Goal: Task Accomplishment & Management: Manage account settings

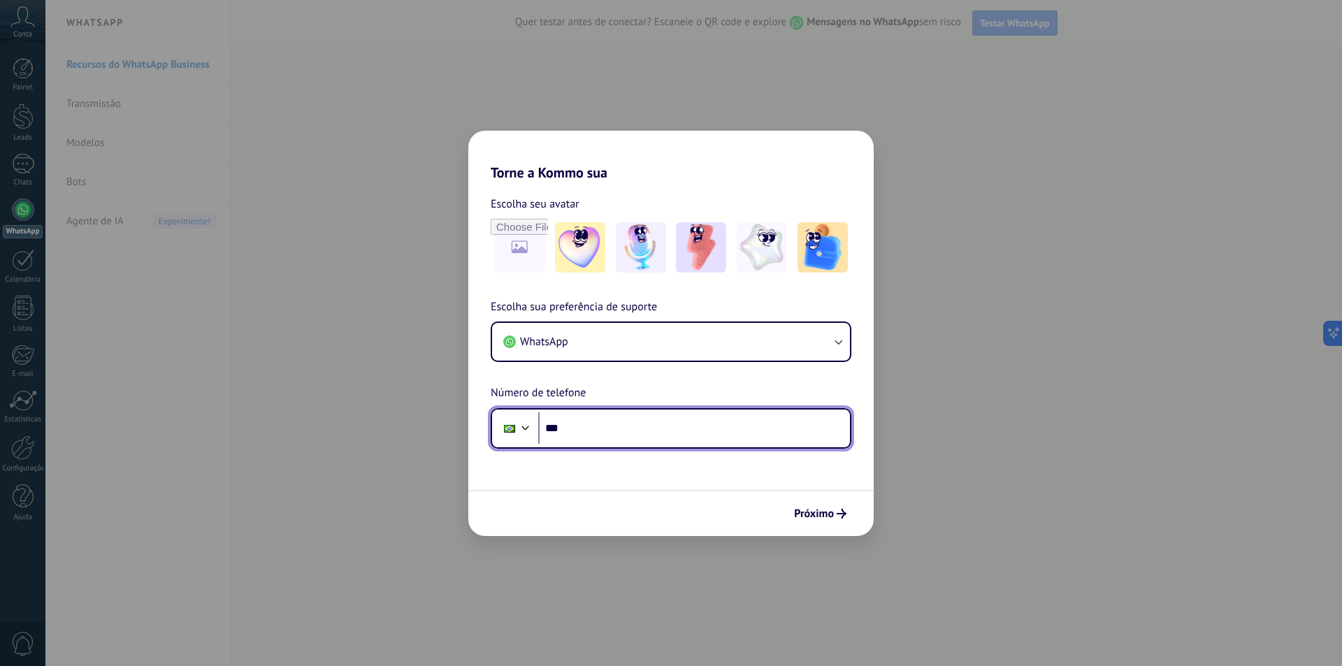
click at [670, 442] on input "***" at bounding box center [694, 428] width 312 height 32
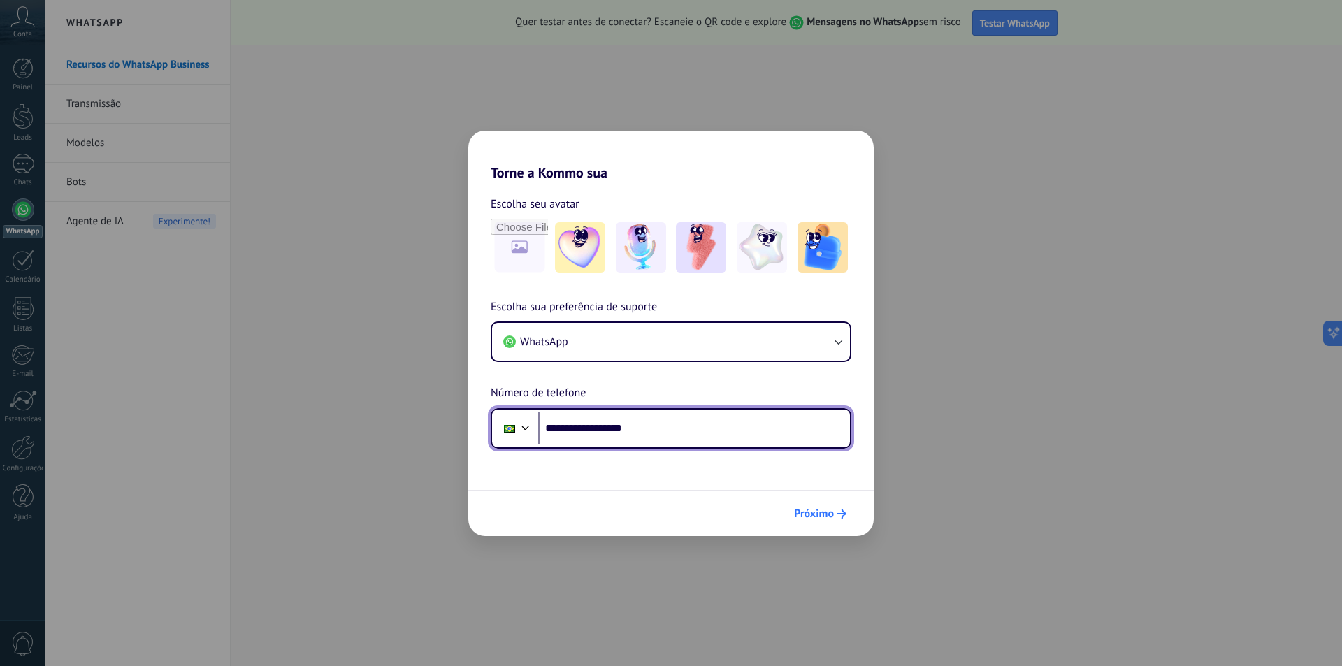
type input "**********"
click at [798, 509] on span "Próximo" at bounding box center [814, 514] width 40 height 10
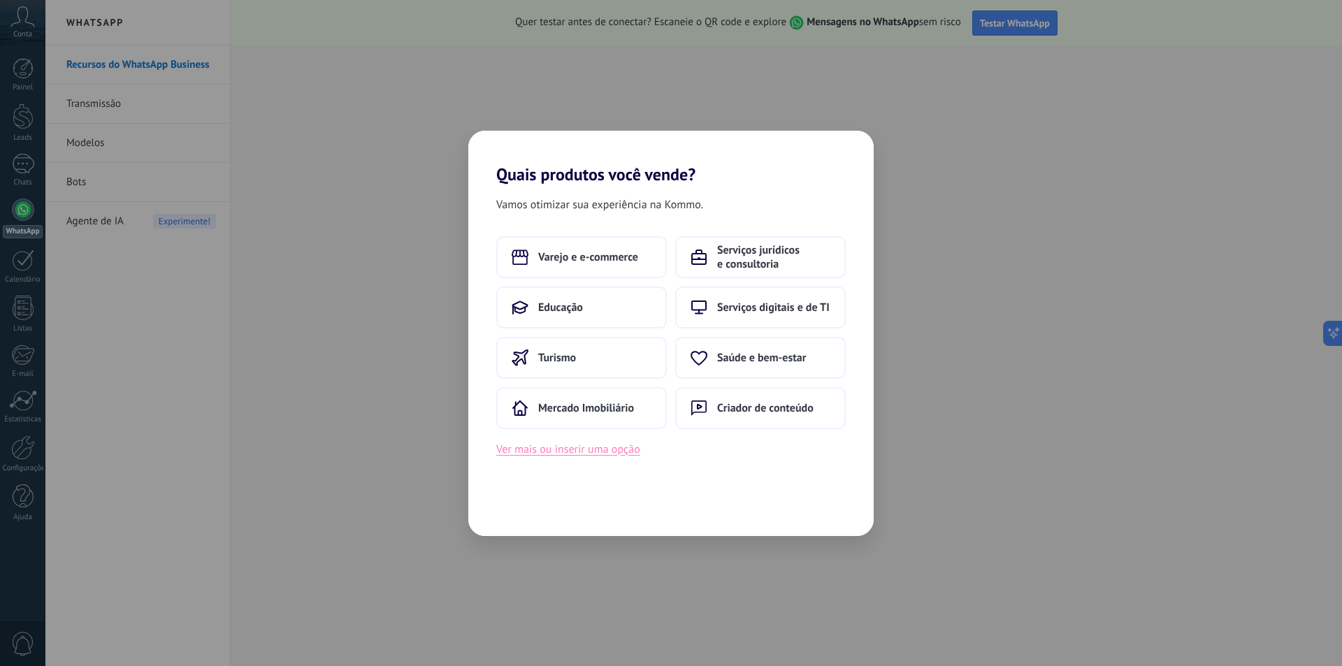
click at [621, 456] on button "Ver mais ou inserir uma opção" at bounding box center [568, 449] width 144 height 18
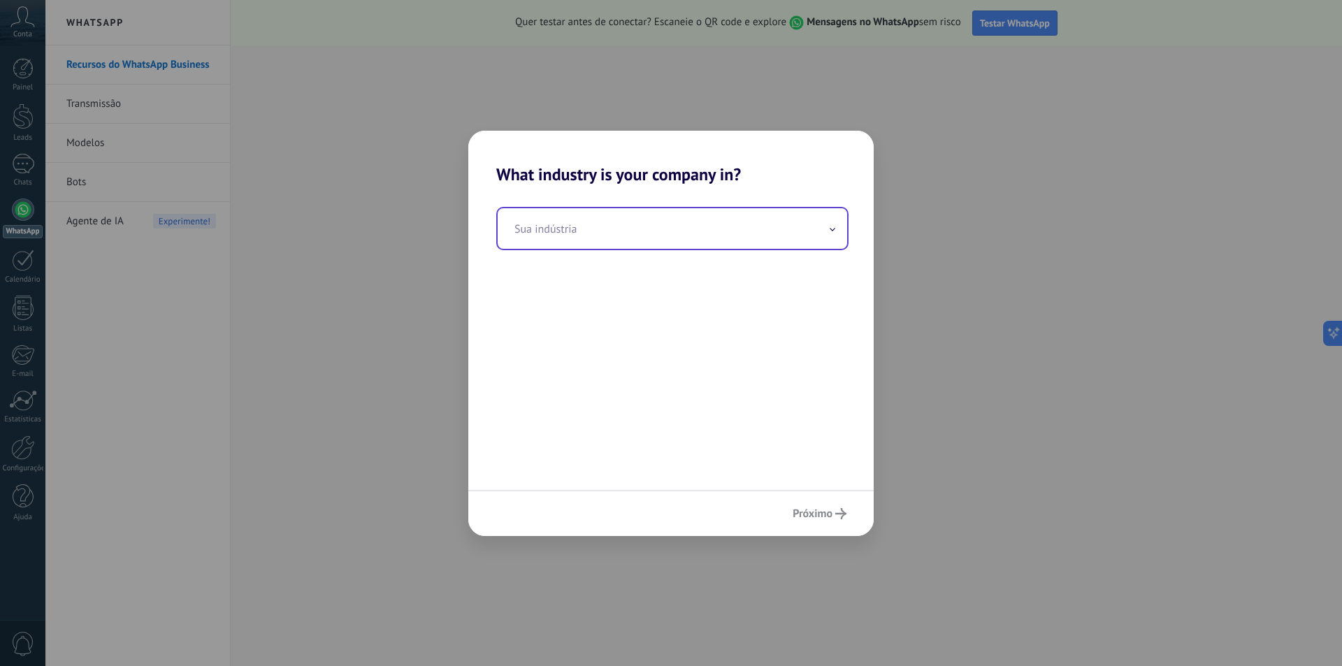
click at [706, 236] on input "text" at bounding box center [672, 228] width 349 height 41
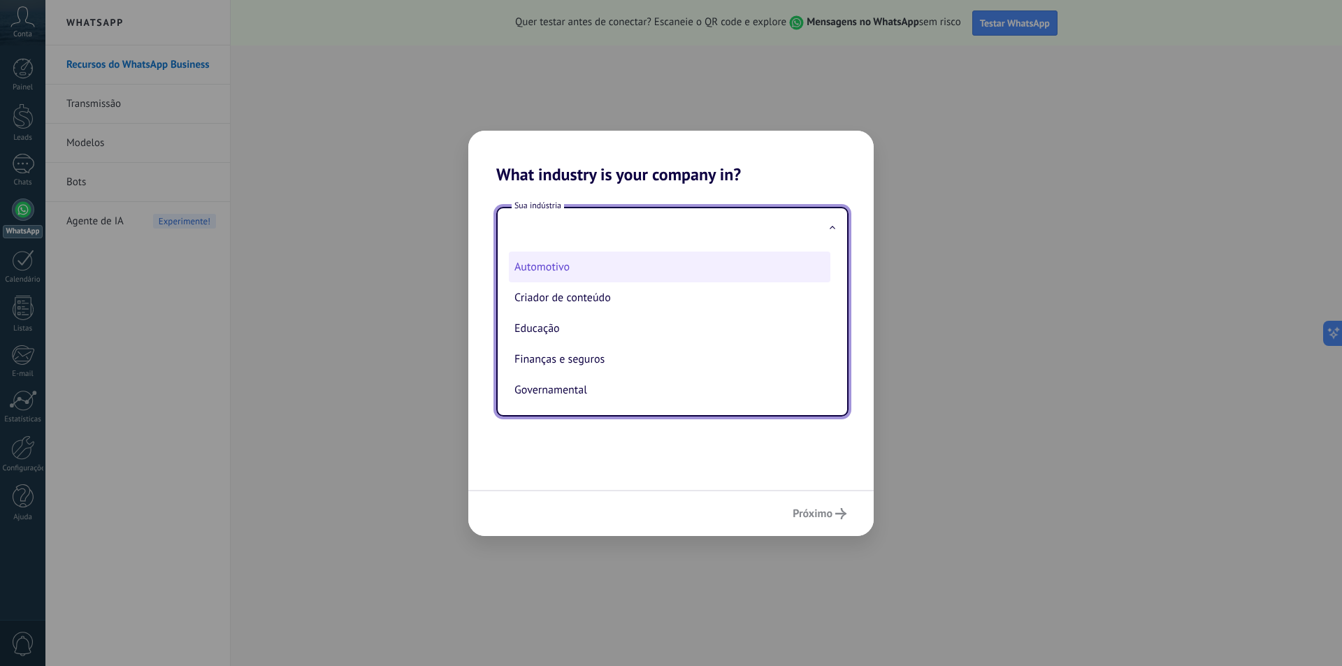
click at [696, 260] on li "Automotivo" at bounding box center [669, 267] width 321 height 31
type input "**********"
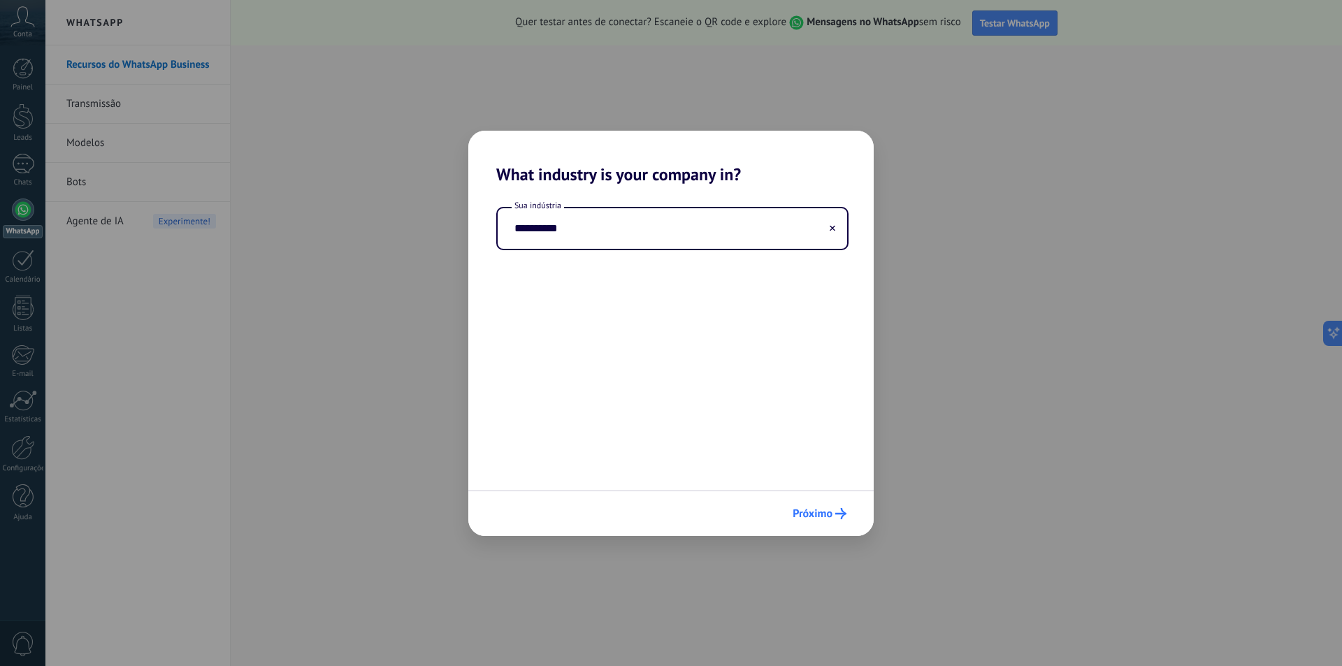
click at [804, 524] on button "Próximo" at bounding box center [819, 514] width 66 height 24
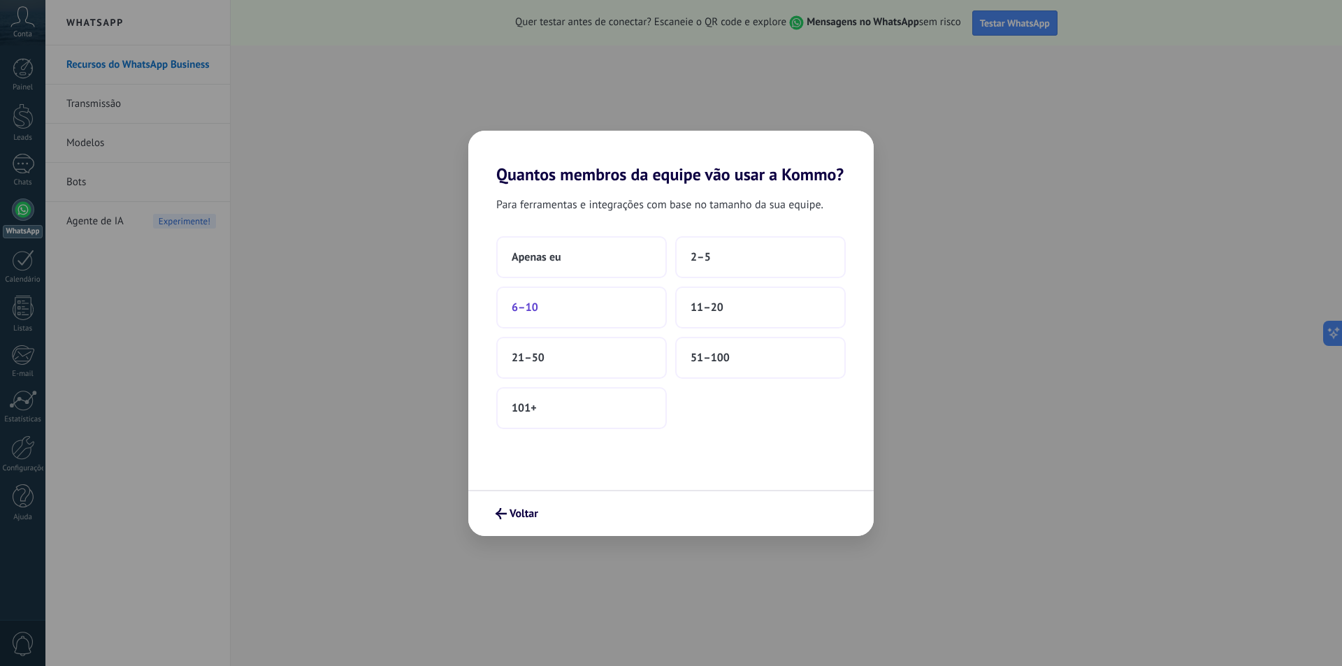
click at [651, 305] on button "6–10" at bounding box center [581, 307] width 170 height 42
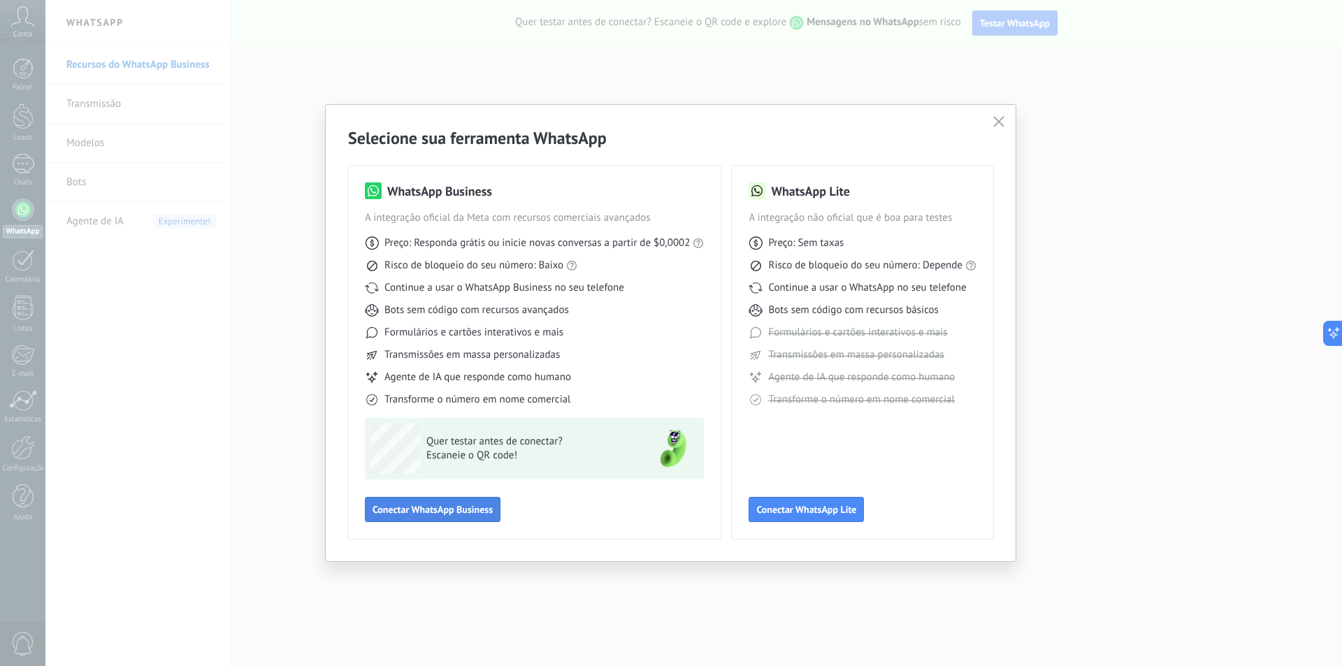
click at [478, 511] on span "Conectar WhatsApp Business" at bounding box center [432, 510] width 120 height 10
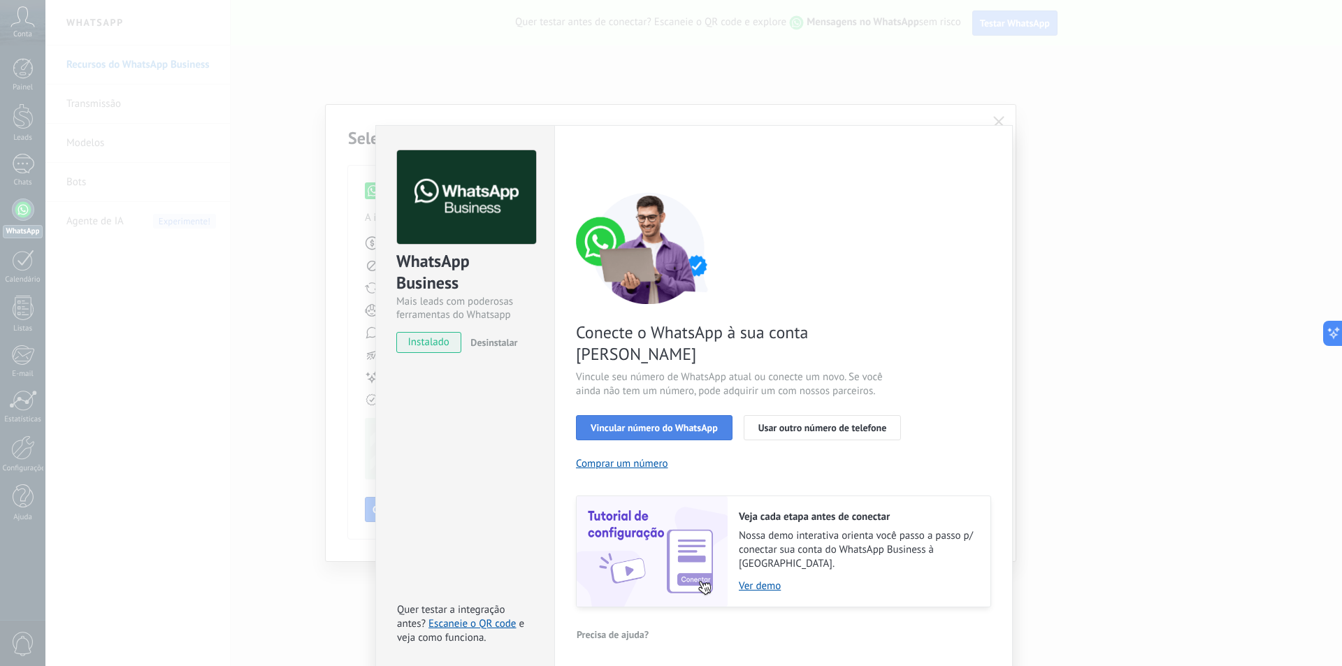
click at [660, 423] on span "Vincular número do WhatsApp" at bounding box center [653, 428] width 127 height 10
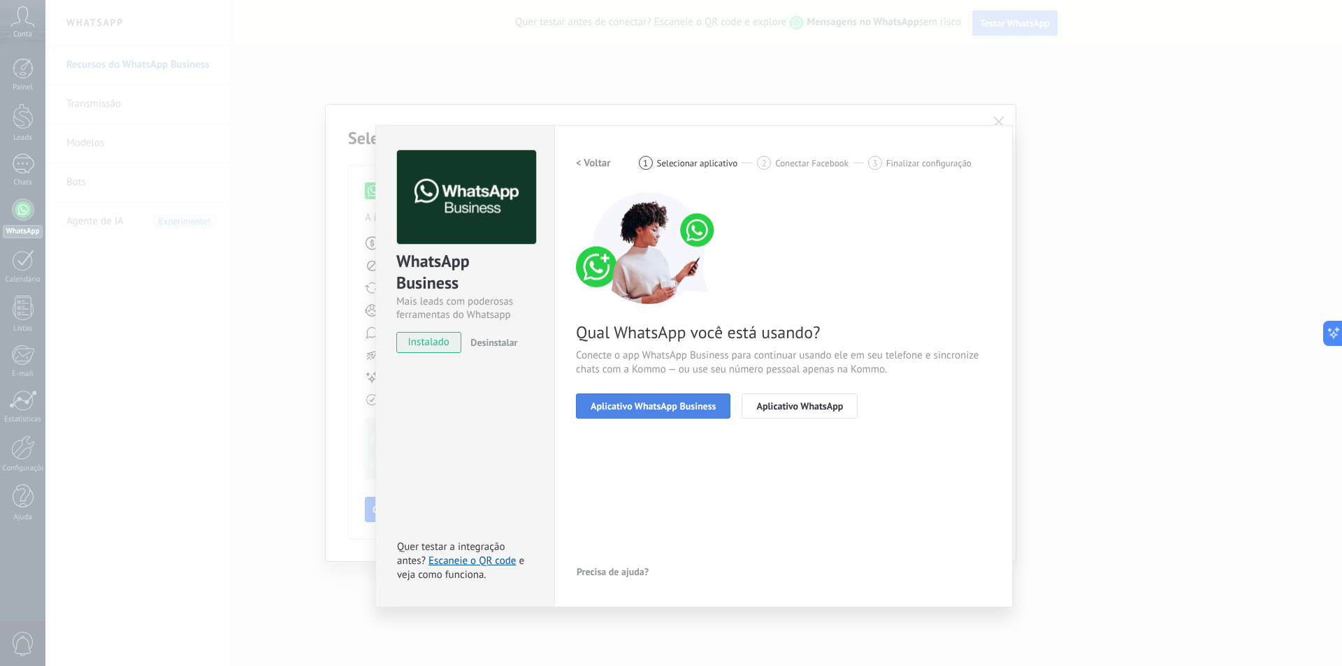
click at [690, 414] on button "Aplicativo WhatsApp Business" at bounding box center [653, 405] width 154 height 25
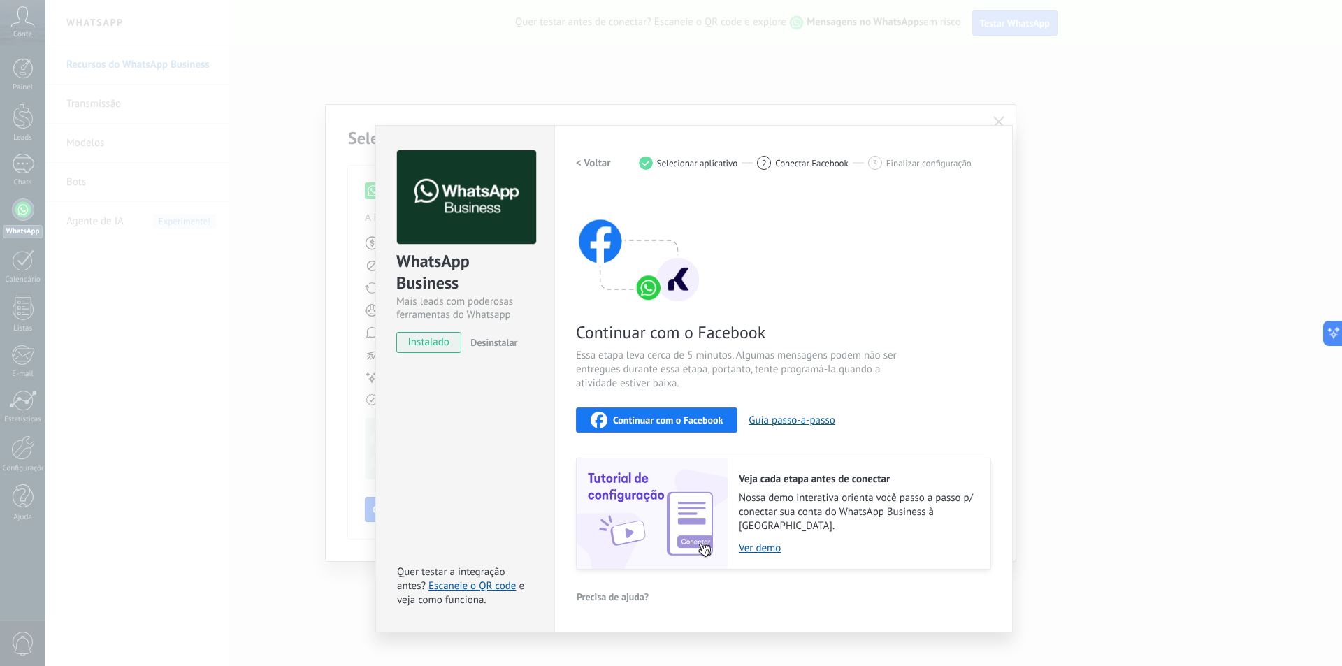
click at [688, 420] on span "Continuar com o Facebook" at bounding box center [668, 420] width 110 height 10
click at [658, 419] on span "Continuar com o Facebook" at bounding box center [668, 420] width 110 height 10
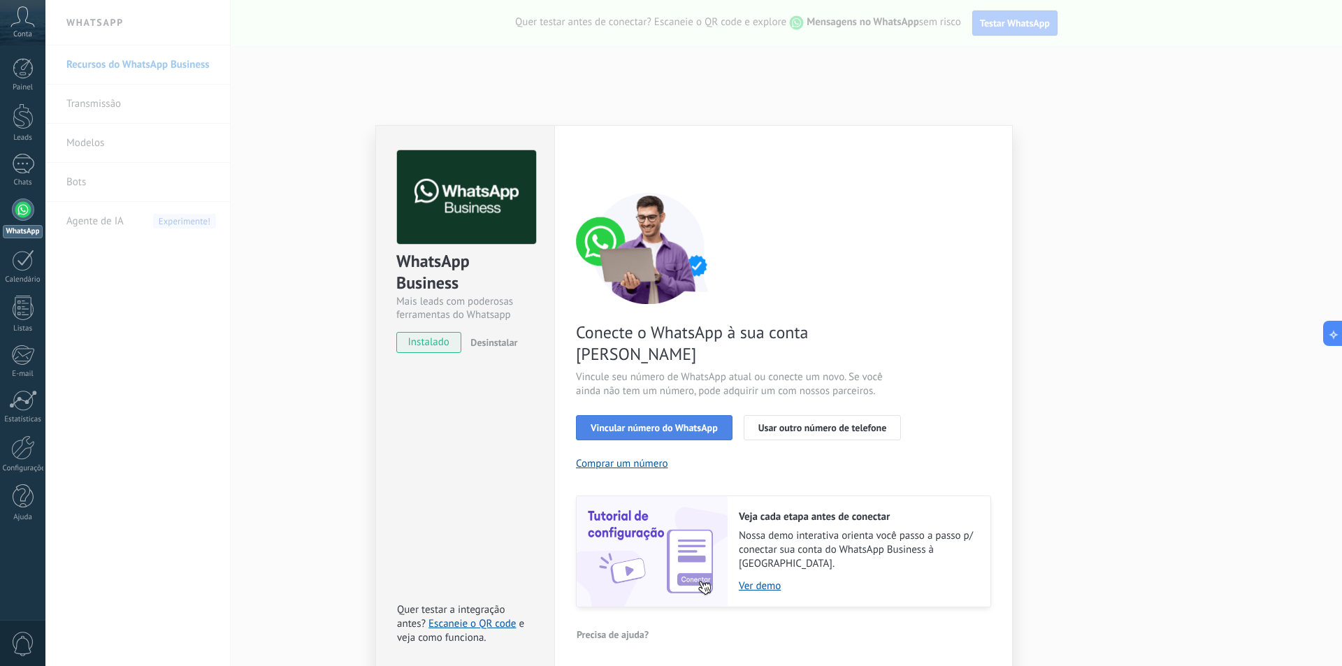
click at [695, 423] on span "Vincular número do WhatsApp" at bounding box center [653, 428] width 127 height 10
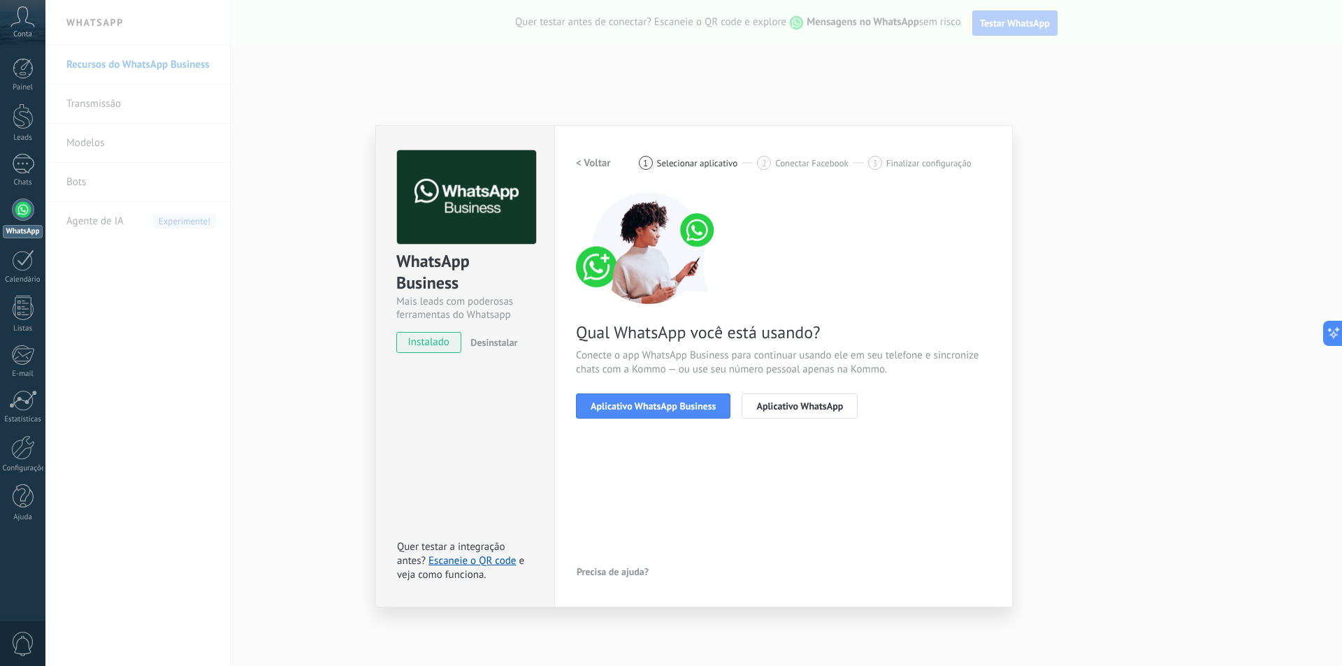
click at [689, 421] on div "< Voltar 1 Selecionar aplicativo 2 Conectar Facebook 3 Finalizar configuração Q…" at bounding box center [783, 292] width 415 height 285
click at [684, 411] on span "Aplicativo WhatsApp Business" at bounding box center [652, 406] width 125 height 10
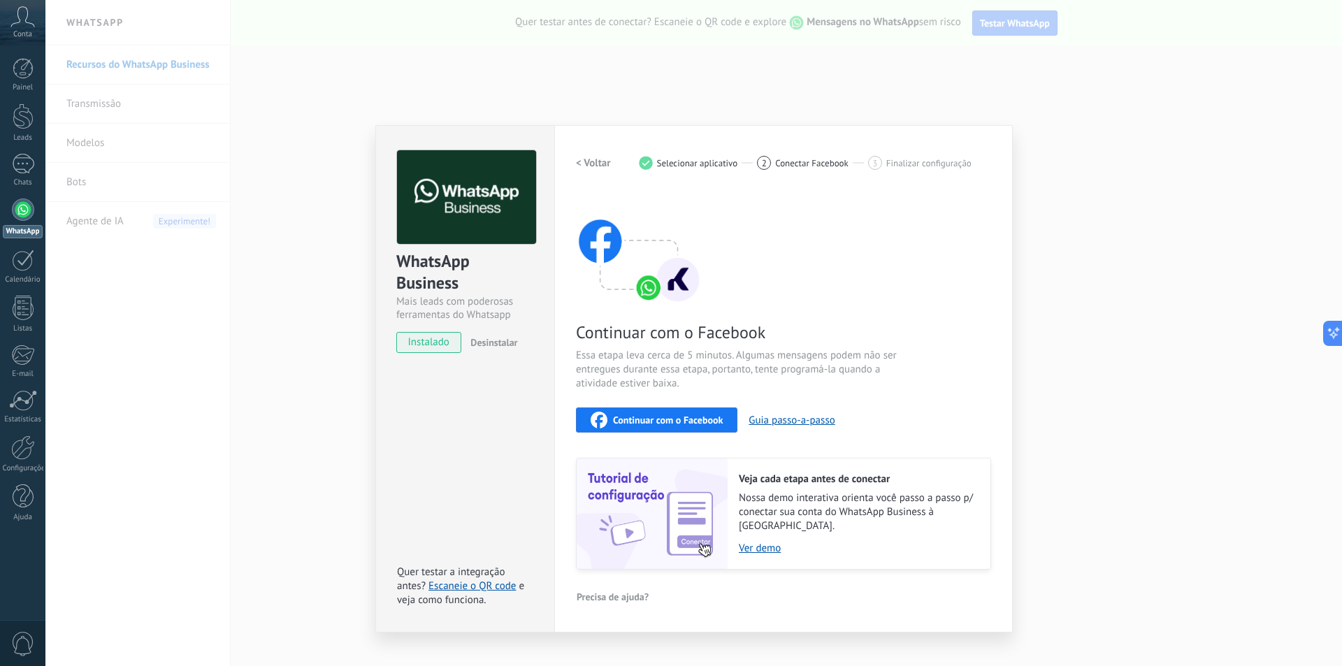
click at [693, 421] on span "Continuar com o Facebook" at bounding box center [668, 420] width 110 height 10
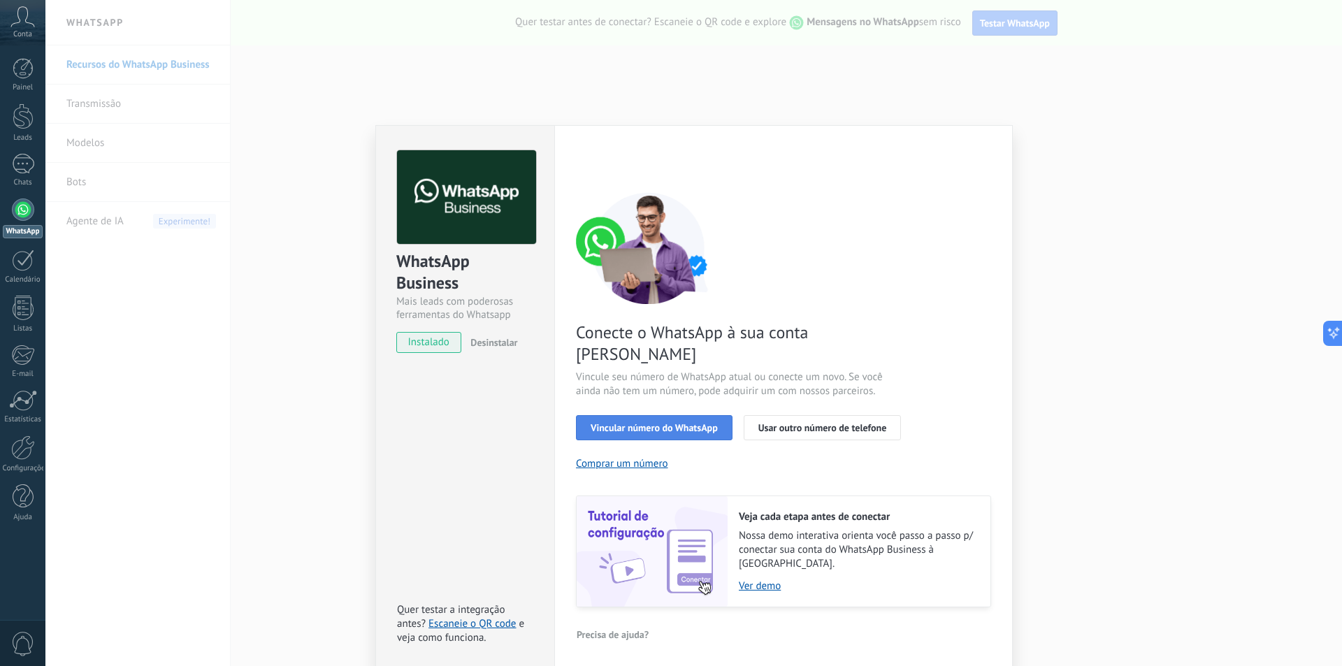
click at [692, 423] on span "Vincular número do WhatsApp" at bounding box center [653, 428] width 127 height 10
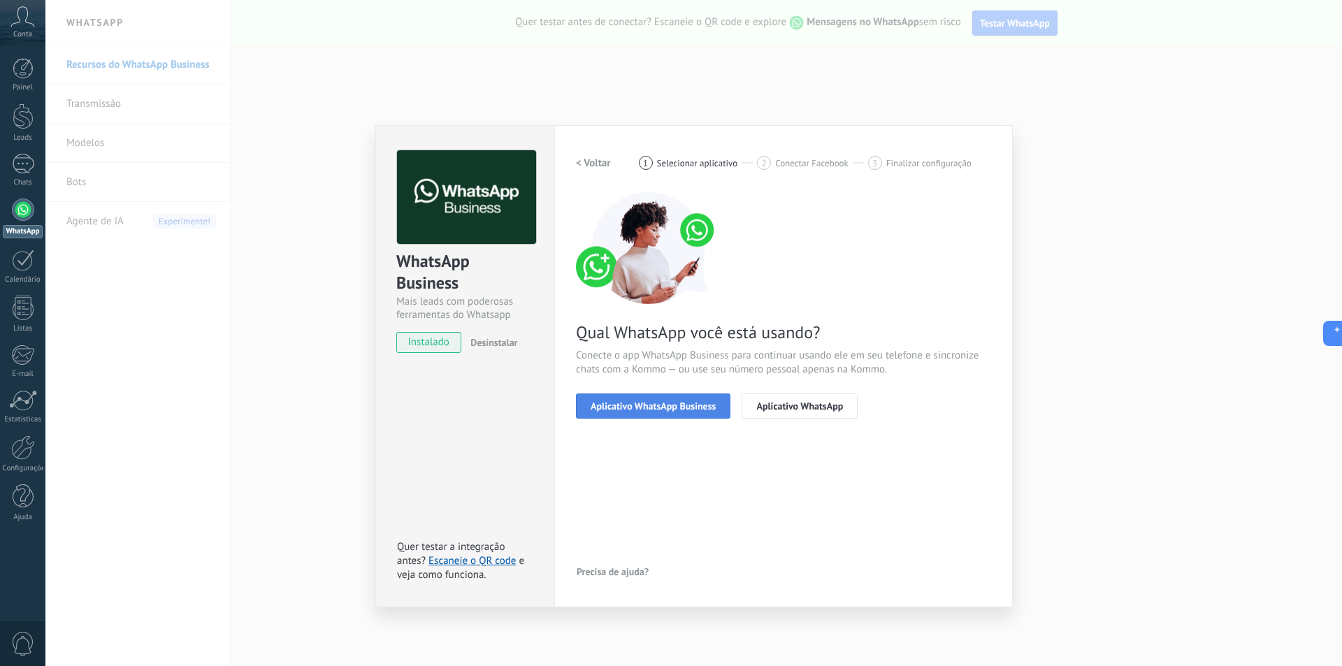
click at [687, 397] on button "Aplicativo WhatsApp Business" at bounding box center [653, 405] width 154 height 25
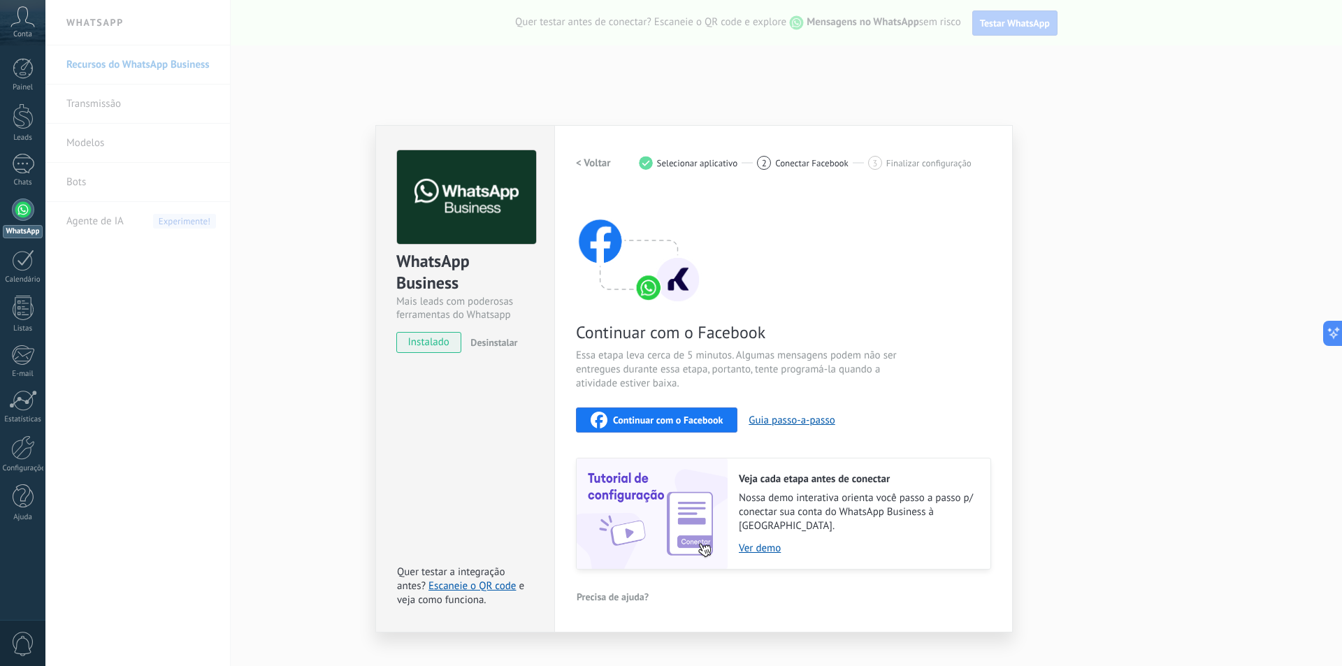
click at [696, 413] on div "Continuar com o Facebook" at bounding box center [656, 420] width 132 height 17
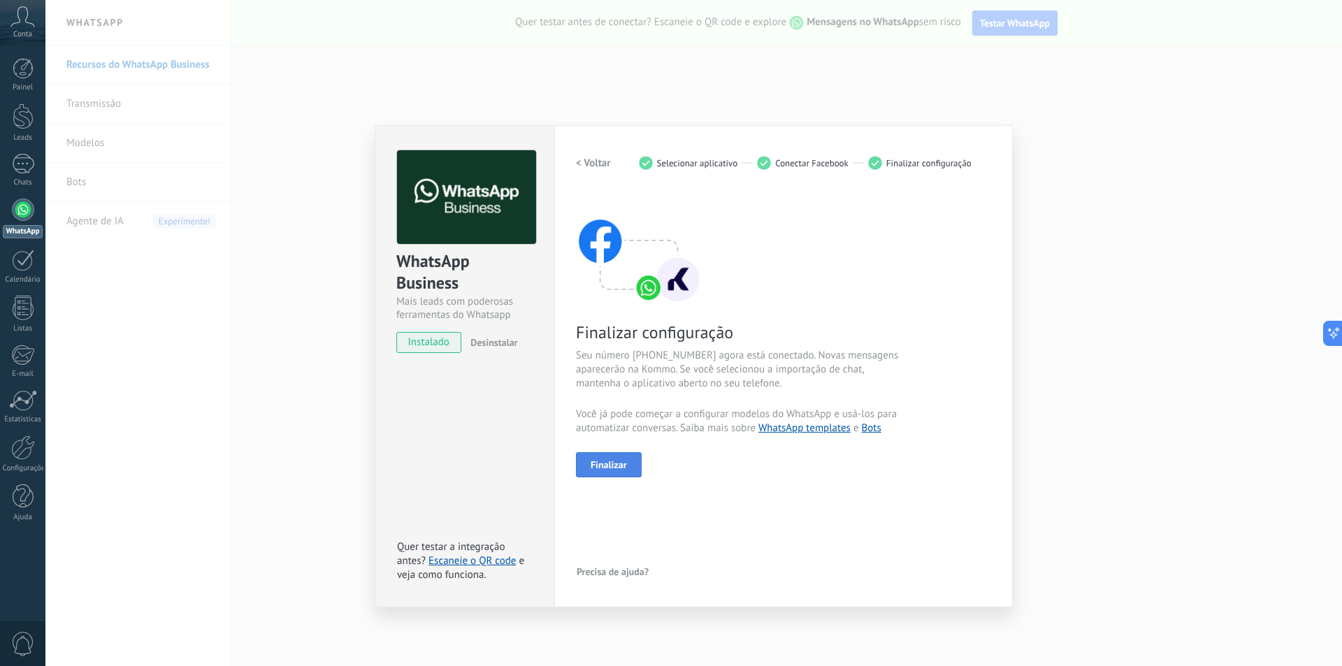
click at [624, 465] on span "Finalizar" at bounding box center [608, 465] width 36 height 10
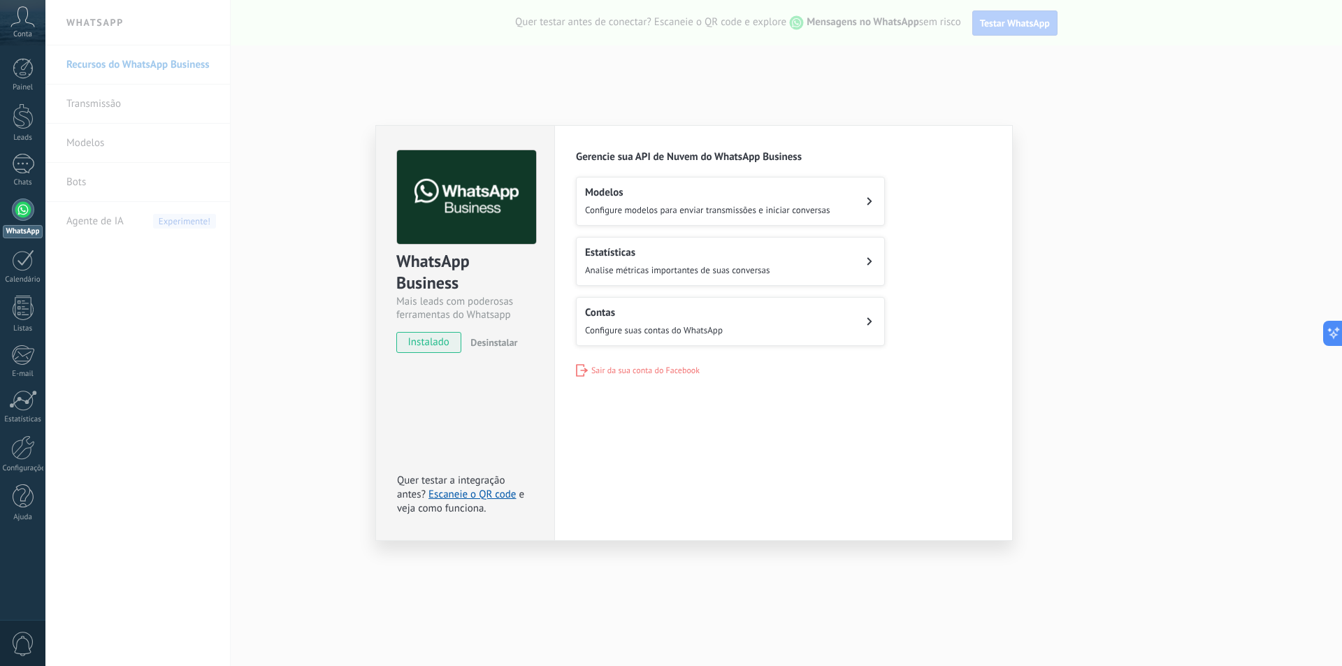
click at [818, 324] on button "Contas Configure suas contas do WhatsApp" at bounding box center [730, 321] width 309 height 49
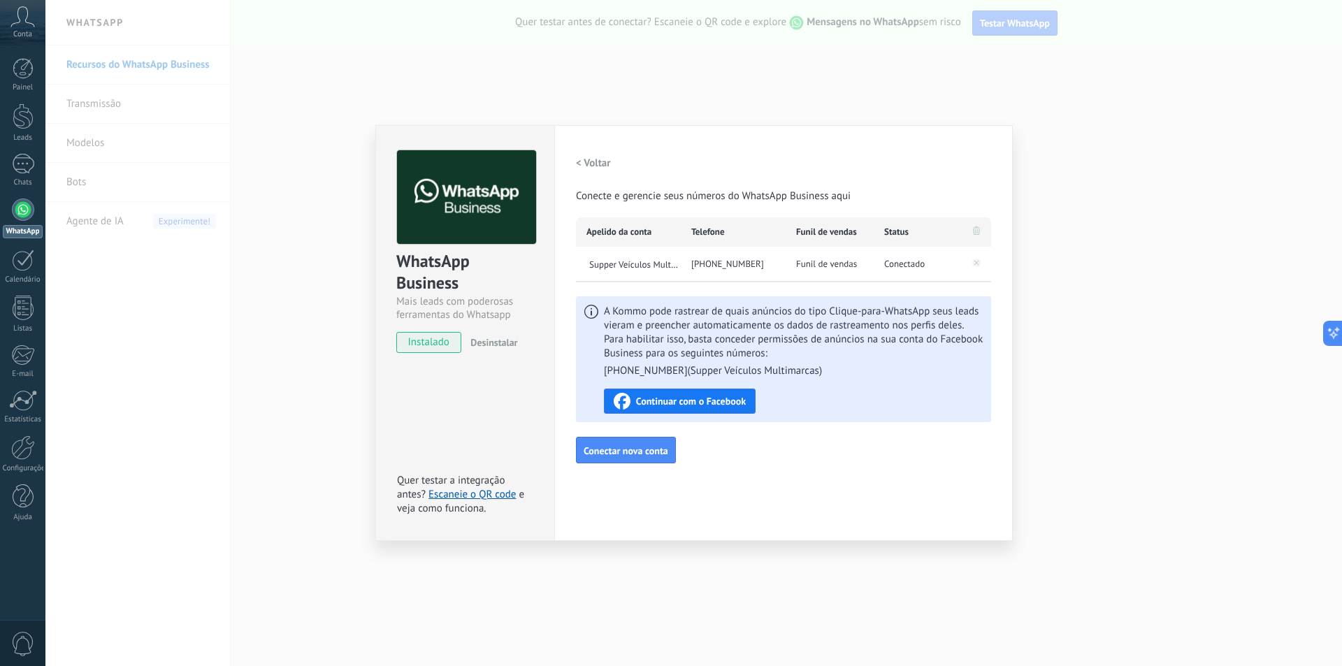
click at [687, 402] on span "Continuar com o Facebook" at bounding box center [691, 401] width 110 height 10
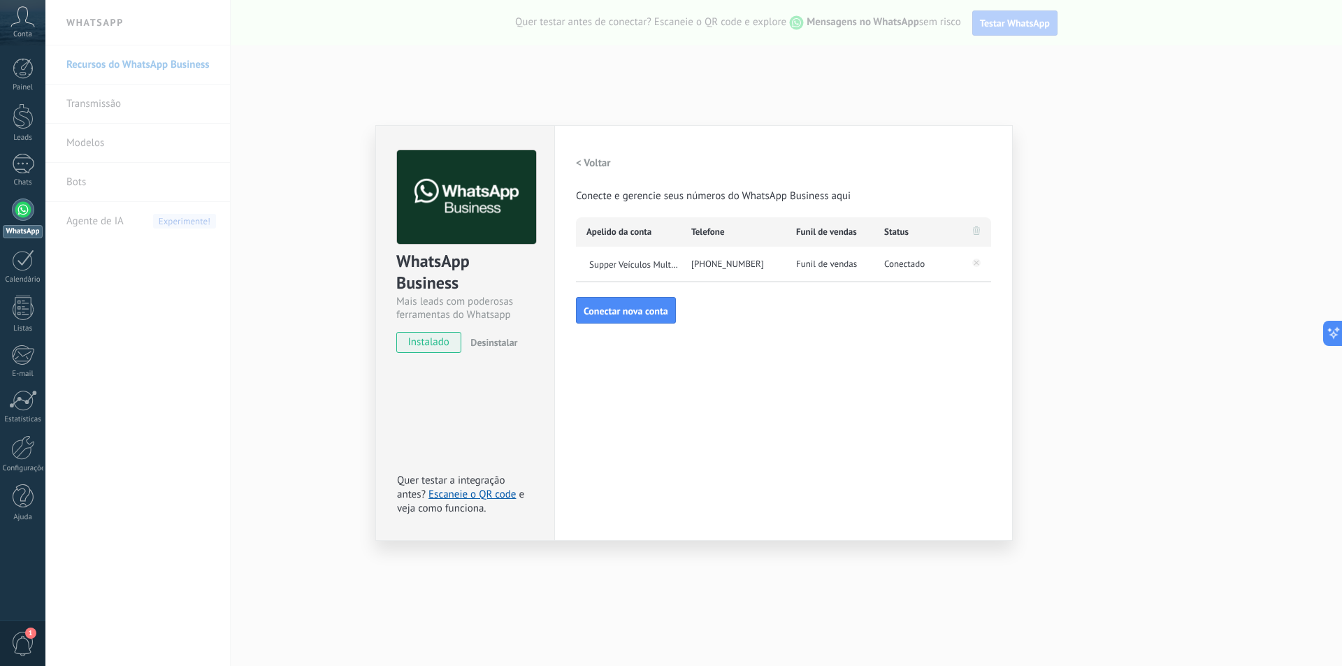
click at [586, 166] on h2 "< Voltar" at bounding box center [593, 163] width 35 height 13
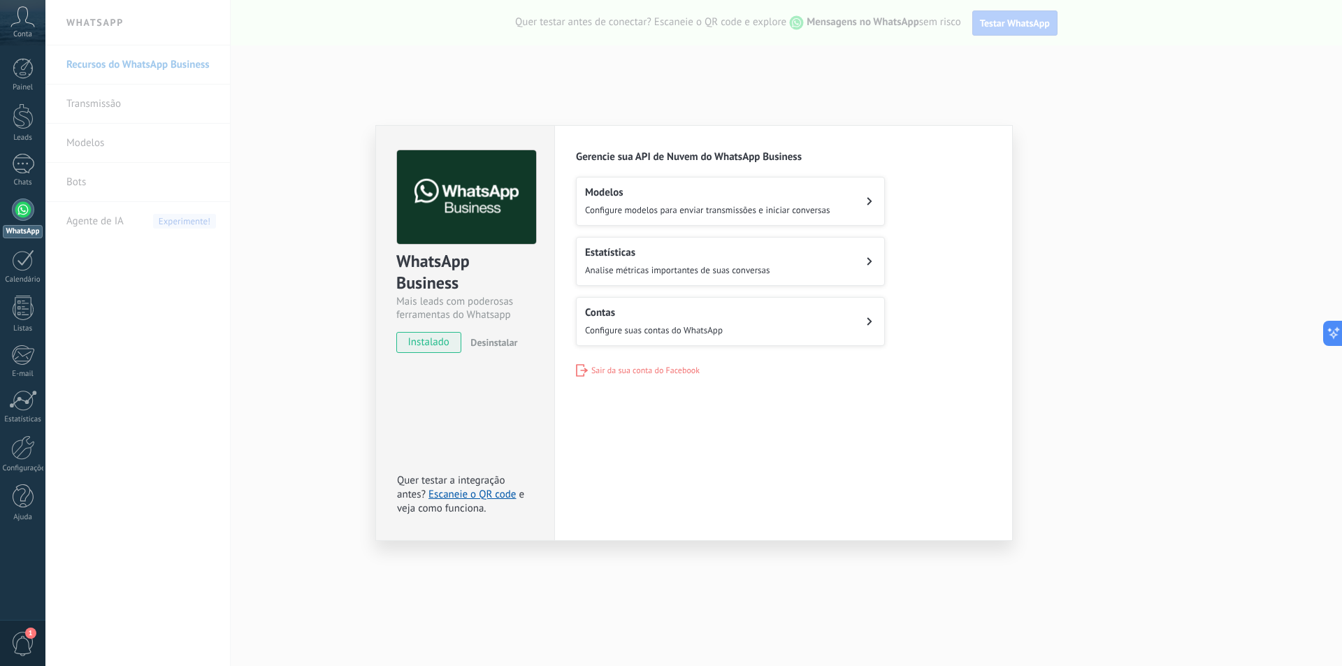
click at [824, 261] on button "Estatísticas Analise métricas importantes de suas conversas" at bounding box center [730, 261] width 309 height 49
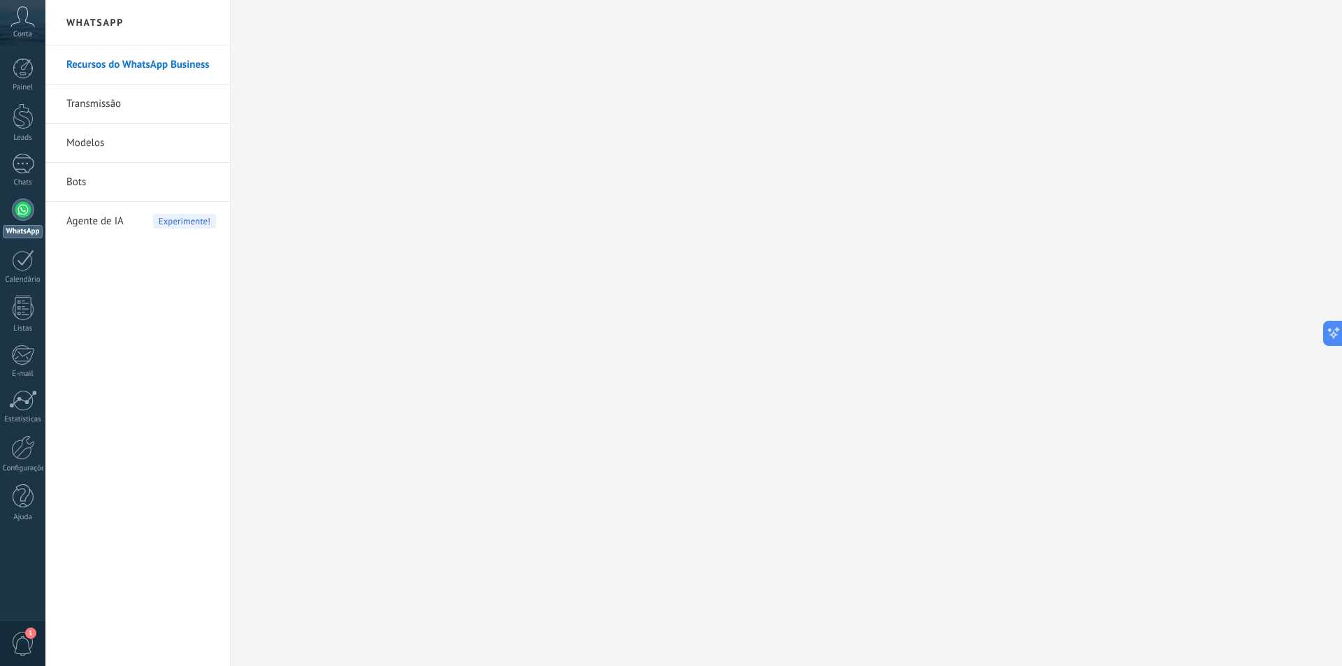
click at [131, 66] on link "Recursos do WhatsApp Business" at bounding box center [141, 64] width 150 height 39
click at [24, 214] on div at bounding box center [23, 209] width 22 height 22
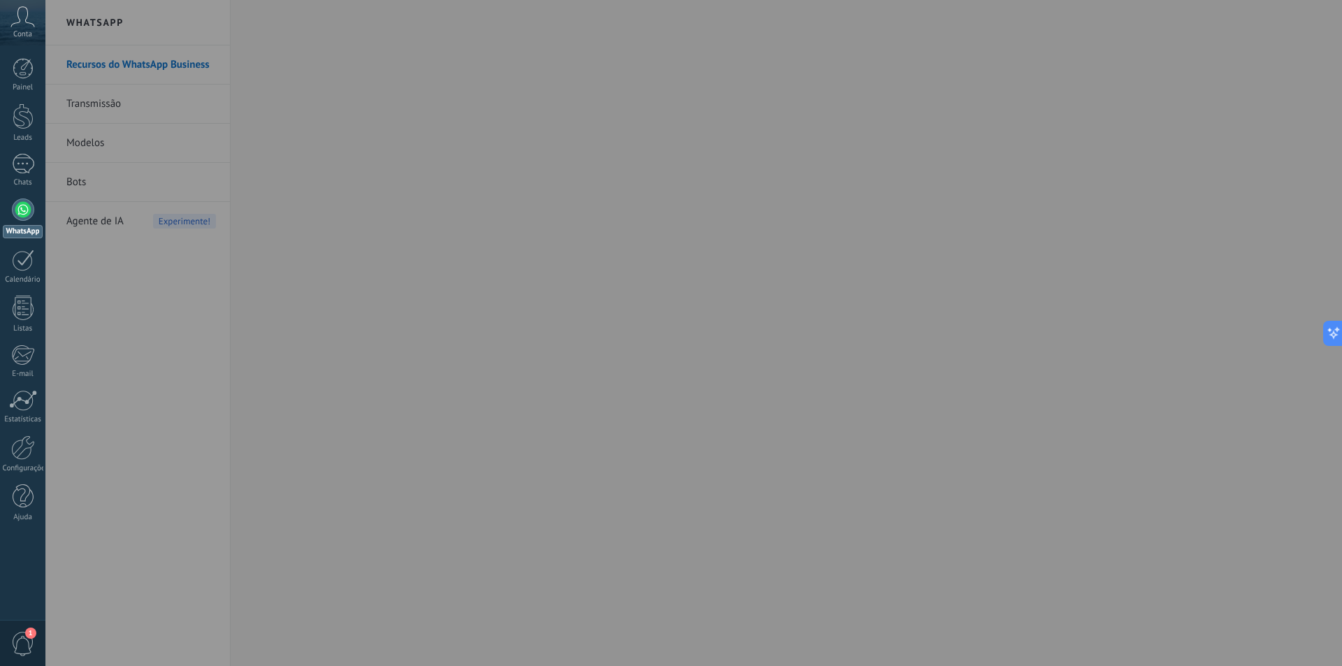
click at [20, 24] on icon at bounding box center [22, 16] width 24 height 21
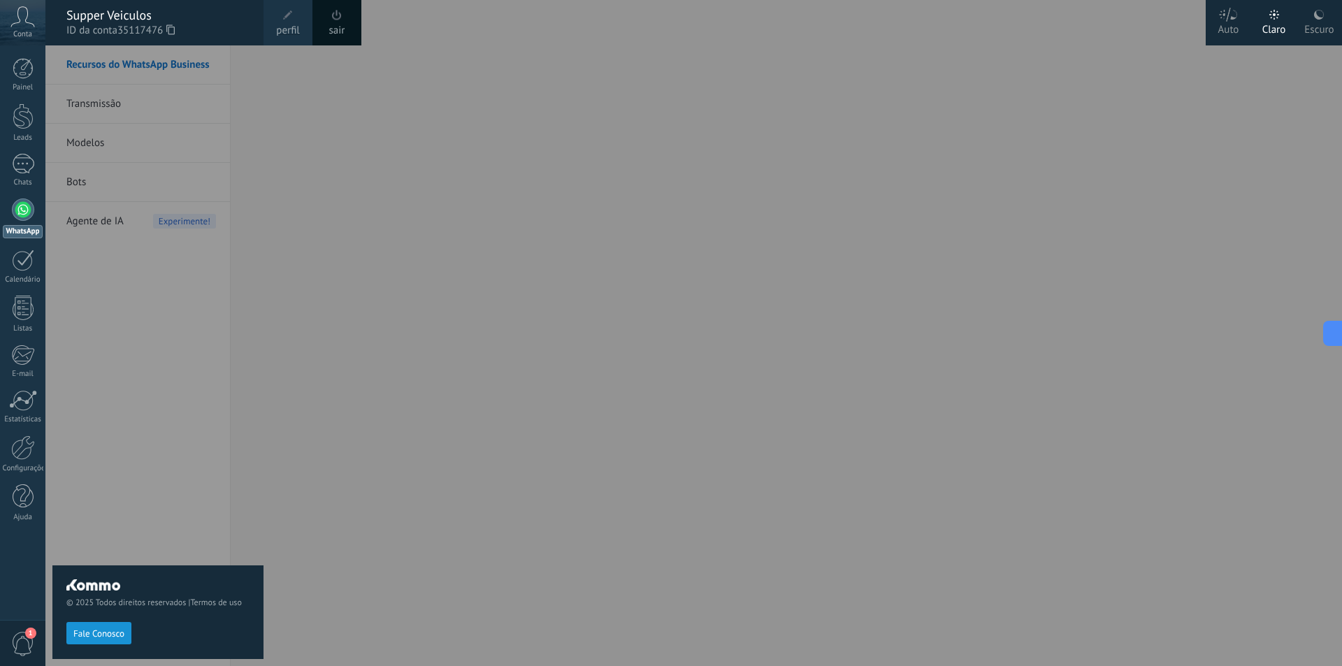
click at [331, 312] on div at bounding box center [716, 333] width 1342 height 666
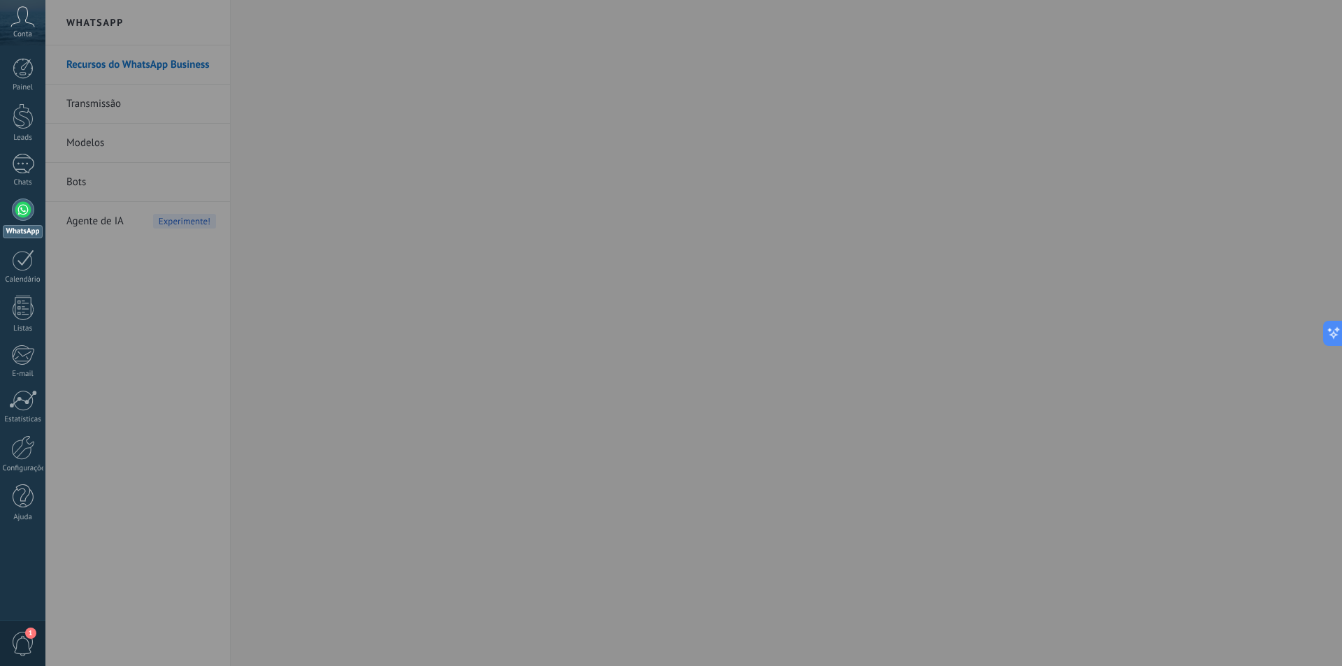
click at [400, 315] on div at bounding box center [716, 333] width 1342 height 666
click at [418, 242] on div at bounding box center [716, 333] width 1342 height 666
click at [35, 162] on link "Chats" at bounding box center [22, 171] width 45 height 34
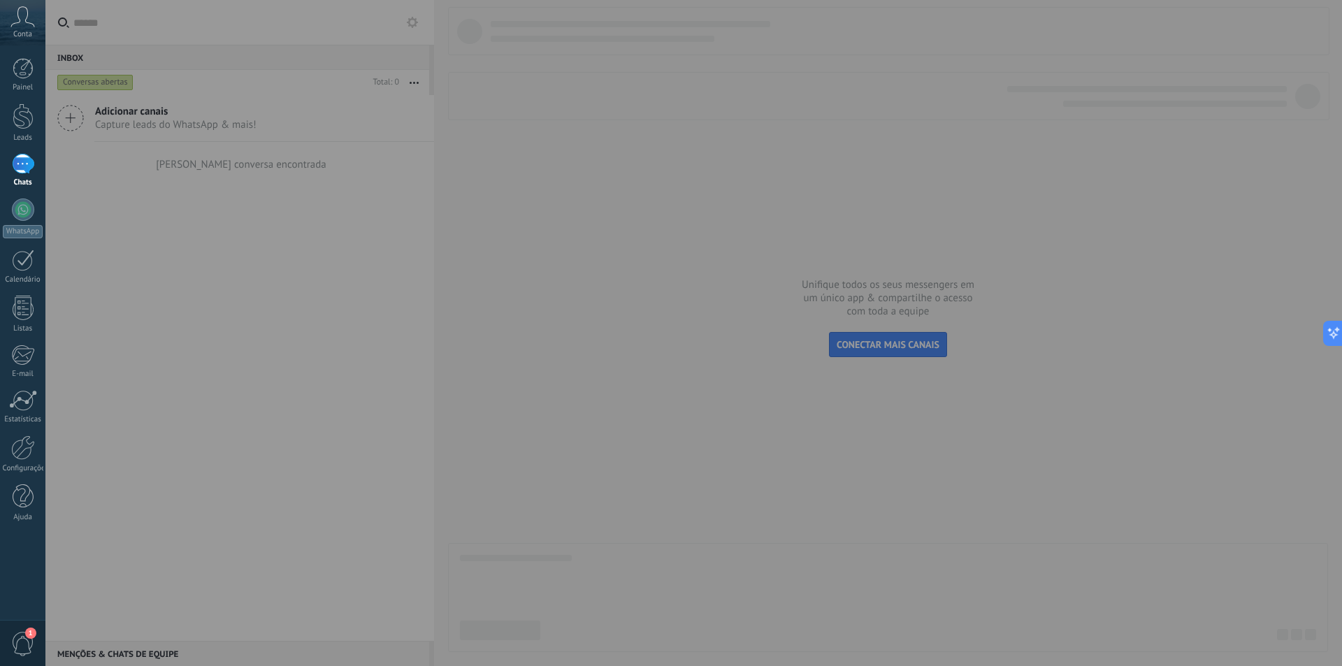
click at [234, 212] on div at bounding box center [716, 333] width 1342 height 666
click at [29, 128] on div at bounding box center [23, 116] width 21 height 26
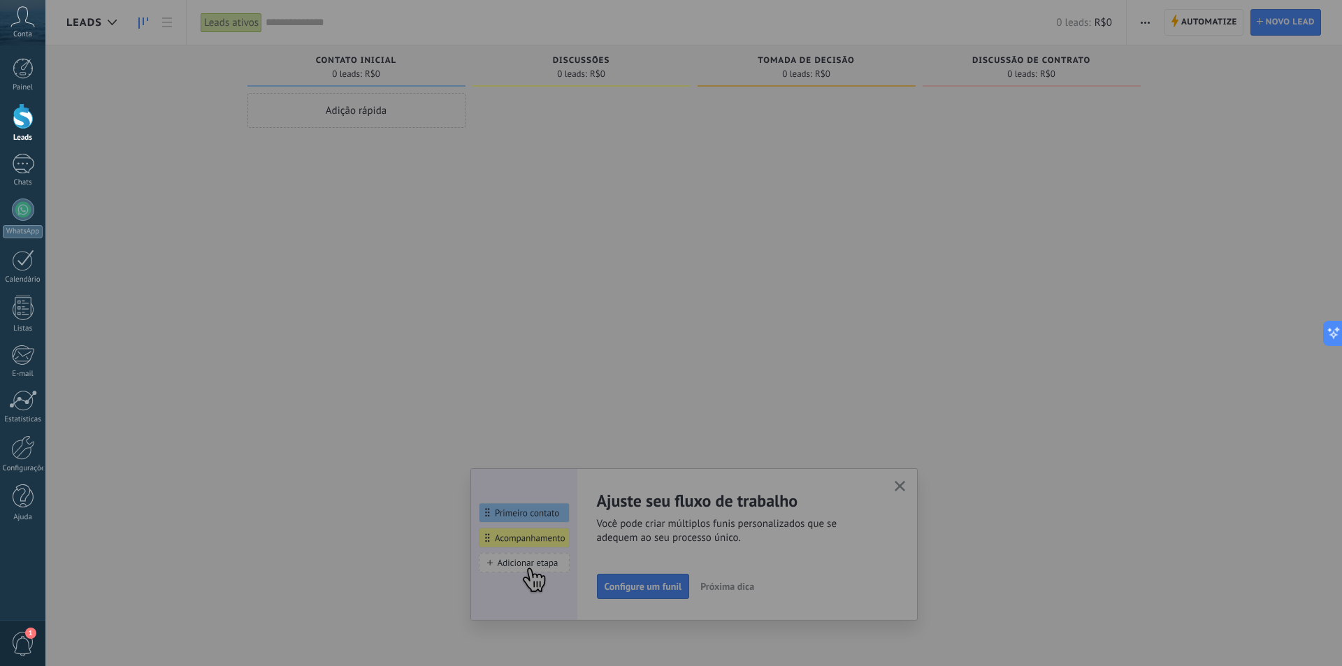
click at [901, 489] on div at bounding box center [716, 333] width 1342 height 666
click at [518, 388] on div at bounding box center [716, 333] width 1342 height 666
click at [24, 79] on link "Painel" at bounding box center [22, 75] width 45 height 34
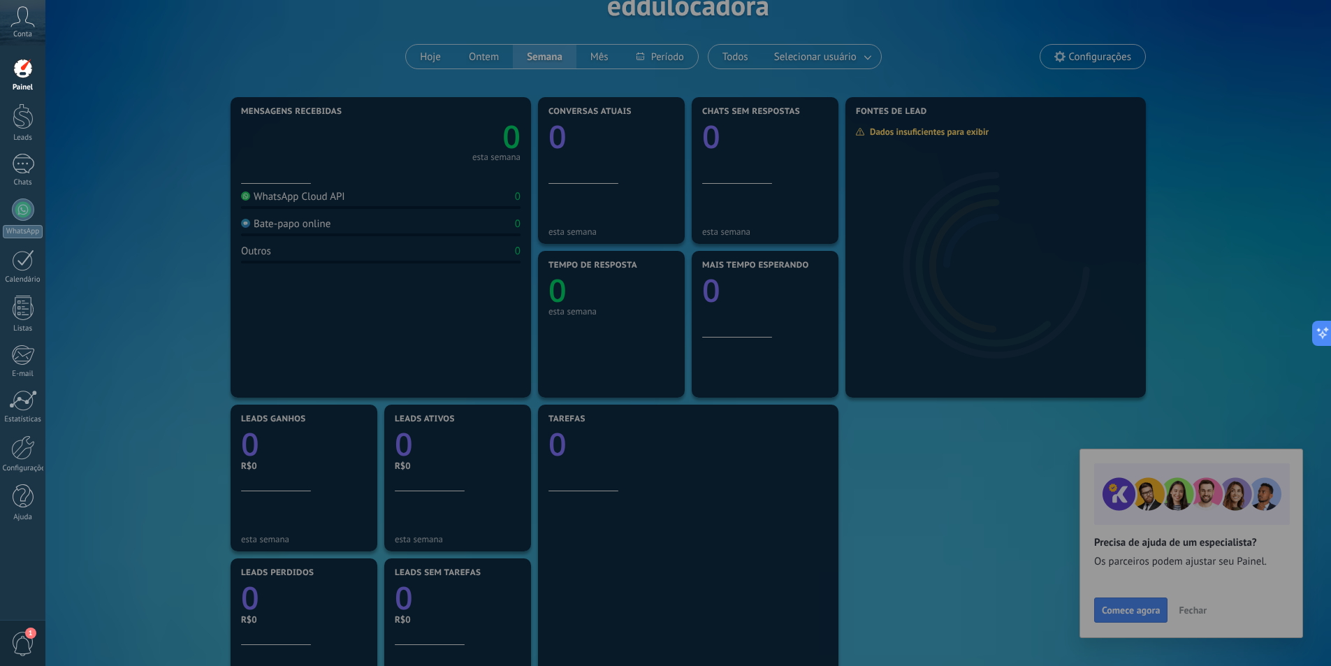
scroll to position [70, 0]
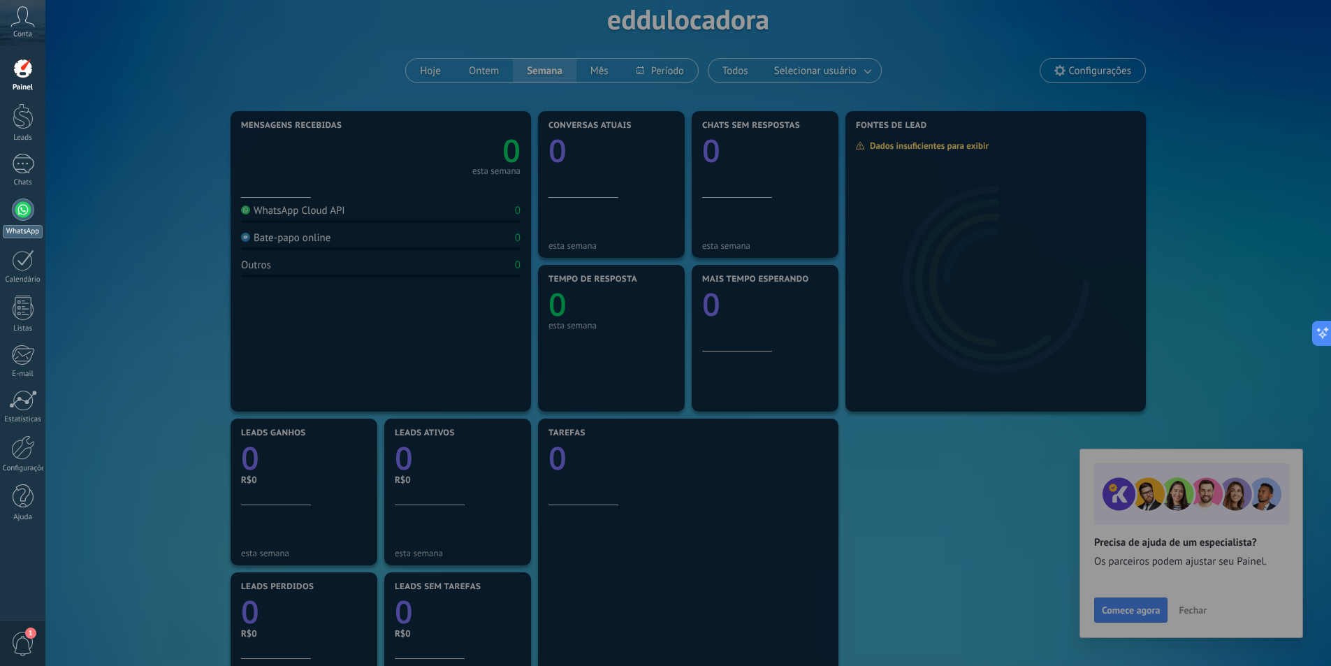
click at [22, 213] on div at bounding box center [23, 209] width 22 height 22
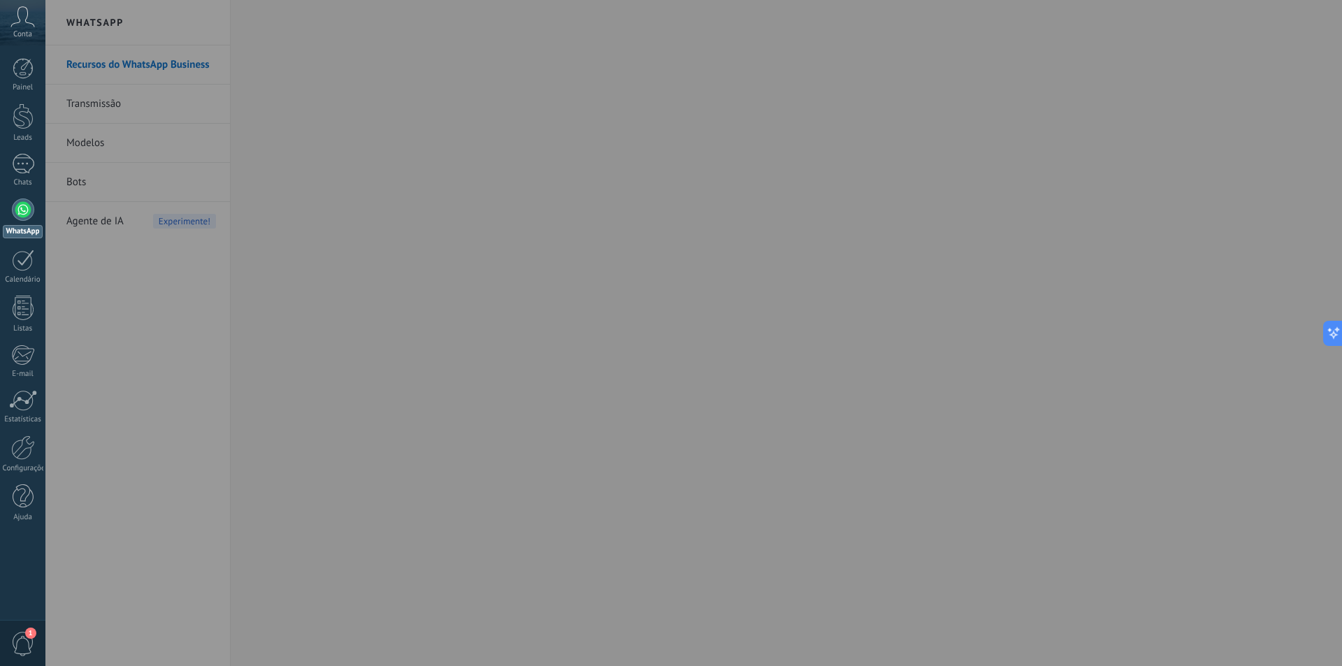
click at [467, 229] on div at bounding box center [716, 333] width 1342 height 666
click at [488, 353] on div at bounding box center [716, 333] width 1342 height 666
drag, startPoint x: 1336, startPoint y: 74, endPoint x: 1341, endPoint y: 126, distance: 52.6
click at [1341, 126] on div at bounding box center [716, 333] width 1342 height 666
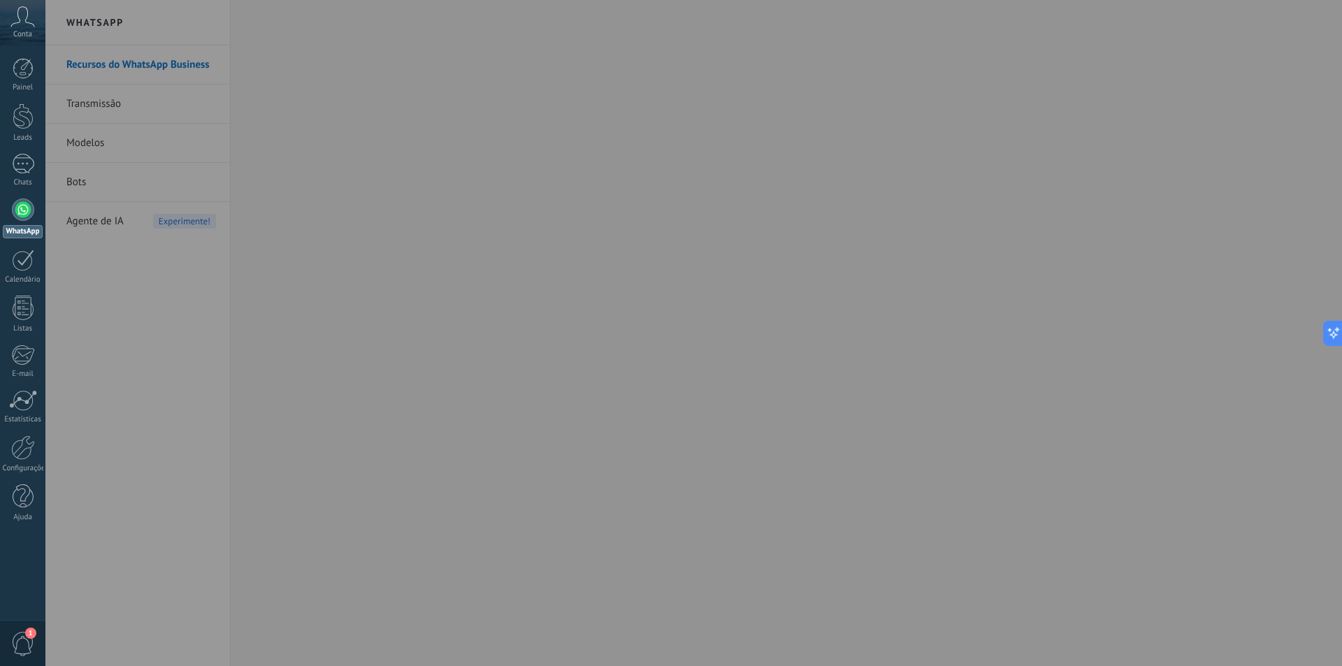
click at [357, 191] on div at bounding box center [716, 333] width 1342 height 666
click at [357, 192] on div at bounding box center [716, 333] width 1342 height 666
click at [357, 193] on div at bounding box center [716, 333] width 1342 height 666
drag, startPoint x: 357, startPoint y: 193, endPoint x: 349, endPoint y: 195, distance: 8.0
click at [356, 193] on div at bounding box center [716, 333] width 1342 height 666
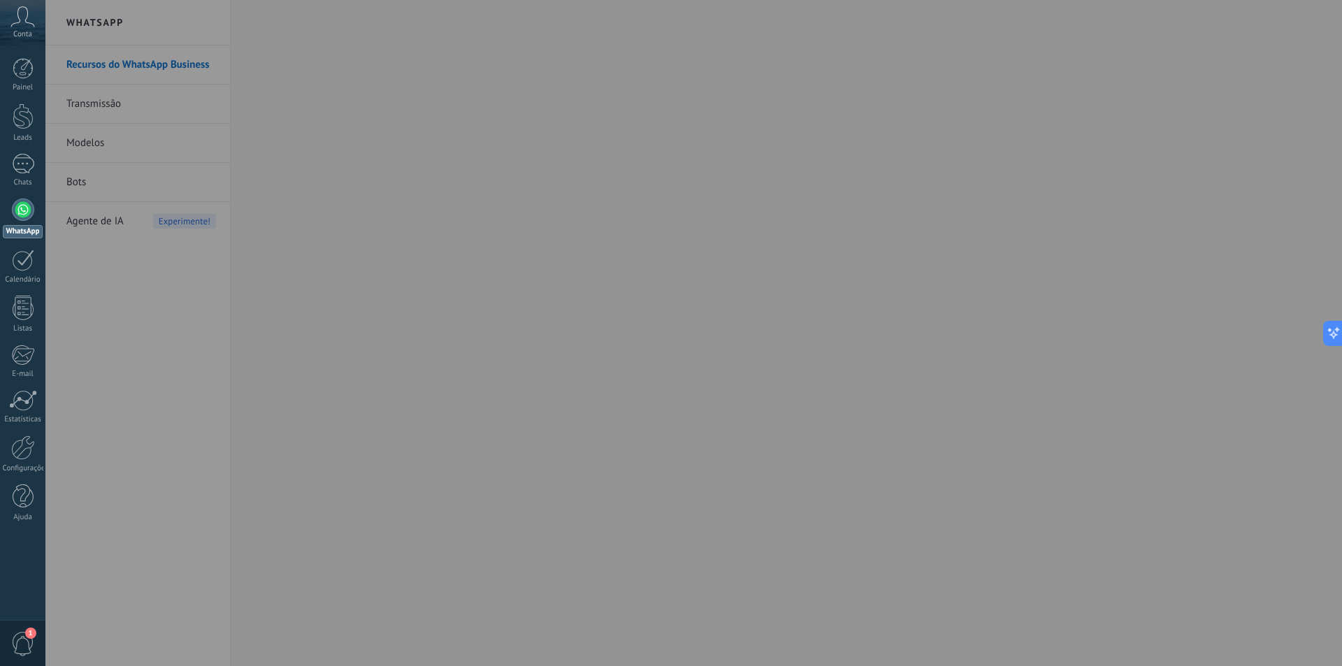
click at [126, 220] on div at bounding box center [716, 333] width 1342 height 666
click at [113, 181] on div at bounding box center [716, 333] width 1342 height 666
click at [111, 150] on div at bounding box center [716, 333] width 1342 height 666
click at [126, 106] on div at bounding box center [716, 333] width 1342 height 666
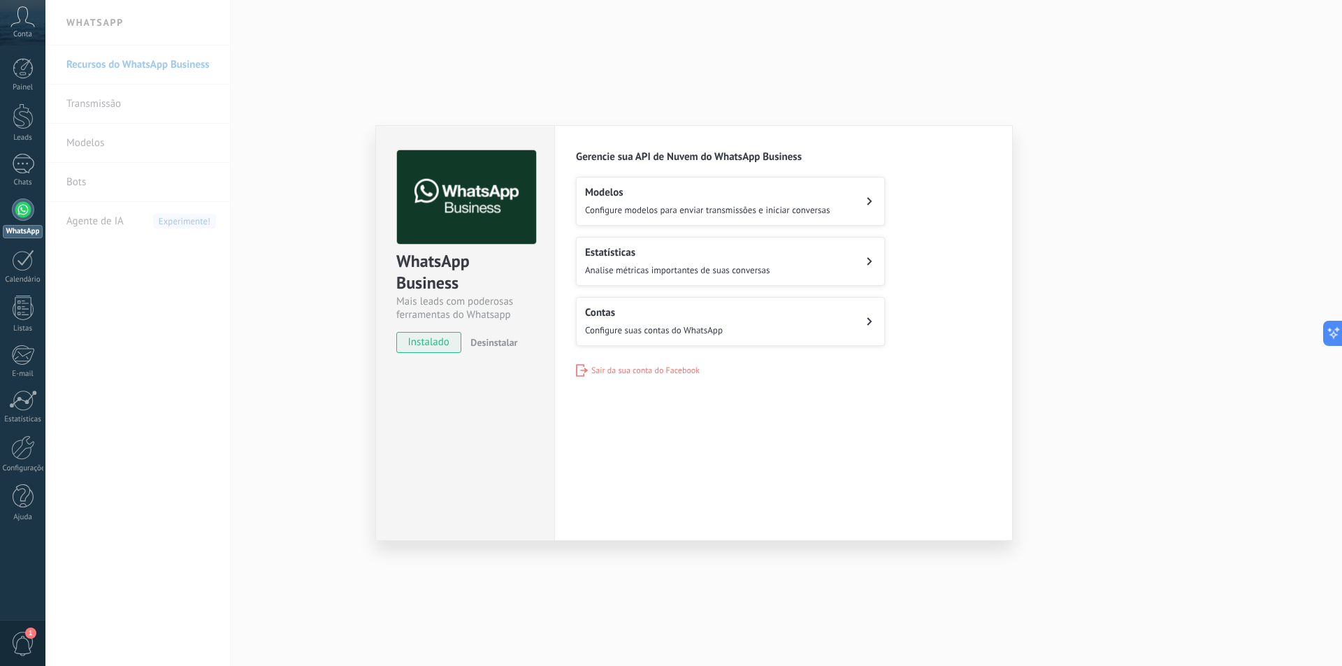
click at [727, 191] on h2 "Modelos" at bounding box center [707, 192] width 245 height 13
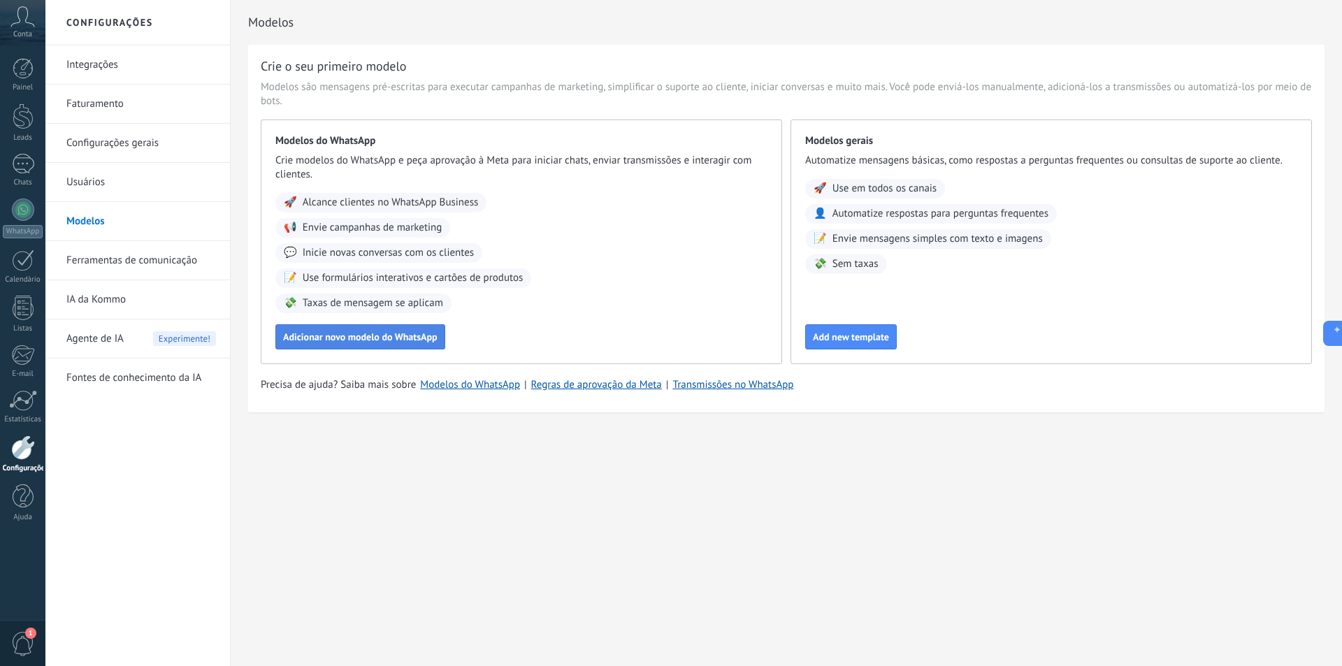
click at [426, 335] on span "Adicionar novo modelo do WhatsApp" at bounding box center [360, 337] width 154 height 10
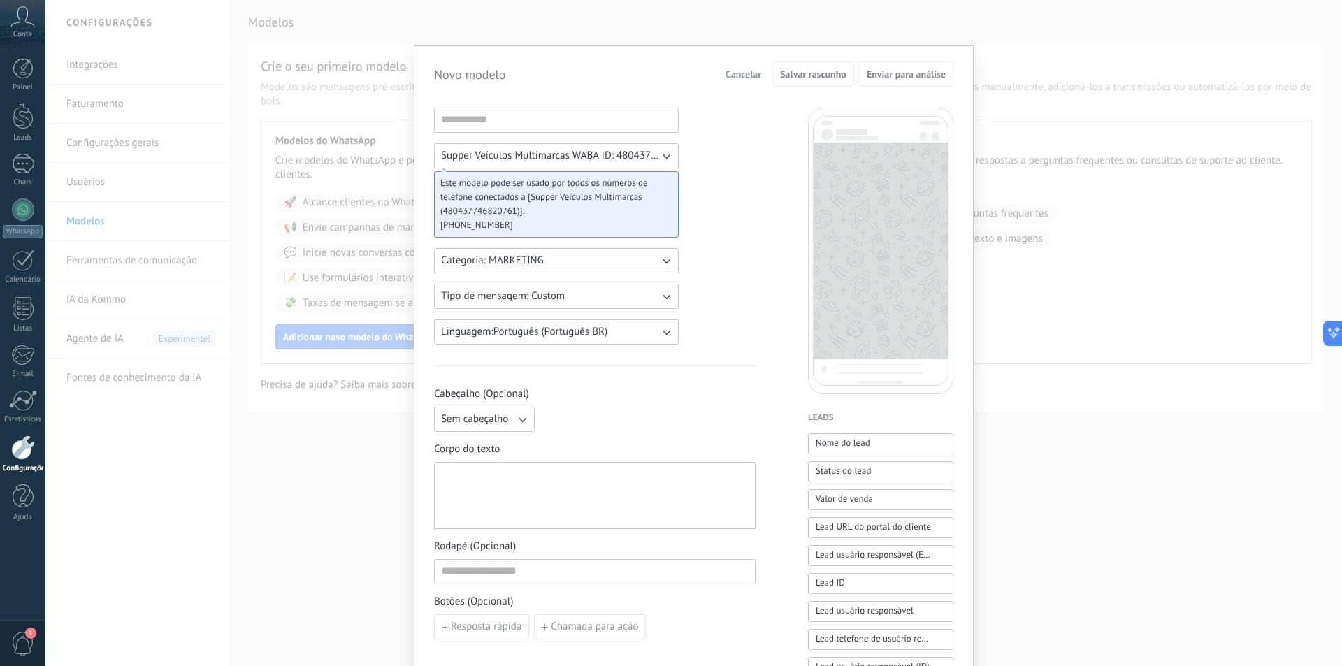
click at [732, 74] on span "Cancelar" at bounding box center [743, 74] width 36 height 10
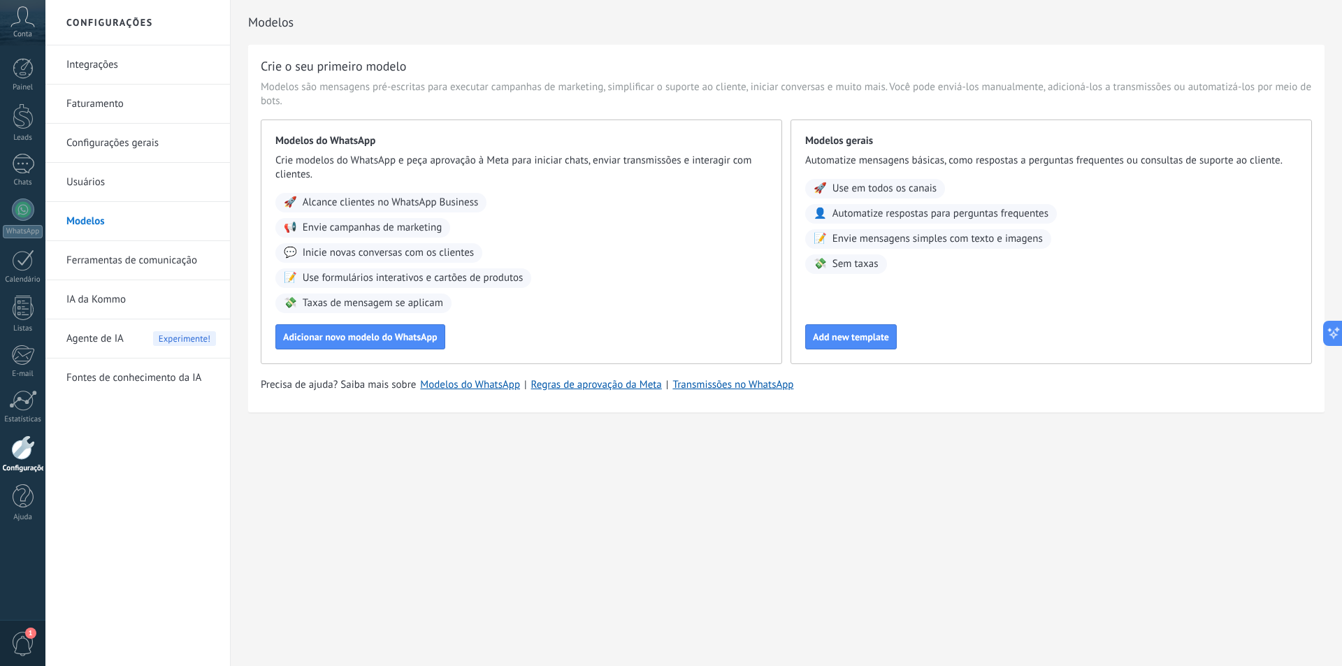
click at [103, 184] on link "Usuários" at bounding box center [141, 182] width 150 height 39
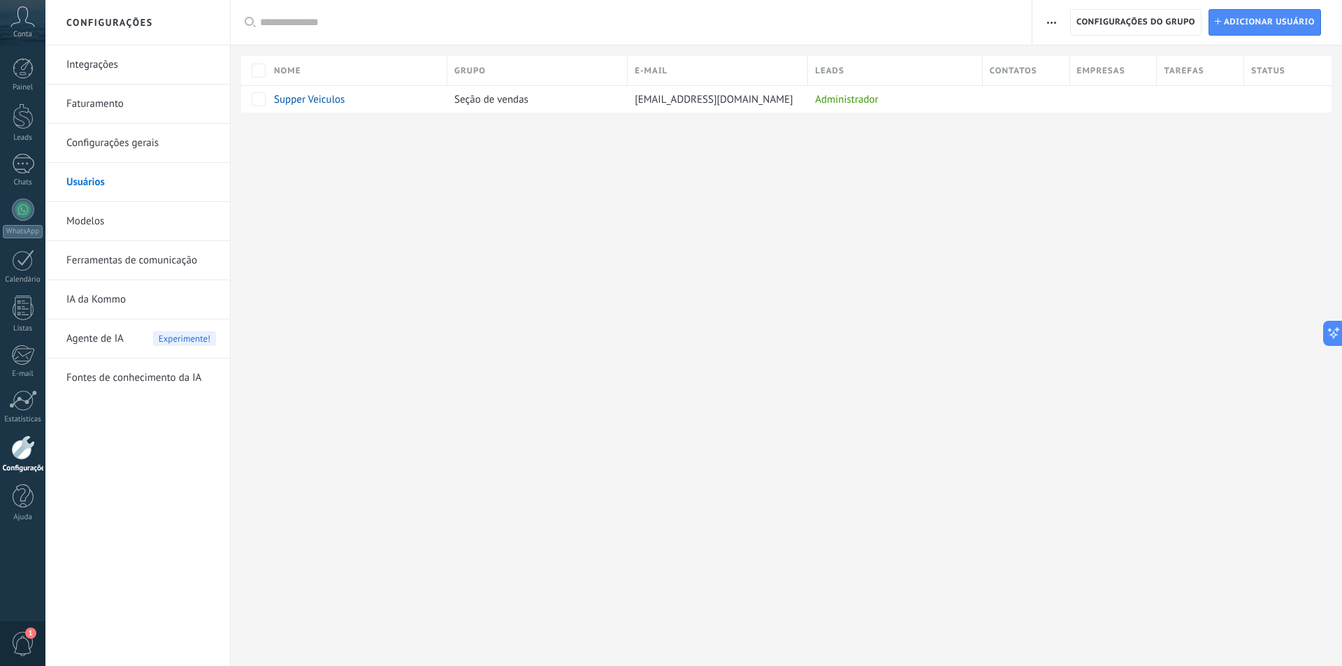
click at [1048, 22] on use "button" at bounding box center [1051, 23] width 9 height 2
click at [119, 145] on link "Configurações gerais" at bounding box center [141, 143] width 150 height 39
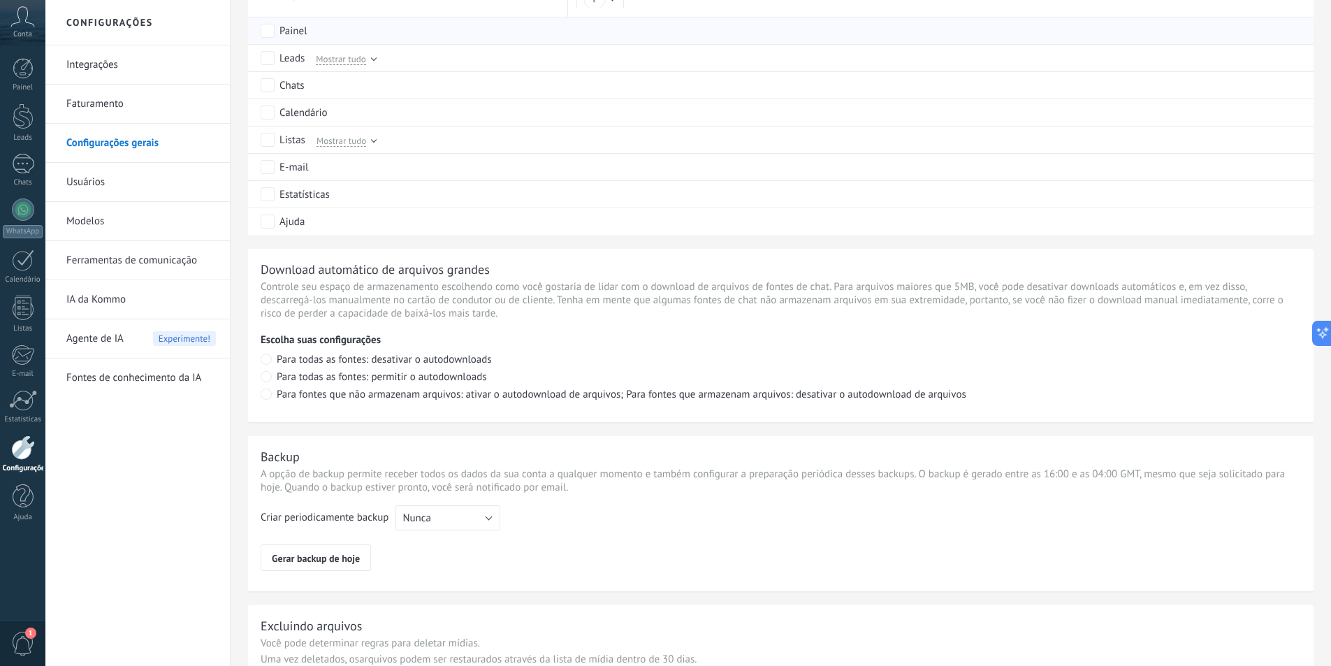
scroll to position [769, 0]
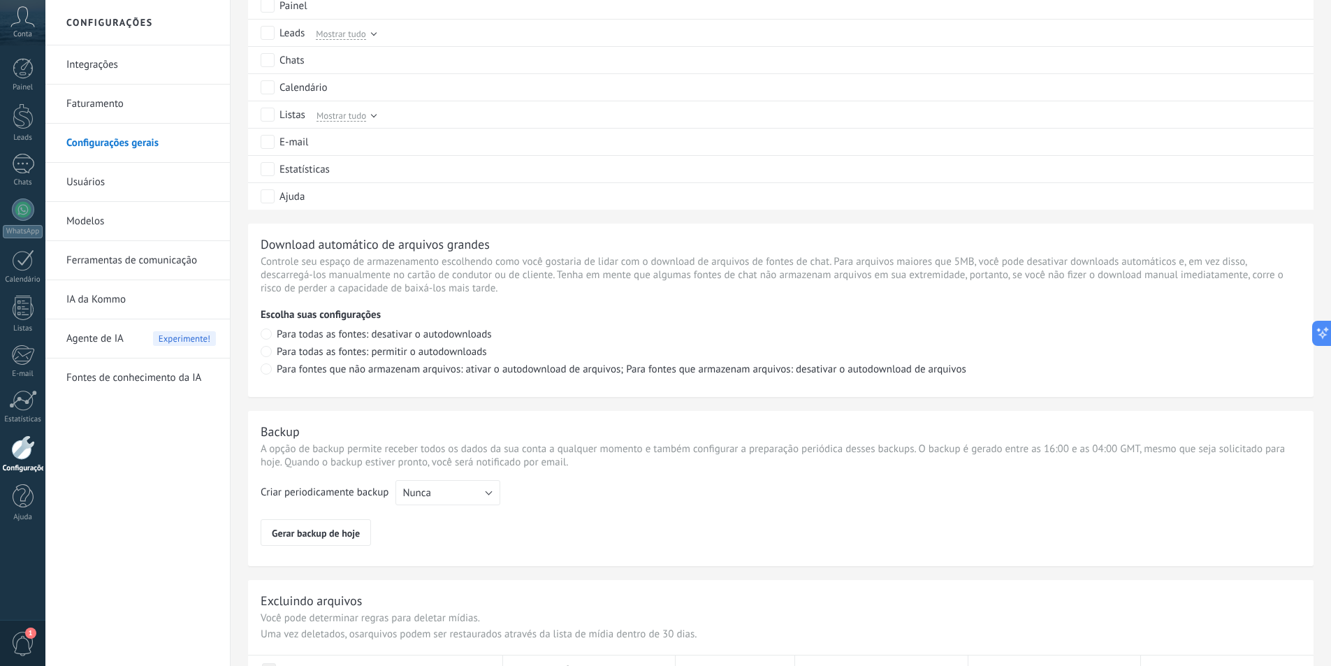
click at [101, 263] on link "Ferramentas de comunicação" at bounding box center [141, 260] width 150 height 39
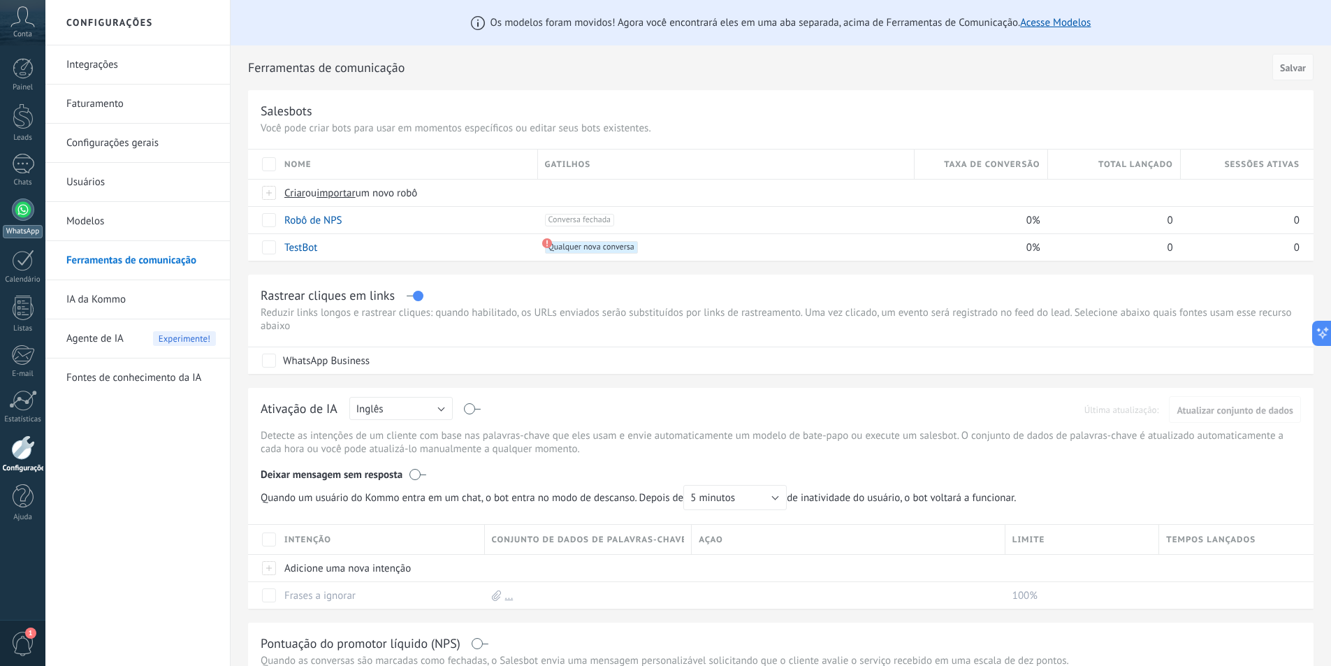
click at [23, 205] on div at bounding box center [23, 209] width 22 height 22
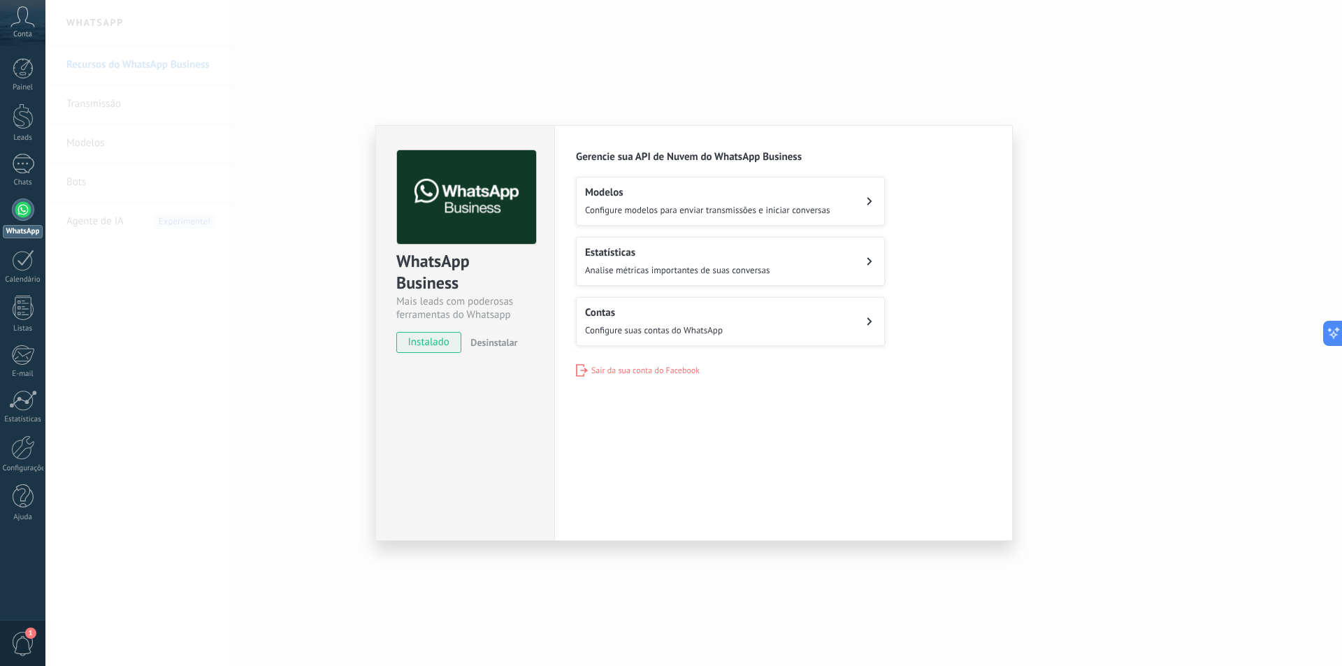
click at [705, 321] on div "Contas Configure suas contas do WhatsApp" at bounding box center [654, 321] width 138 height 31
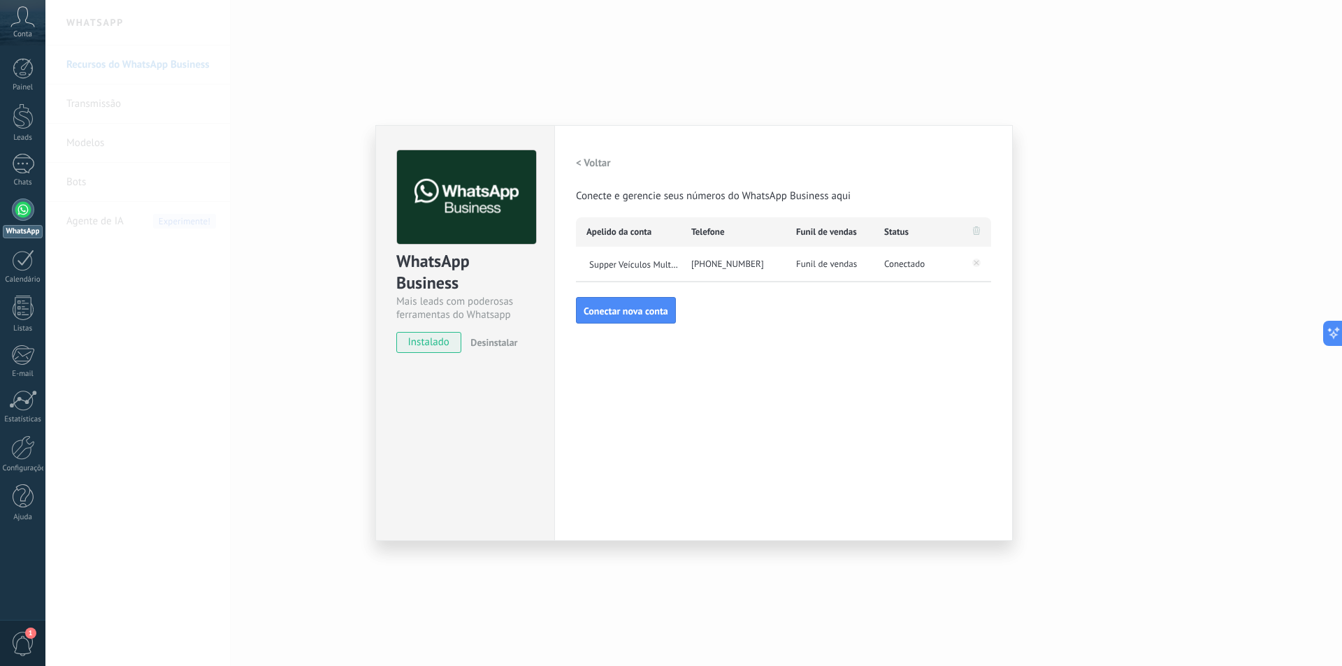
click at [601, 164] on h2 "< Voltar" at bounding box center [593, 163] width 35 height 13
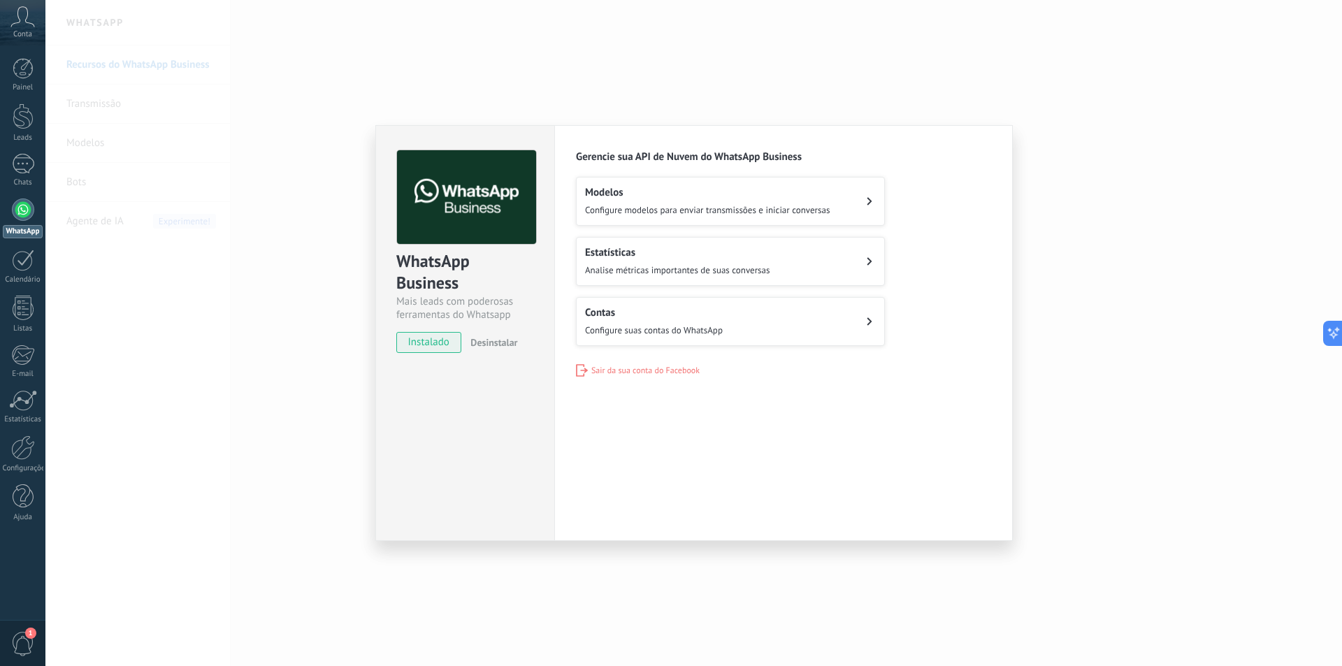
click at [683, 263] on div "Estatísticas Analise métricas importantes de suas conversas" at bounding box center [677, 261] width 184 height 31
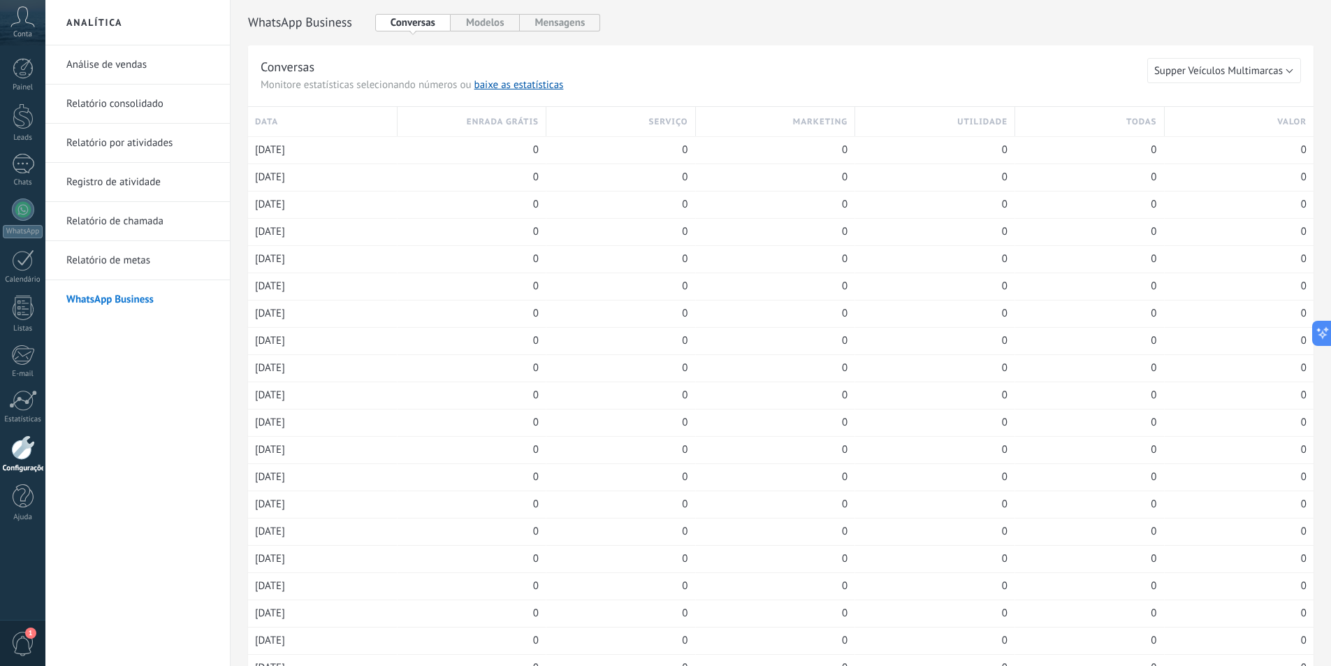
click at [122, 66] on link "Análise de vendas" at bounding box center [141, 64] width 150 height 39
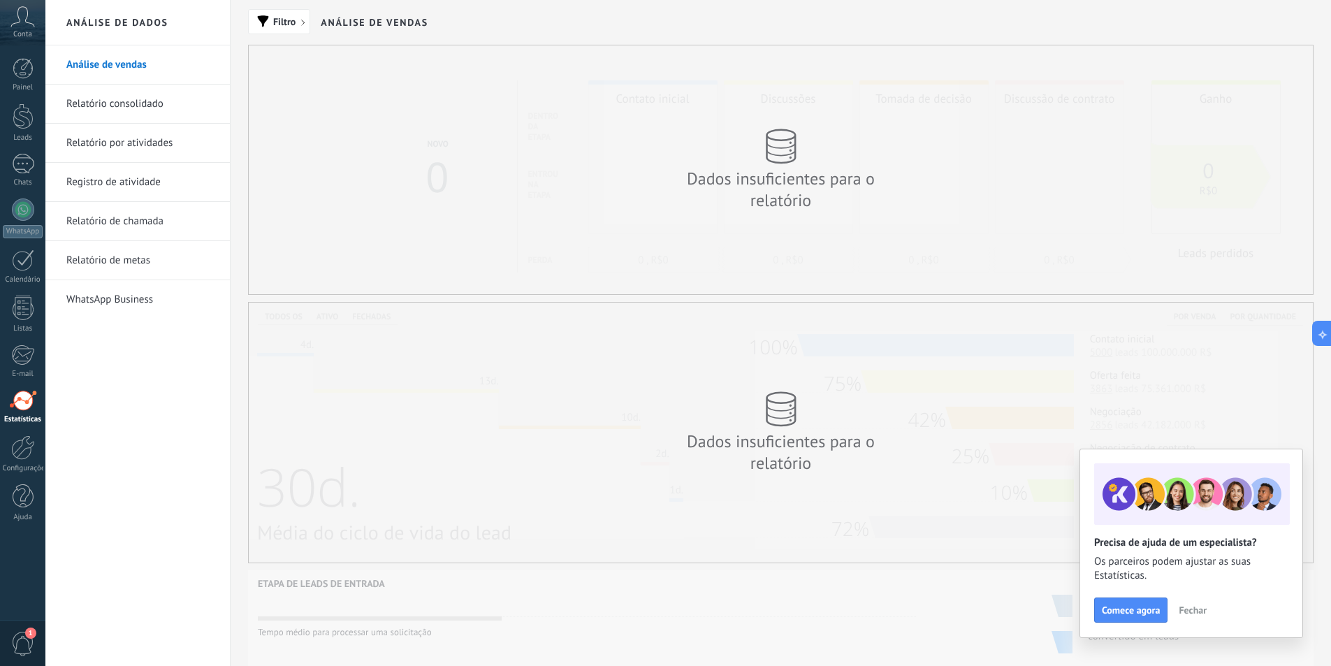
click at [146, 108] on link "Relatório consolidado" at bounding box center [141, 104] width 150 height 39
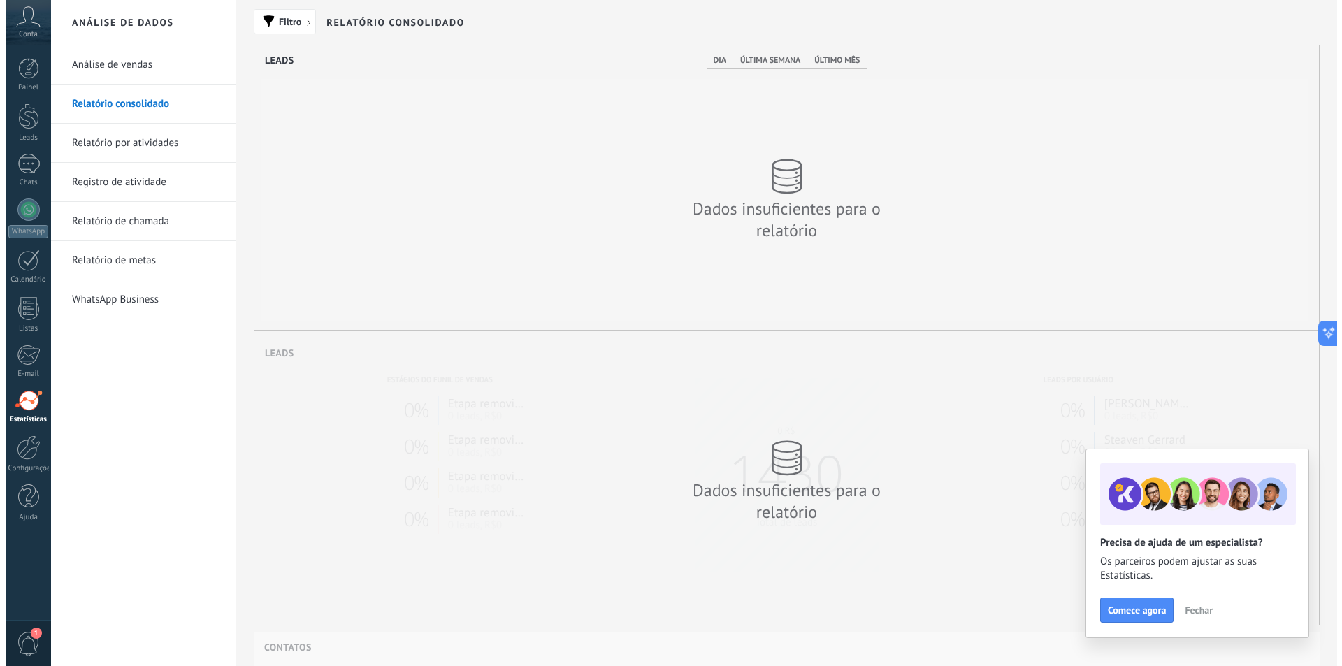
scroll to position [284, 1064]
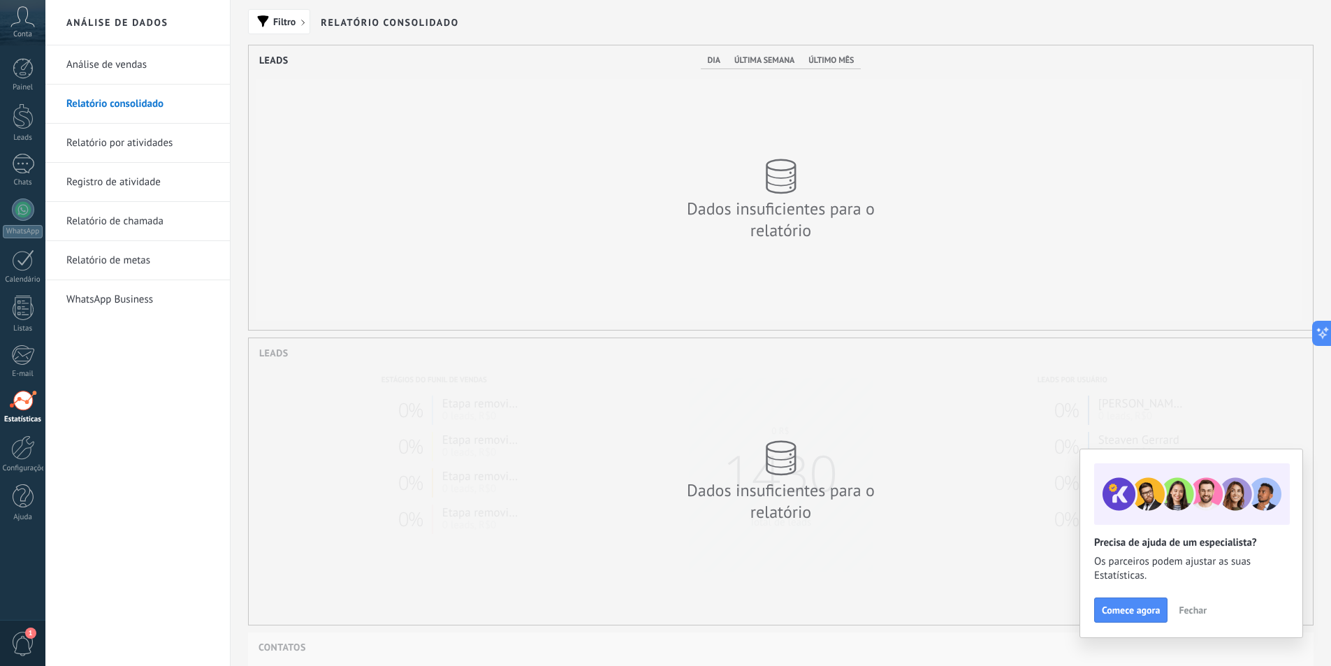
click at [148, 145] on link "Relatório por atividades" at bounding box center [141, 143] width 150 height 39
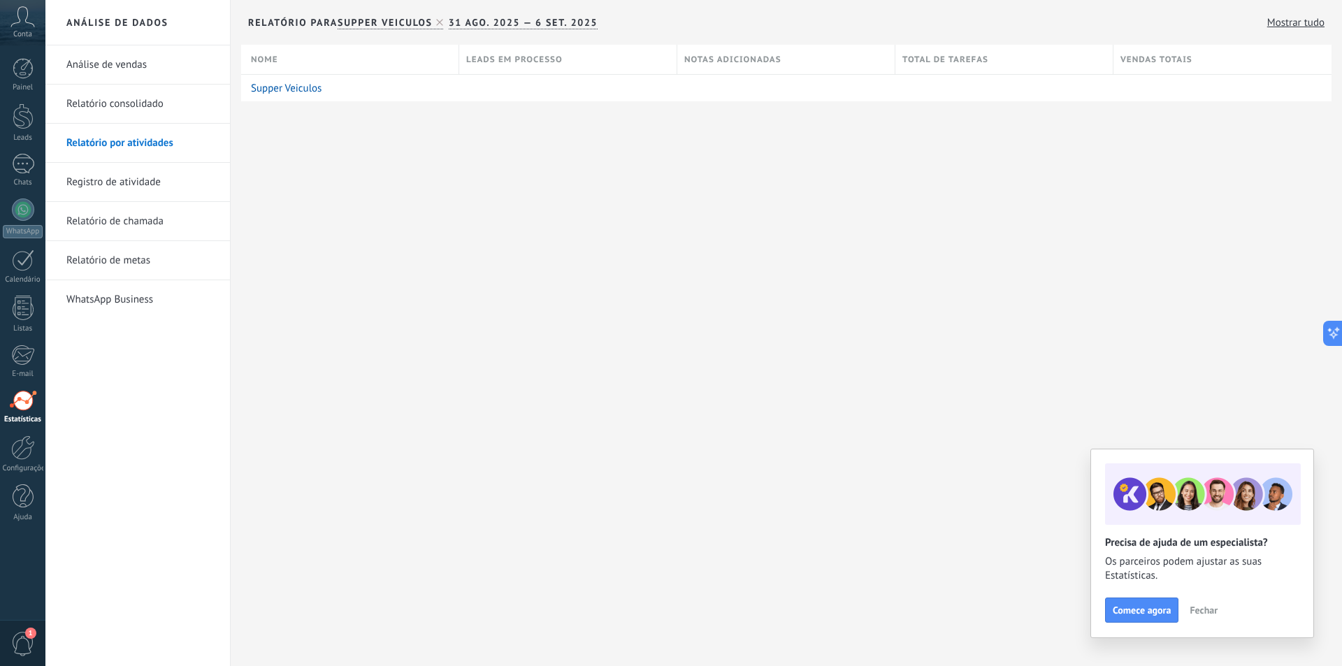
click at [129, 182] on link "Registro de atividade" at bounding box center [141, 182] width 150 height 39
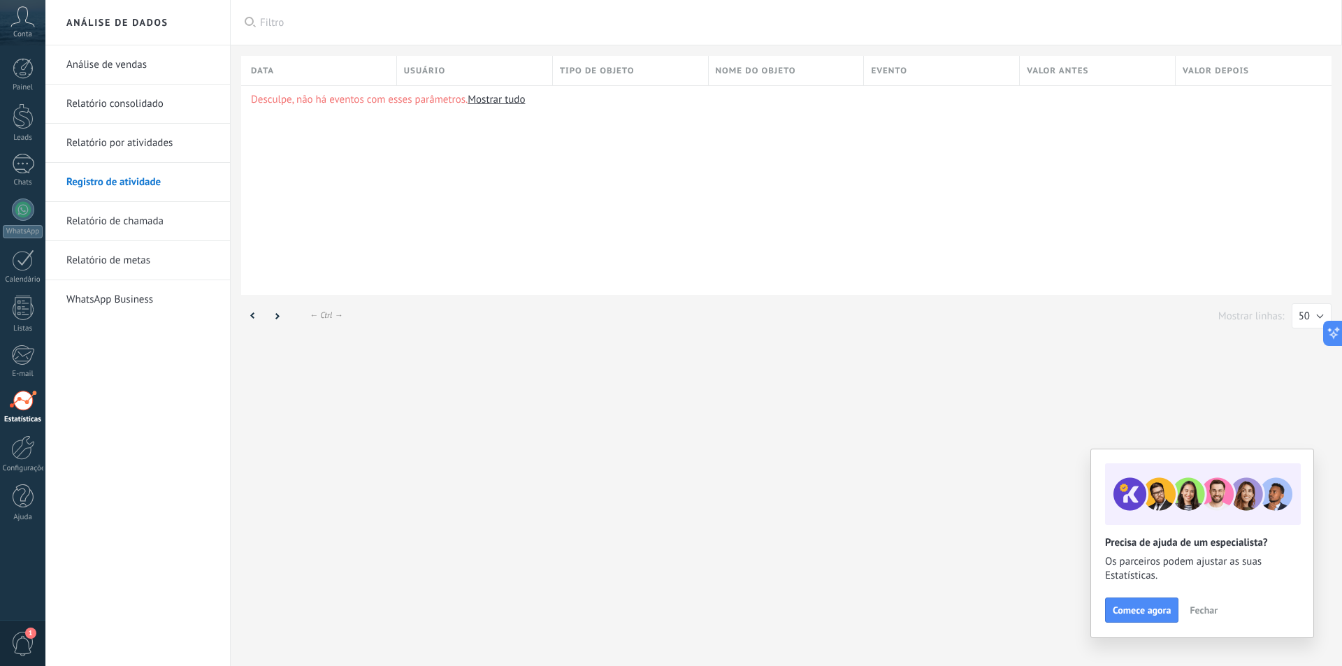
click at [139, 213] on link "Relatório de chamada" at bounding box center [141, 221] width 150 height 39
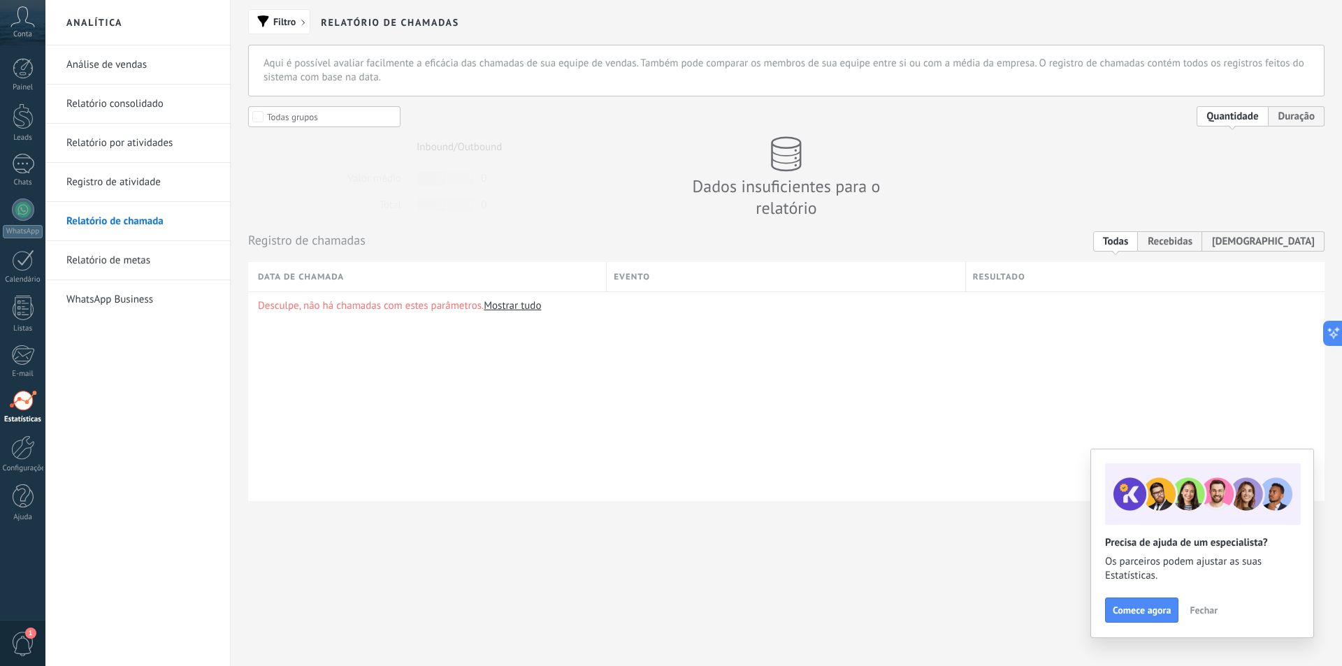
click at [139, 259] on link "Relatório de metas" at bounding box center [141, 260] width 150 height 39
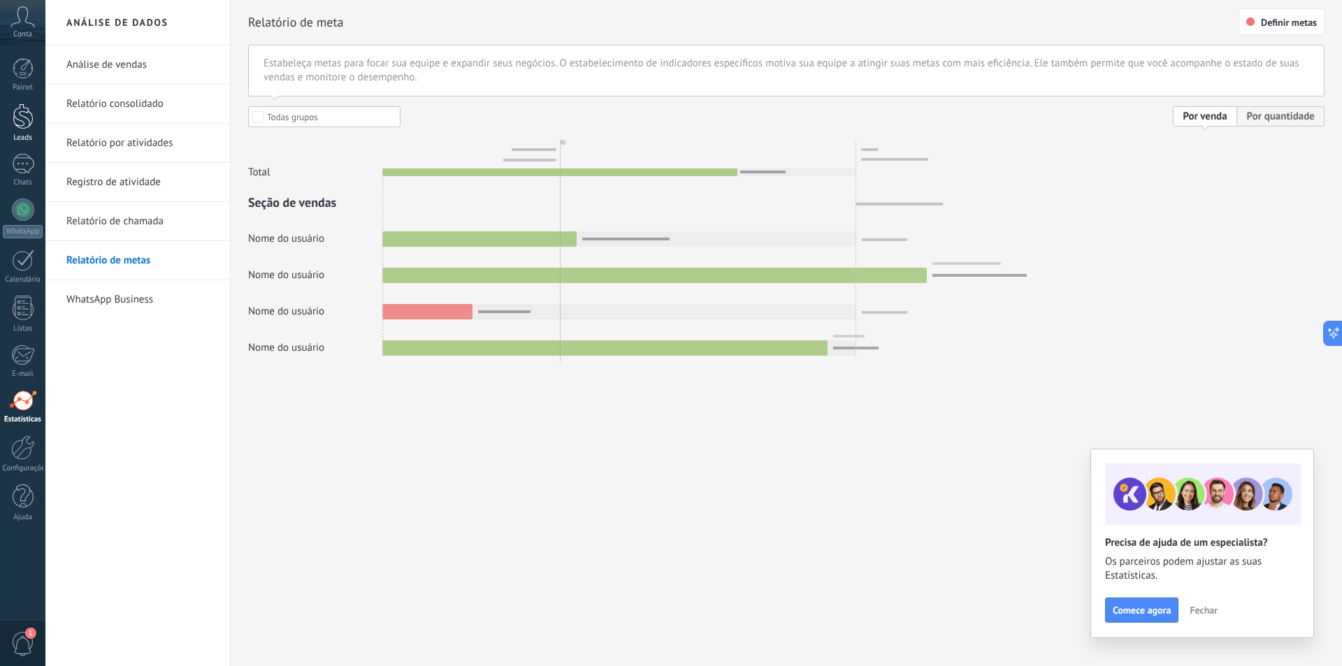
click at [22, 119] on div at bounding box center [23, 116] width 21 height 26
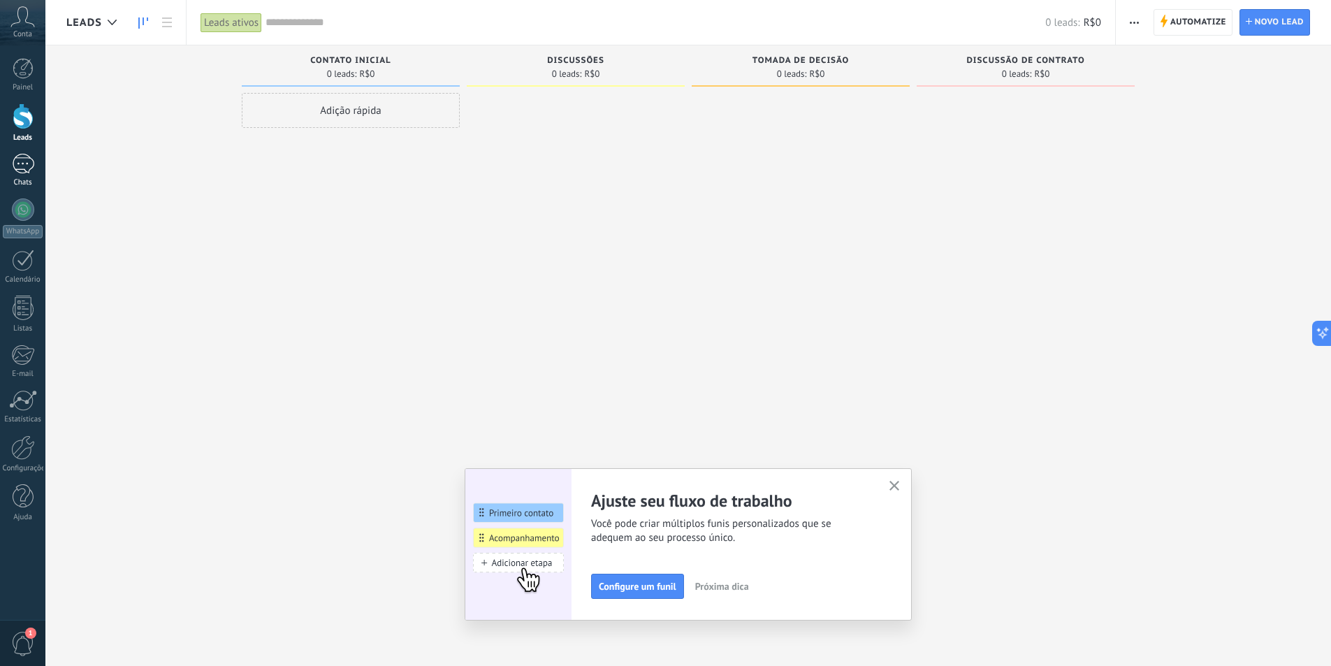
click at [22, 164] on div at bounding box center [23, 164] width 22 height 20
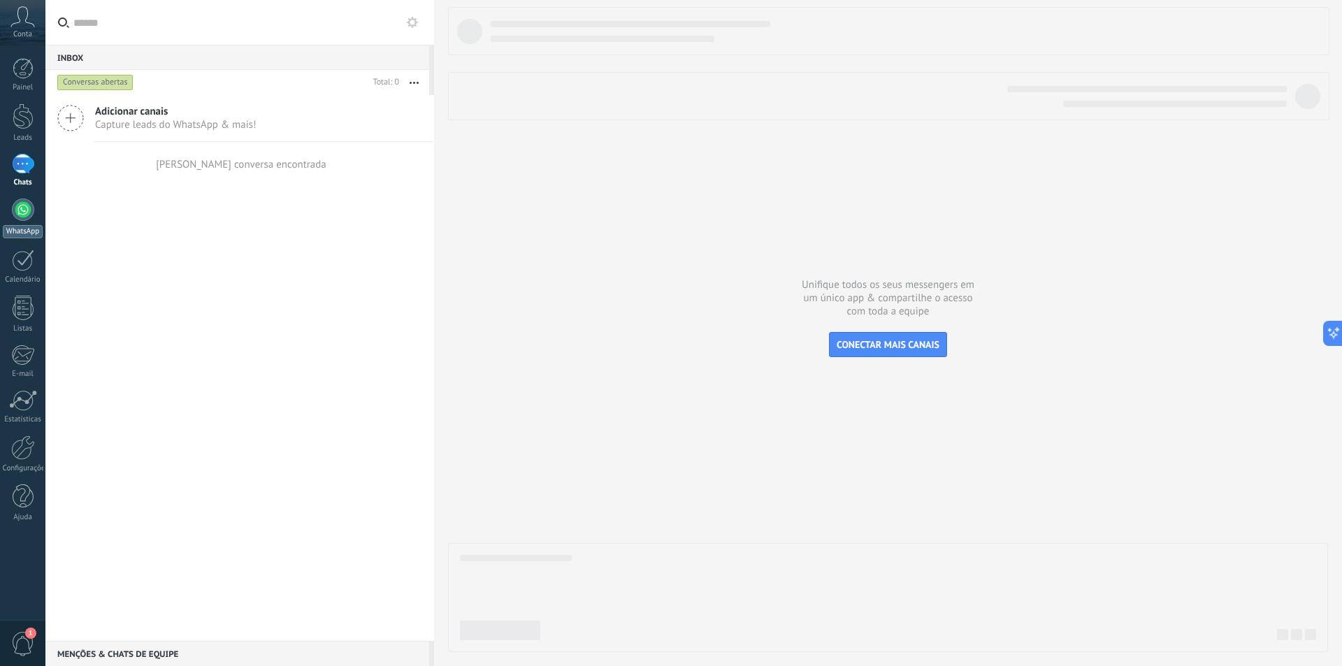
click at [23, 210] on div at bounding box center [23, 209] width 22 height 22
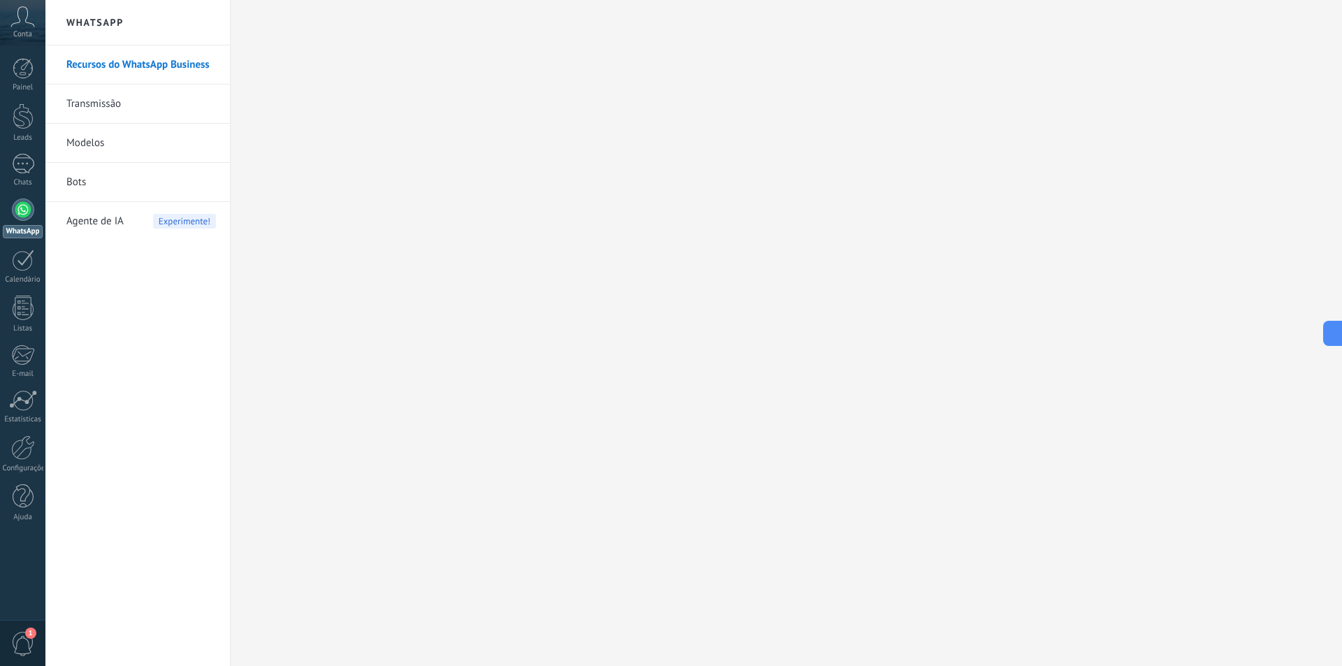
click at [117, 104] on link "Transmissão" at bounding box center [141, 104] width 150 height 39
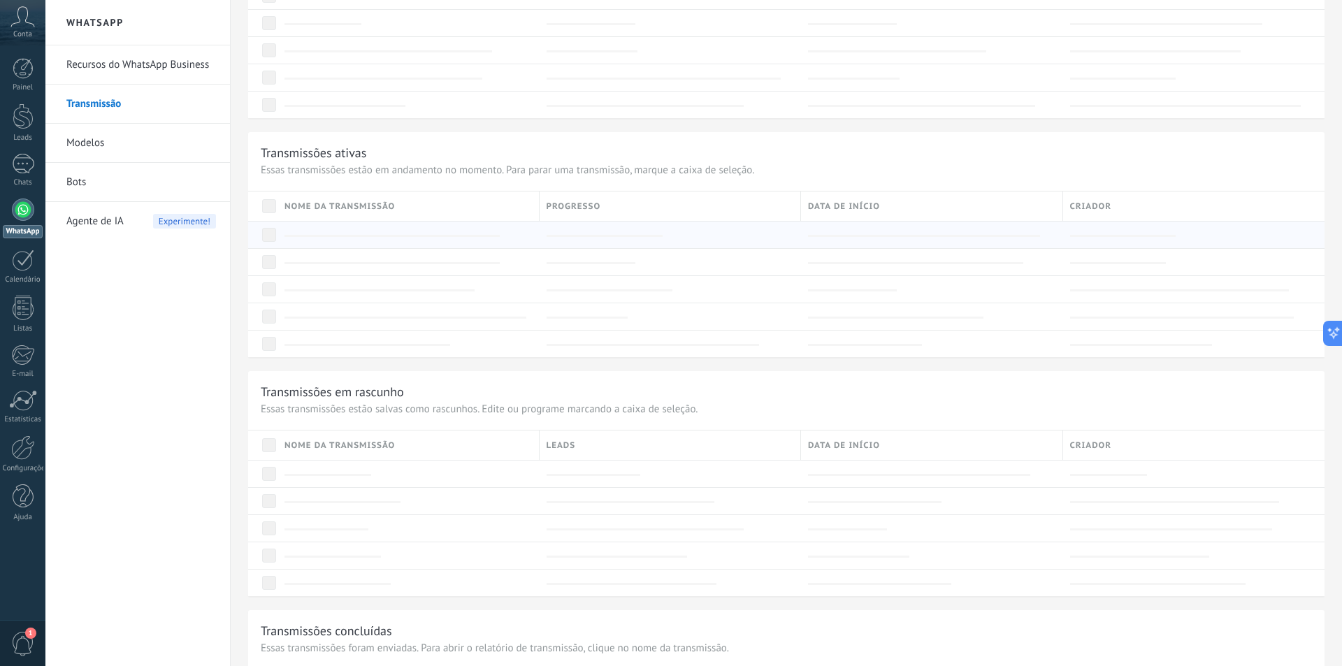
scroll to position [280, 0]
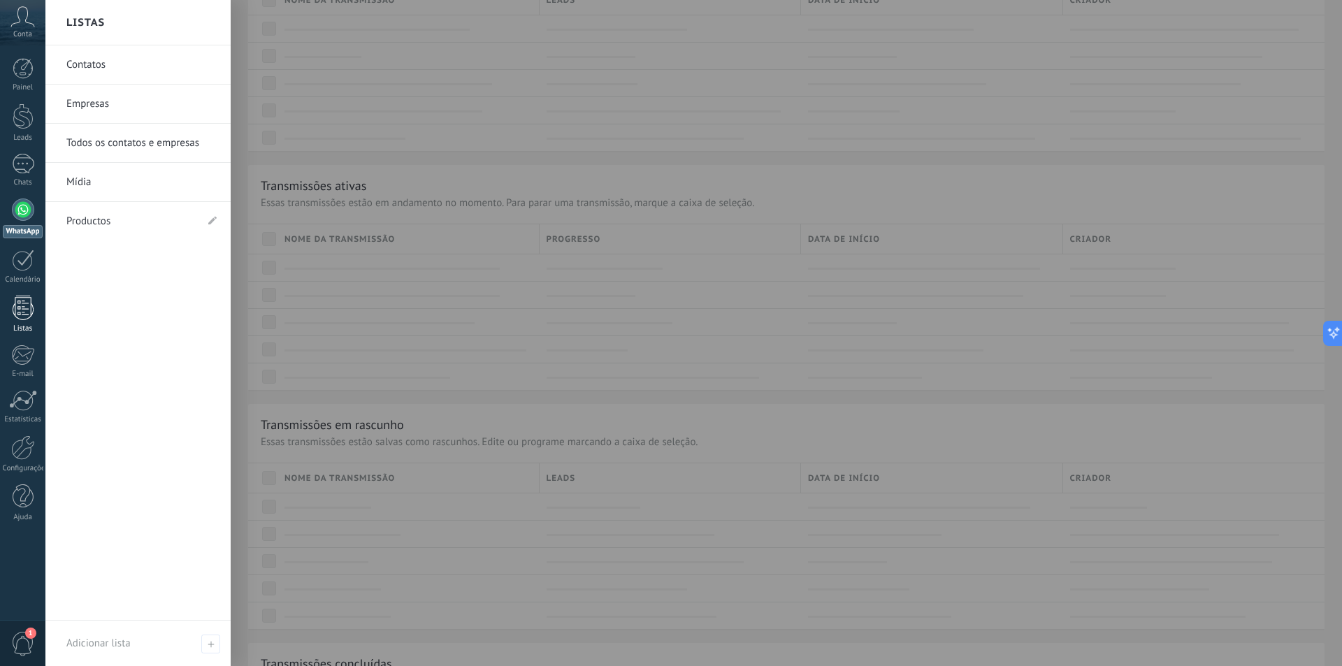
click at [18, 312] on div at bounding box center [23, 308] width 21 height 24
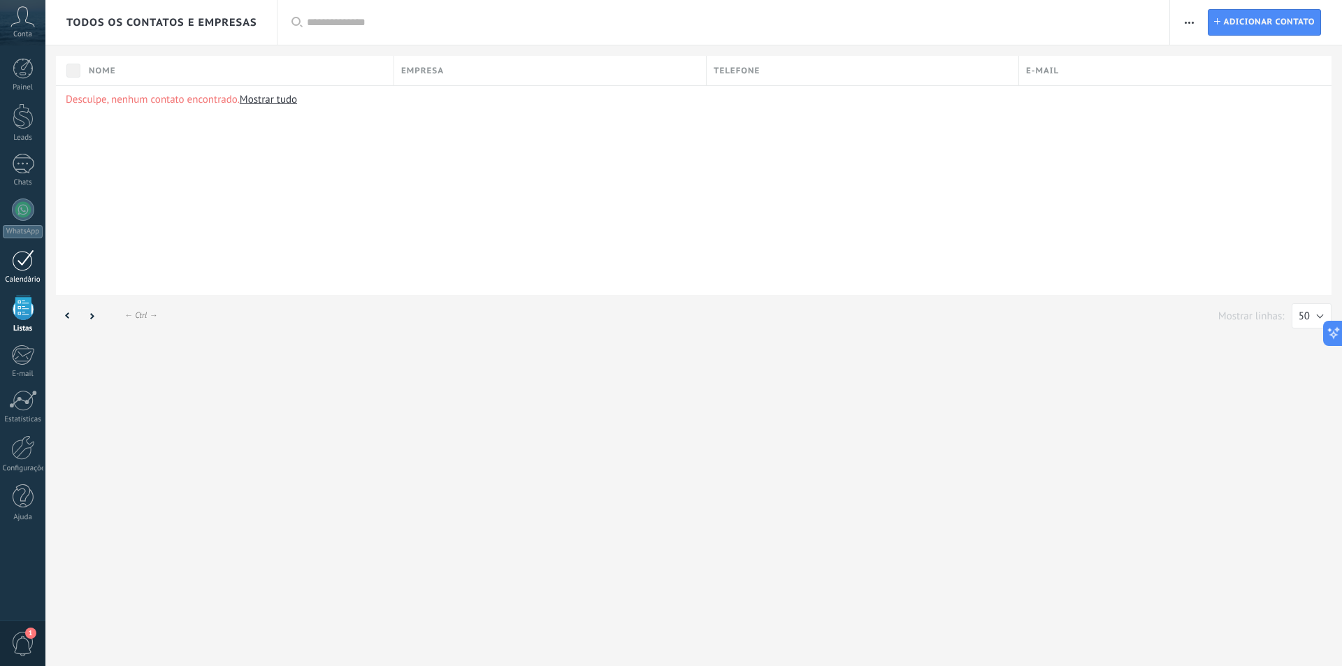
click at [13, 259] on div at bounding box center [23, 260] width 22 height 22
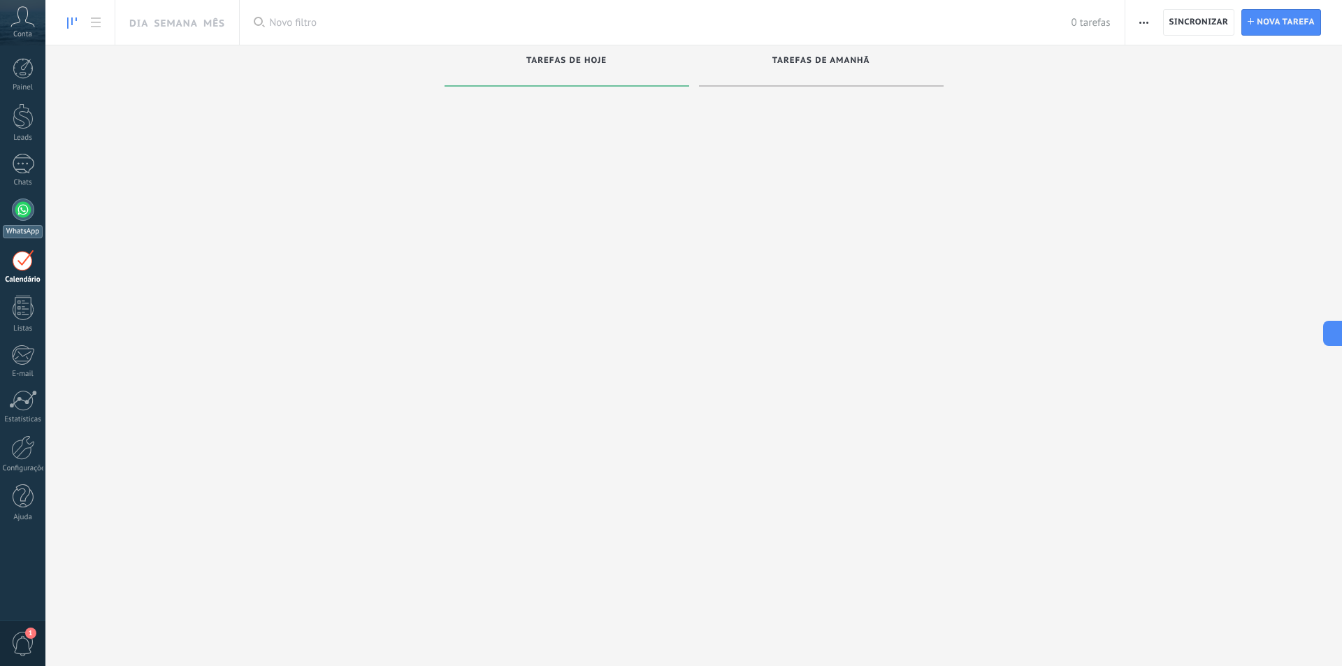
click at [22, 205] on div at bounding box center [23, 209] width 22 height 22
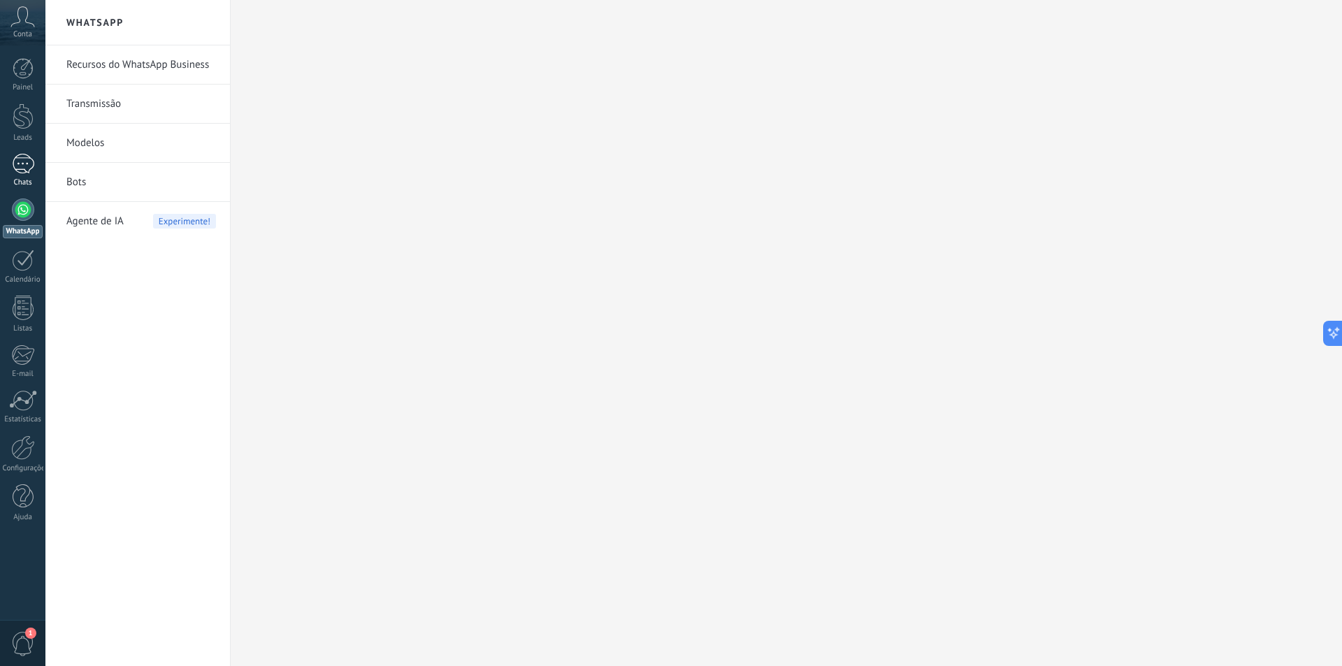
click at [16, 166] on div at bounding box center [23, 164] width 22 height 20
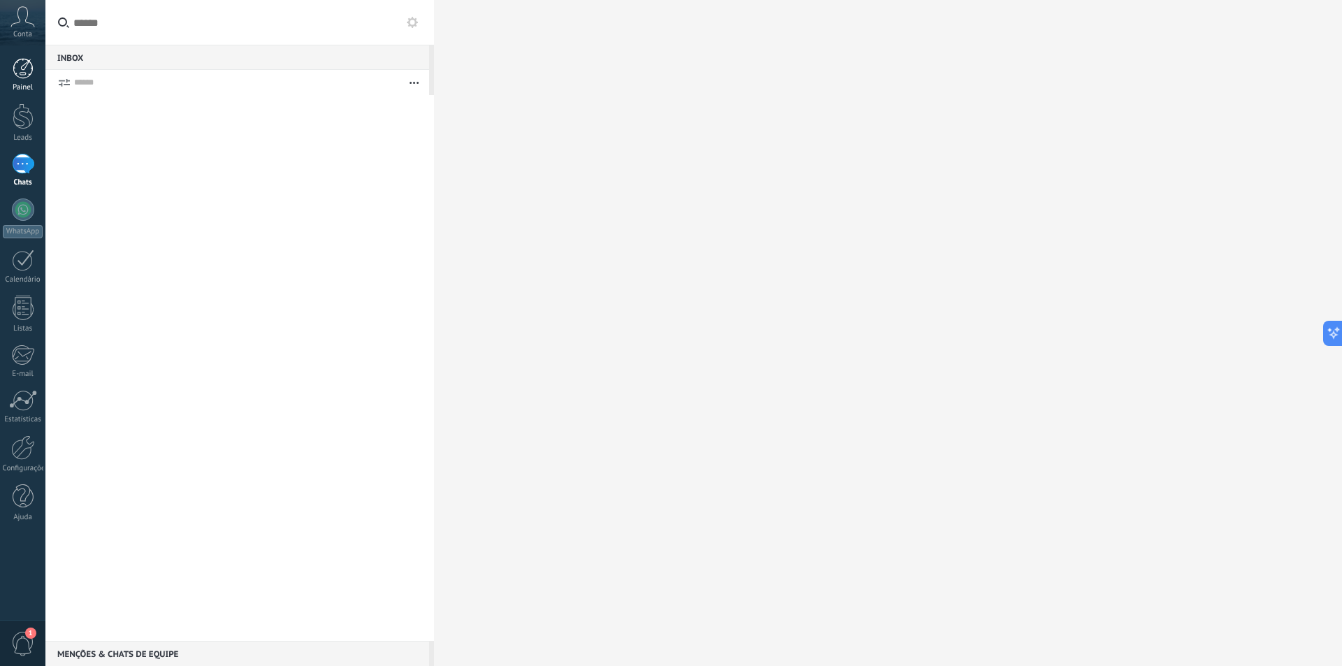
click at [13, 64] on div at bounding box center [23, 68] width 21 height 21
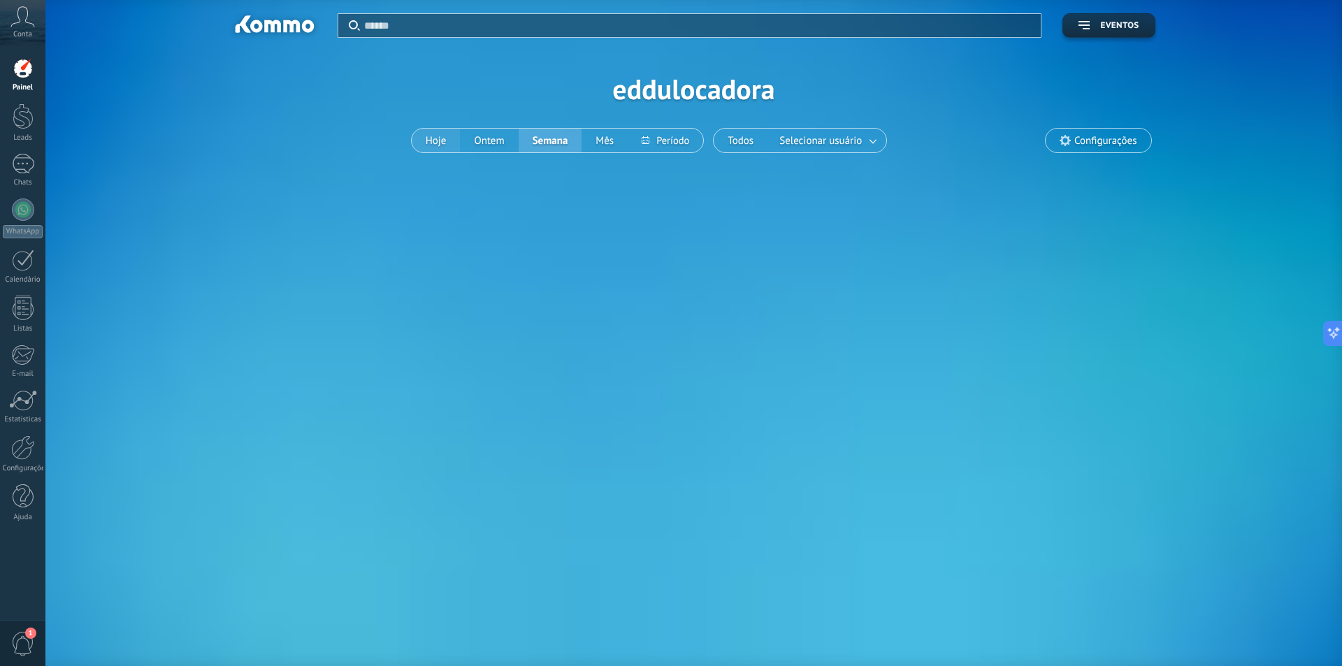
click at [446, 144] on button "Hoje" at bounding box center [436, 141] width 49 height 24
click at [491, 138] on button "Ontem" at bounding box center [489, 141] width 58 height 24
click at [551, 140] on button "Semana" at bounding box center [550, 141] width 64 height 24
click at [592, 138] on button "Mês" at bounding box center [604, 141] width 46 height 24
click at [674, 136] on button at bounding box center [664, 141] width 75 height 24
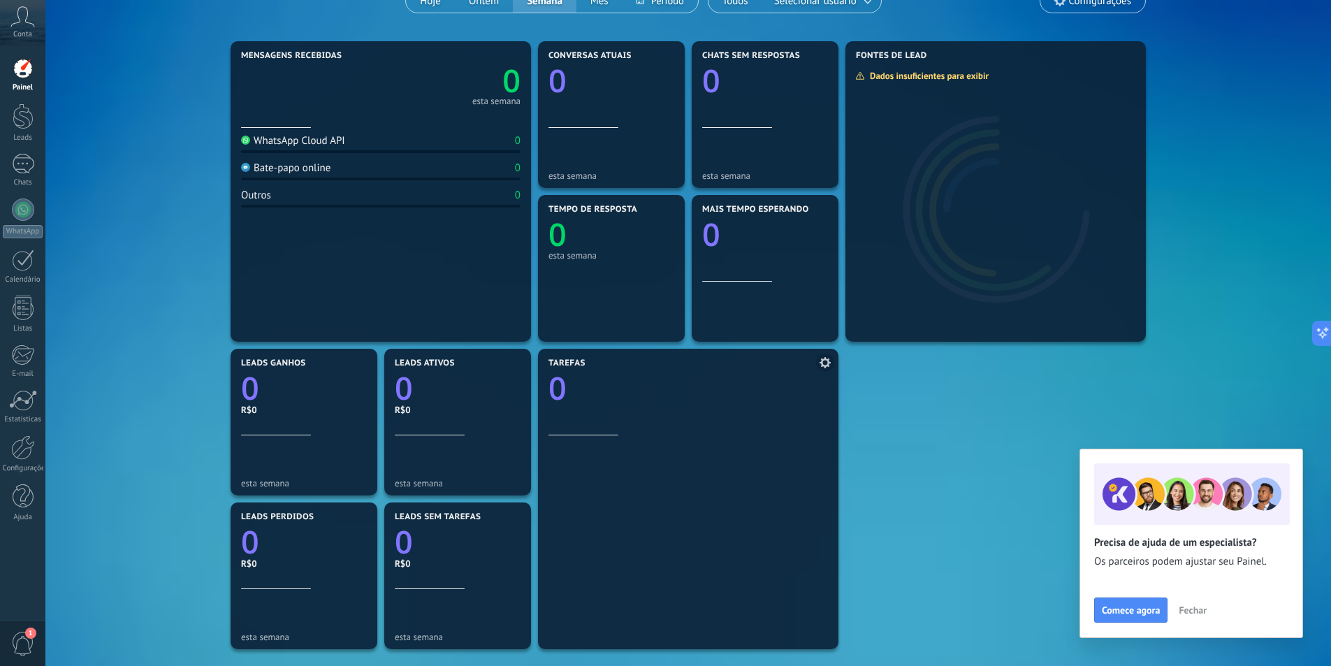
scroll to position [70, 0]
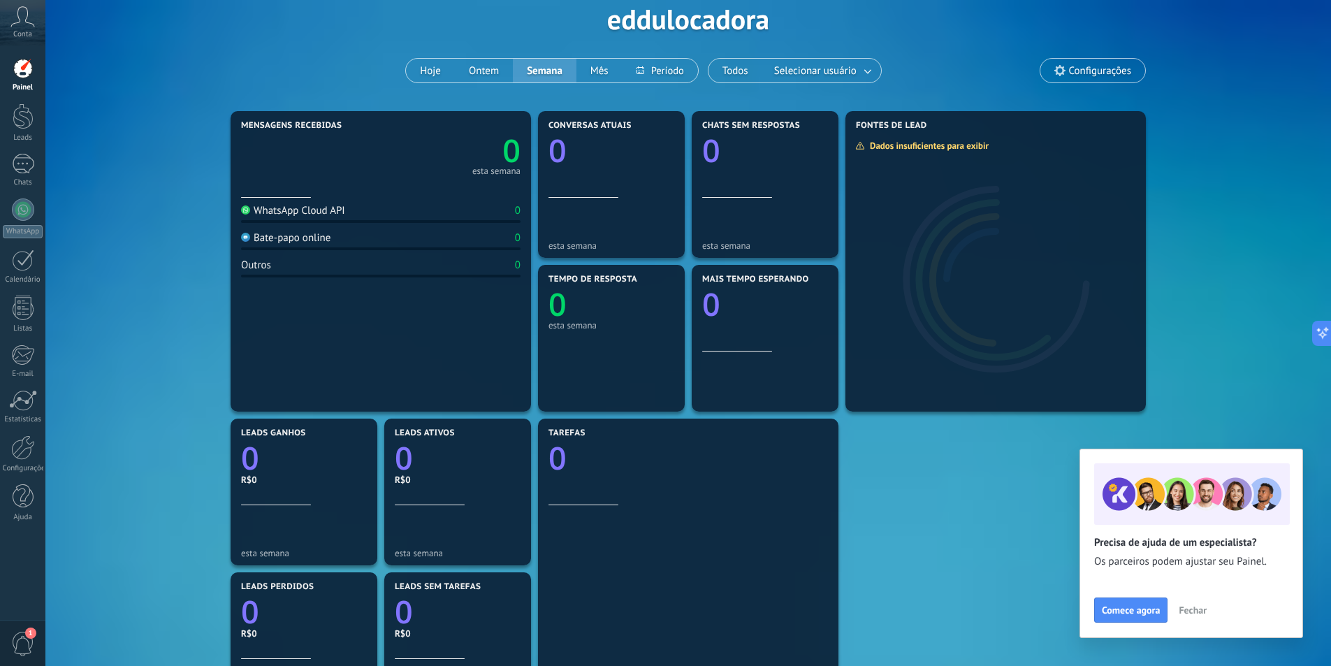
click at [1075, 69] on span "Configurações" at bounding box center [1100, 71] width 62 height 12
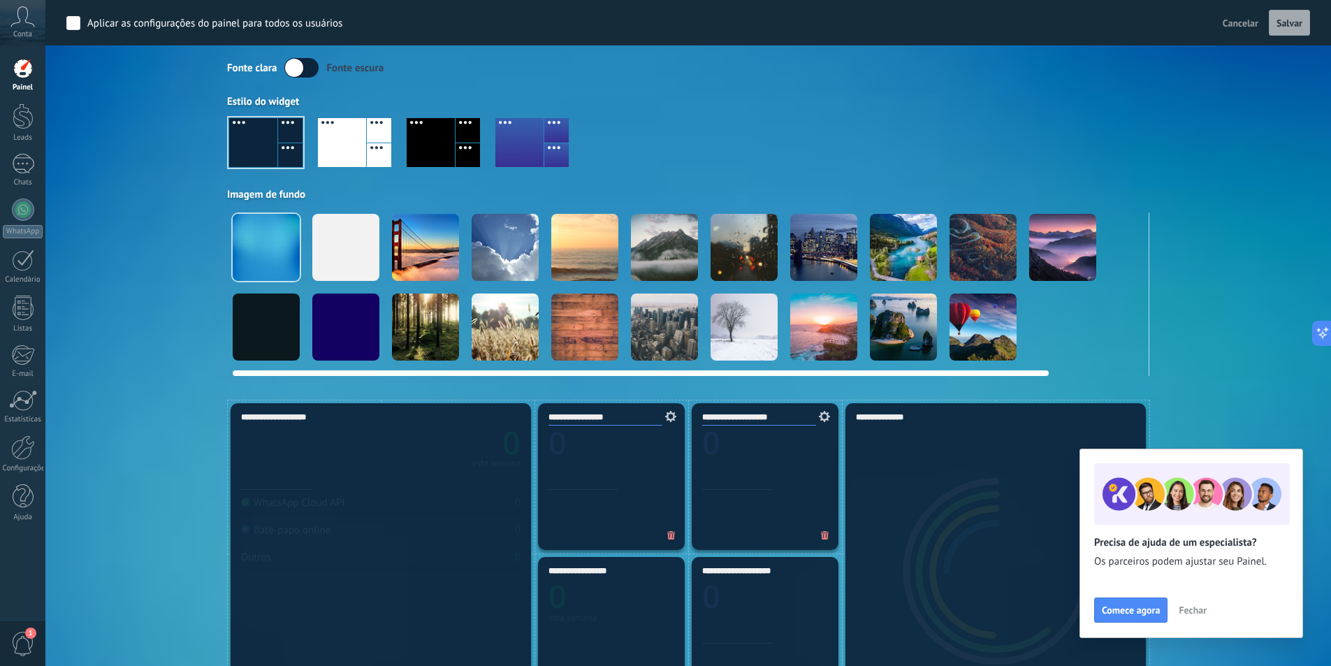
click at [434, 254] on div at bounding box center [425, 247] width 67 height 67
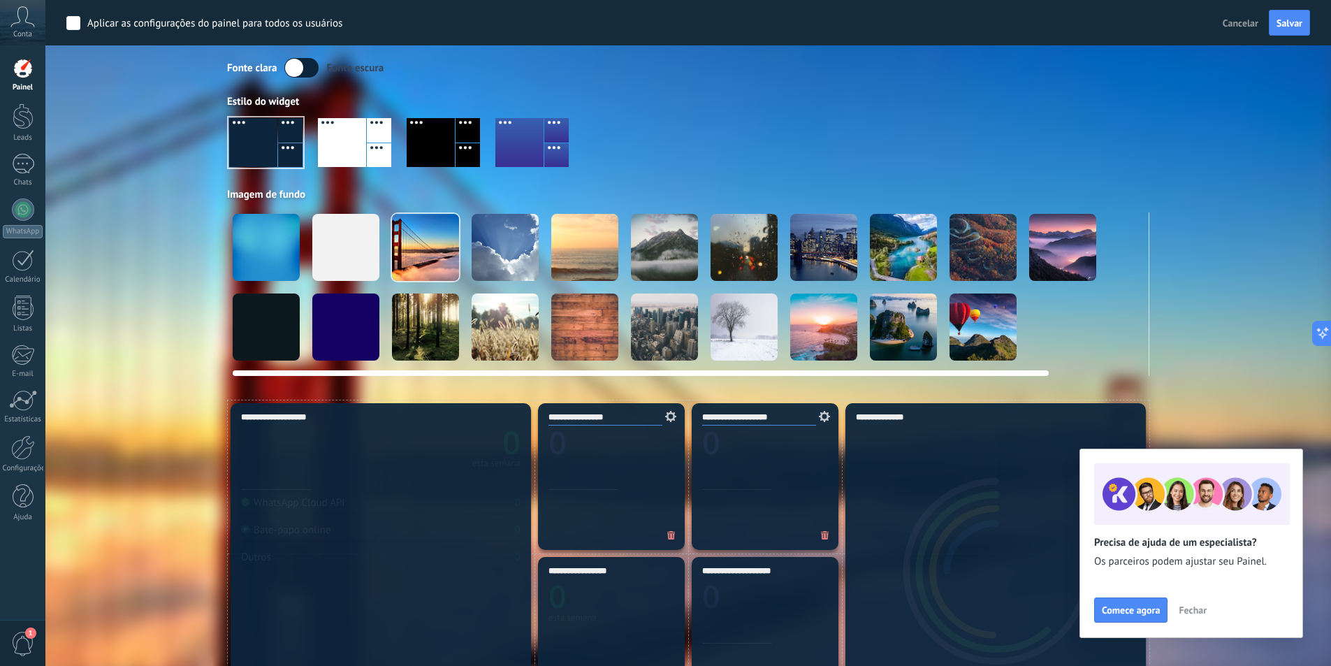
click at [519, 252] on div at bounding box center [505, 247] width 67 height 67
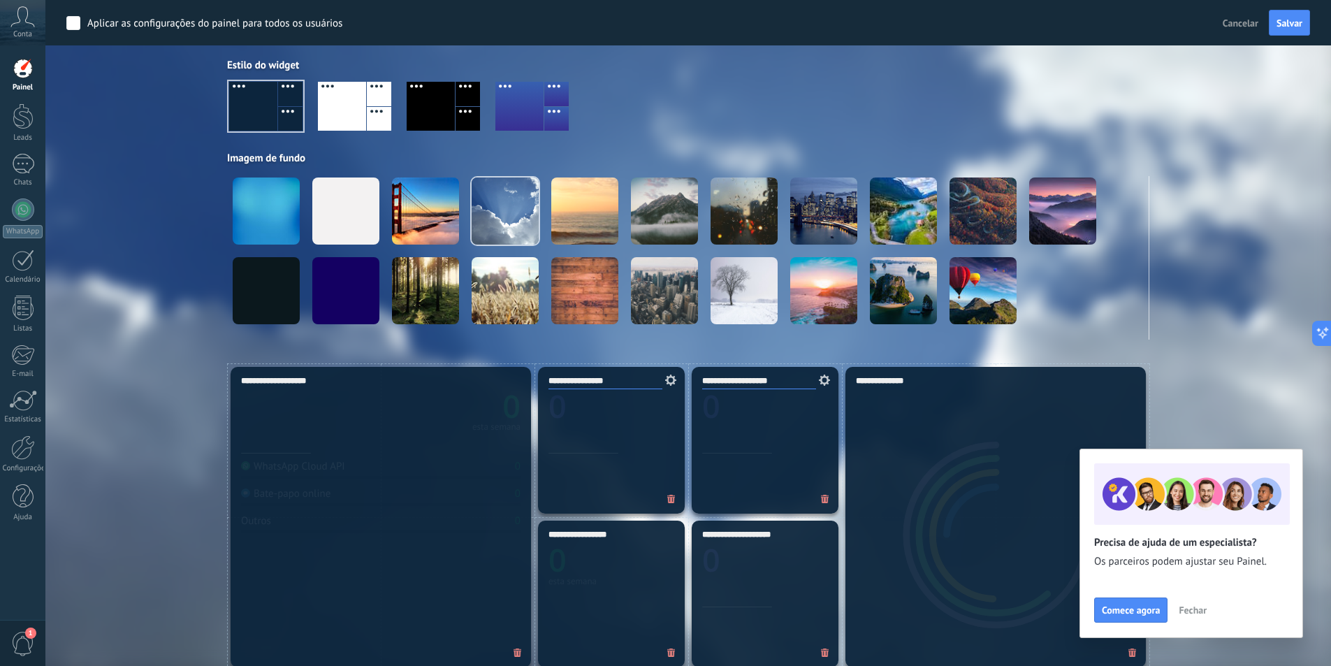
scroll to position [0, 0]
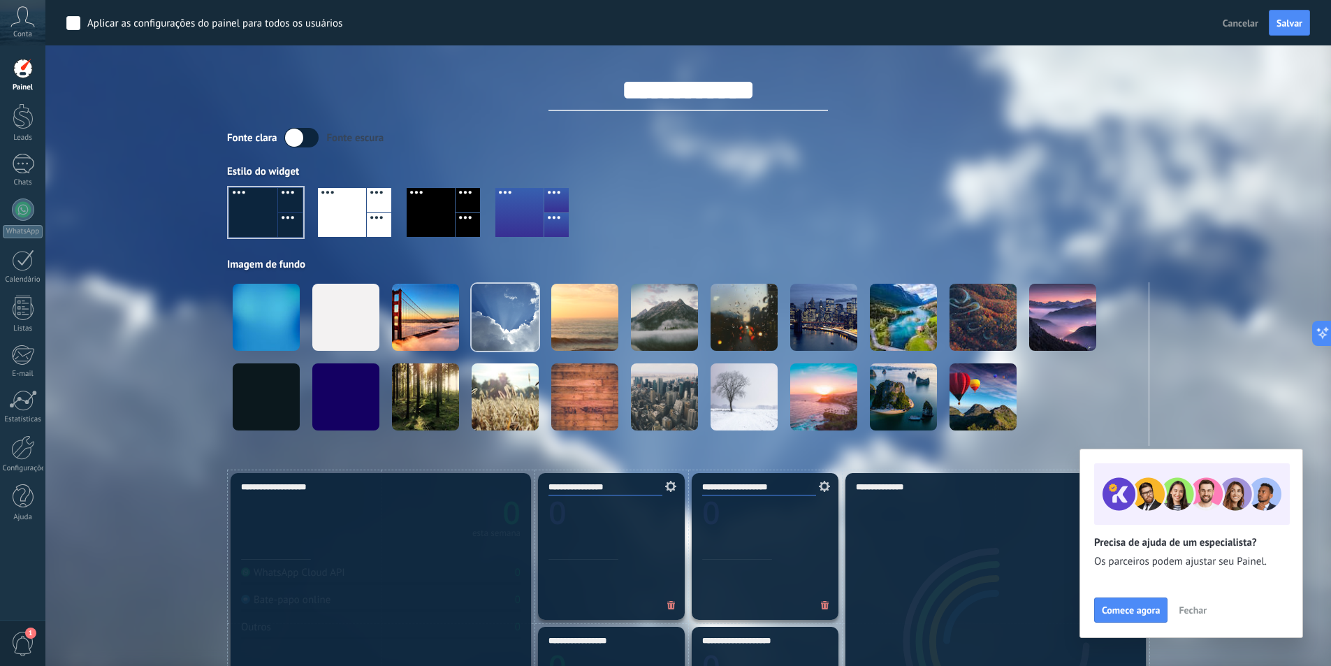
click at [908, 185] on div at bounding box center [688, 218] width 922 height 80
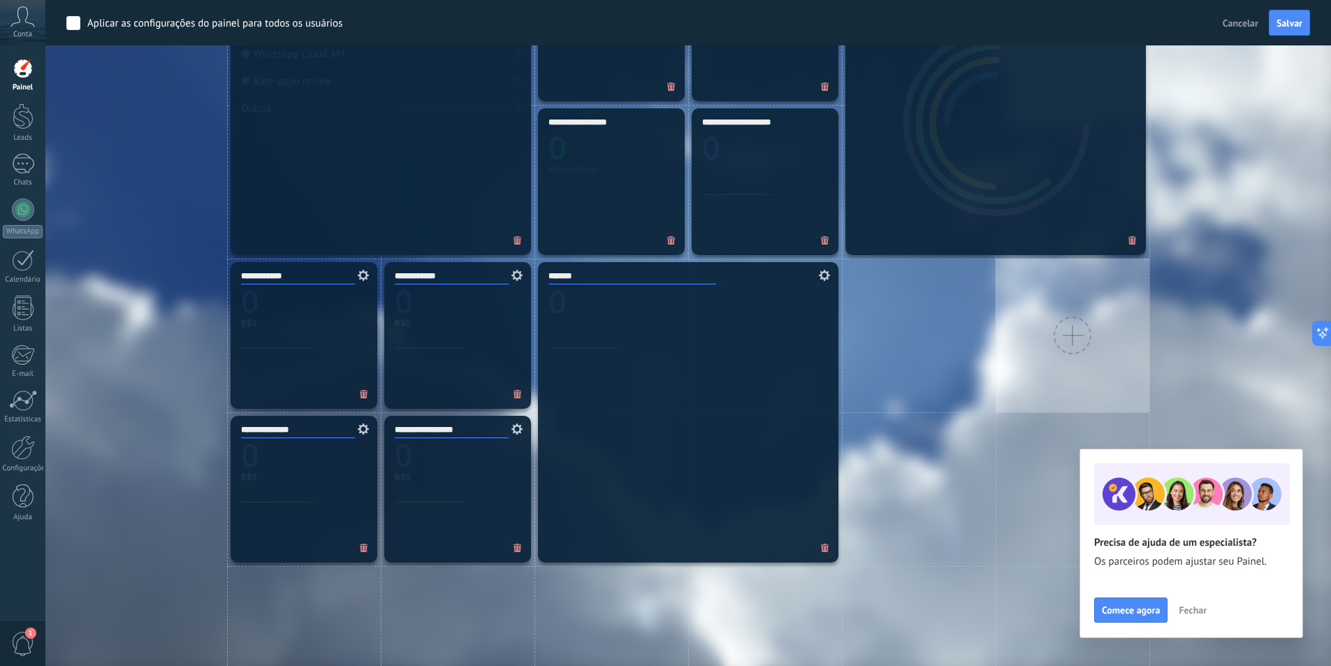
scroll to position [503, 0]
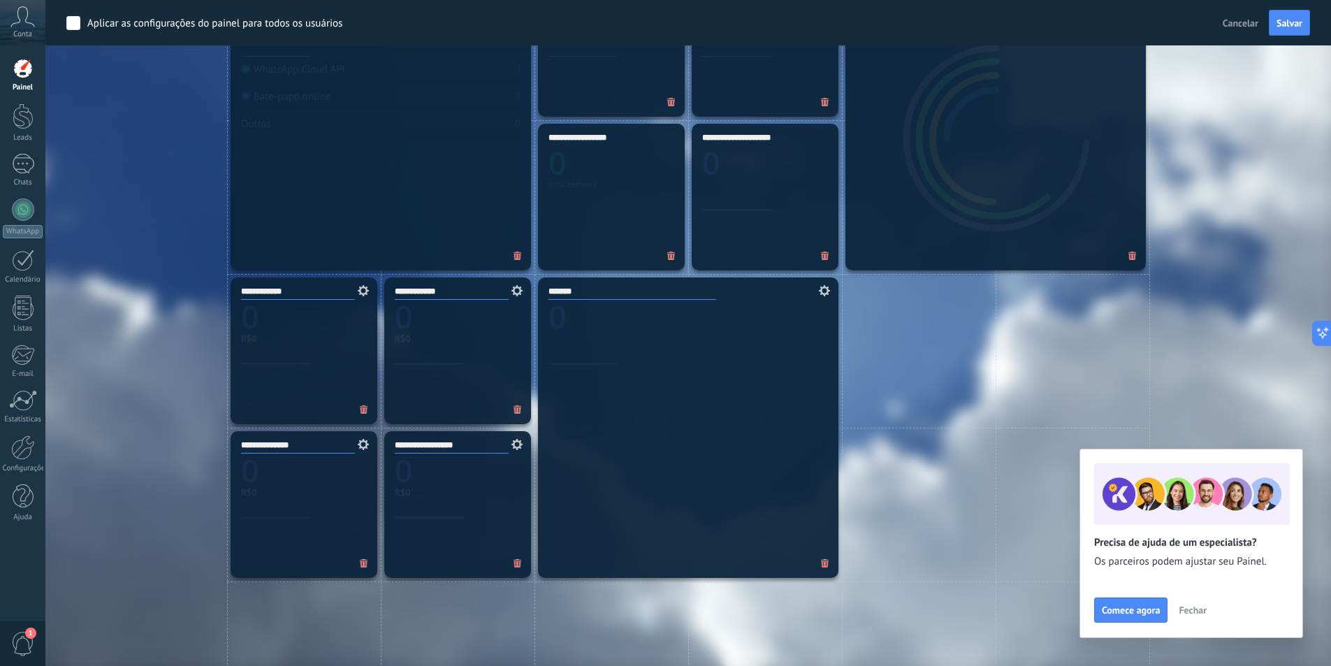
click at [1189, 606] on span "Fechar" at bounding box center [1193, 610] width 28 height 10
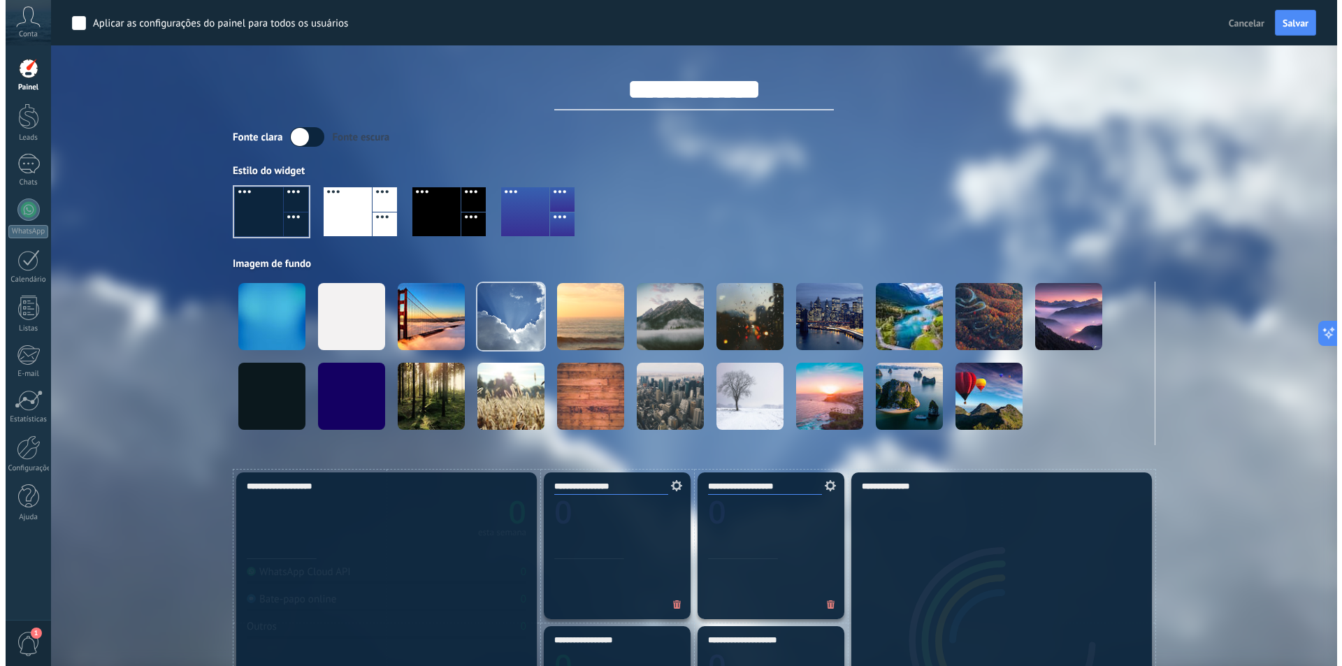
scroll to position [0, 0]
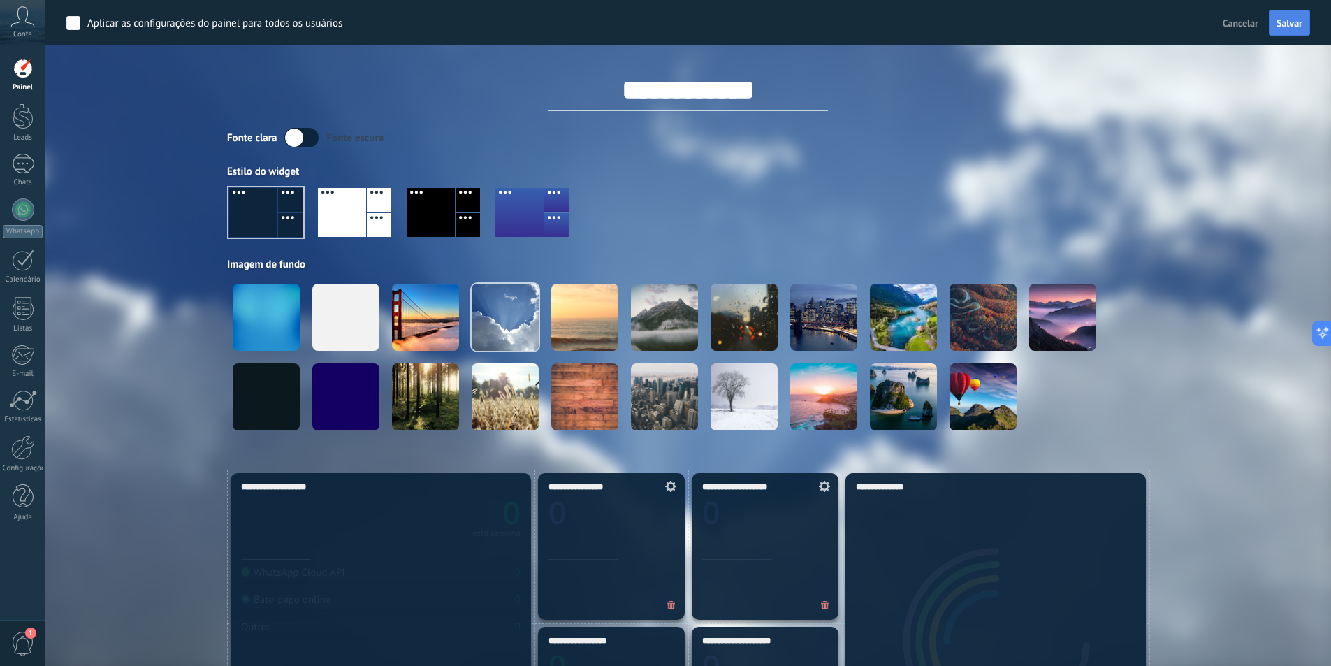
click at [1293, 24] on span "Salvar" at bounding box center [1290, 23] width 26 height 10
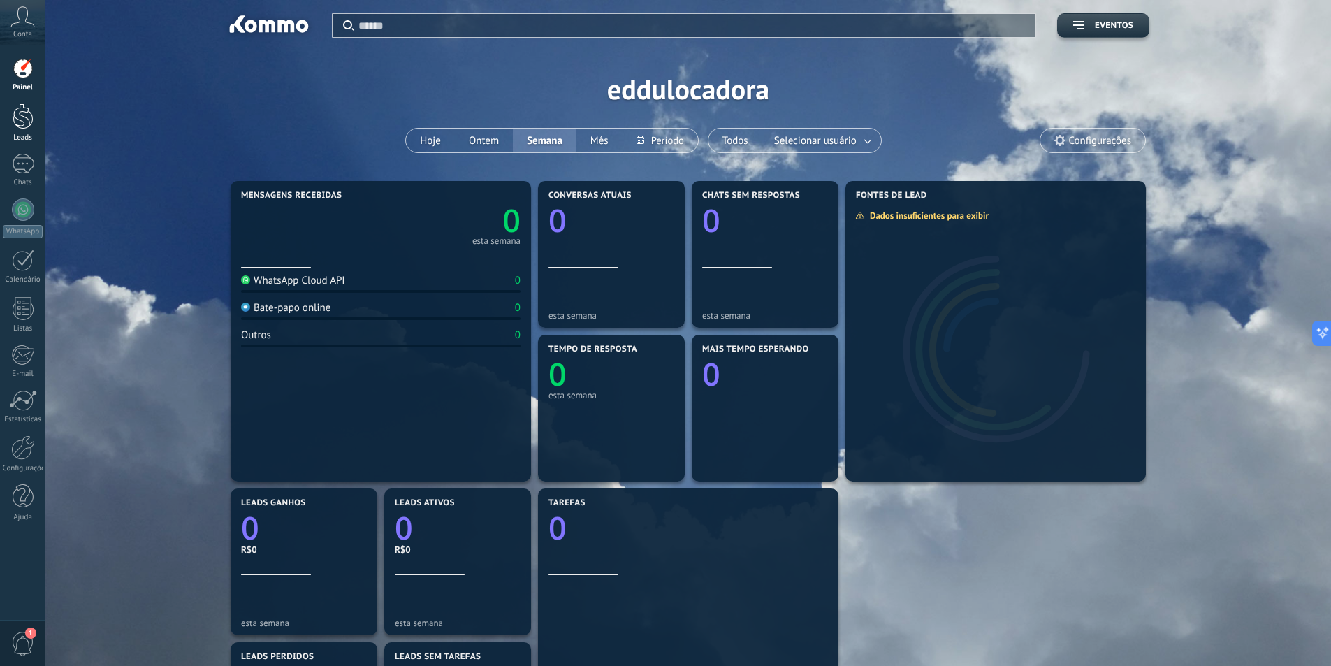
click at [17, 117] on div at bounding box center [23, 116] width 21 height 26
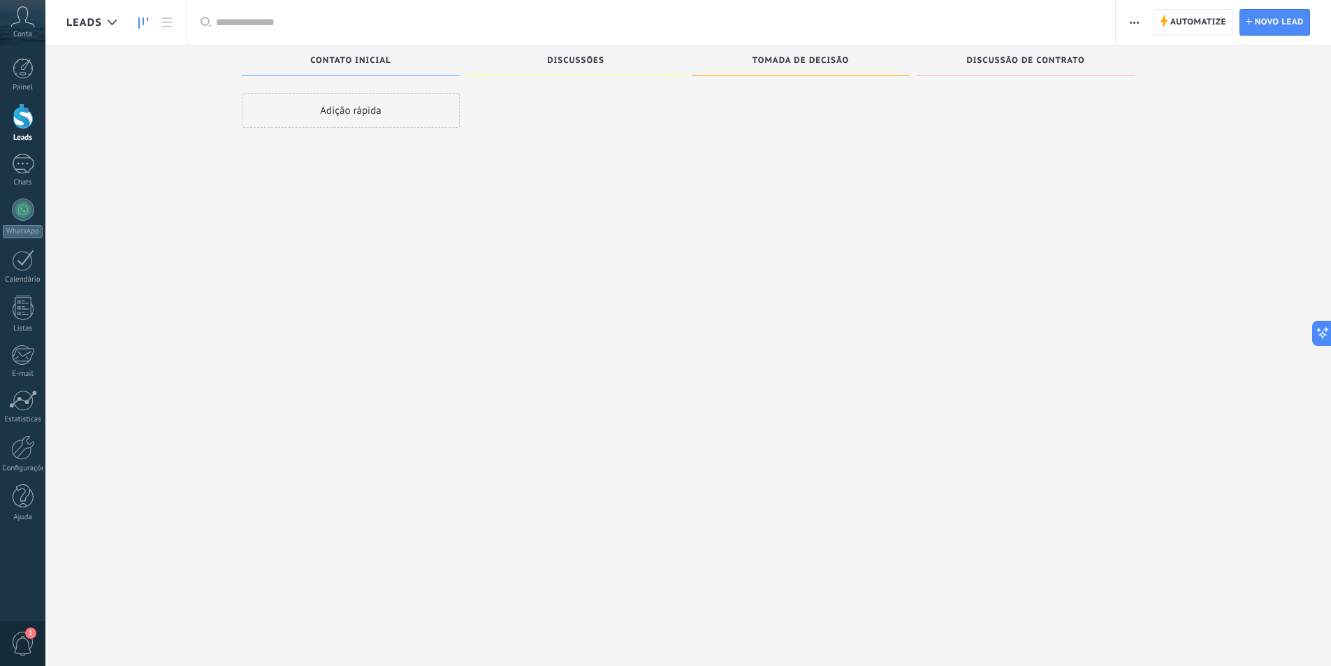
click at [15, 23] on use at bounding box center [23, 16] width 24 height 20
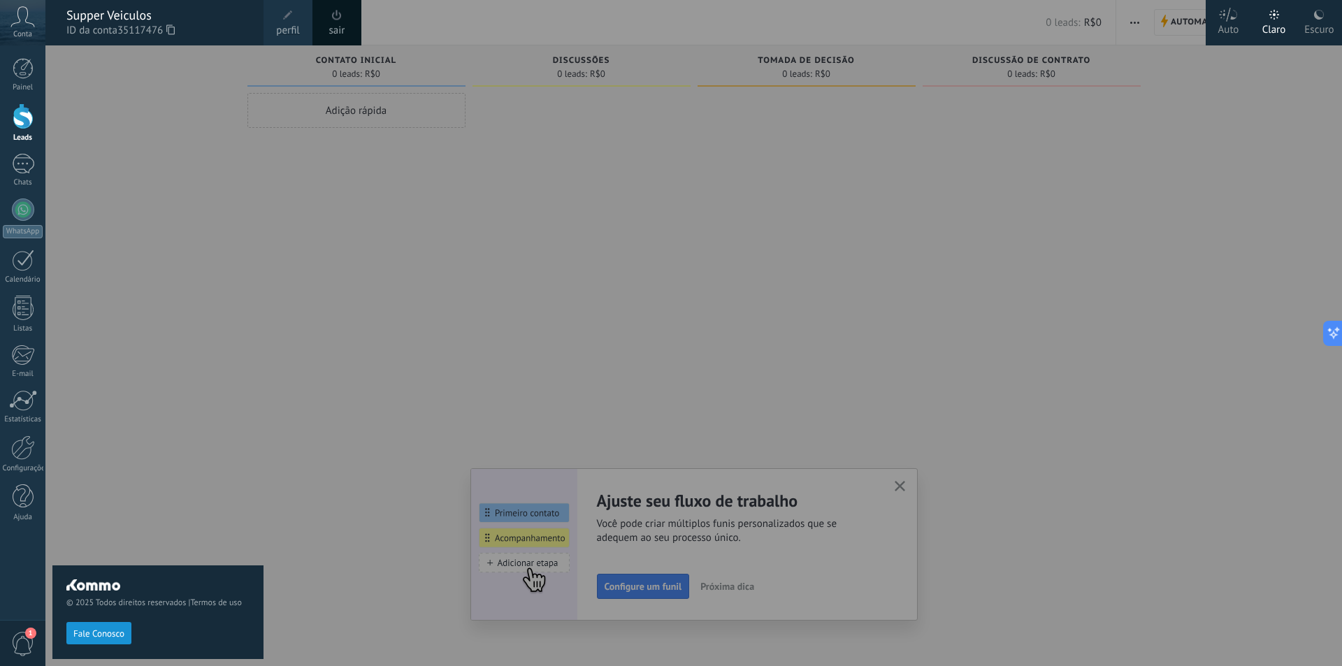
click at [751, 507] on div at bounding box center [716, 333] width 1342 height 666
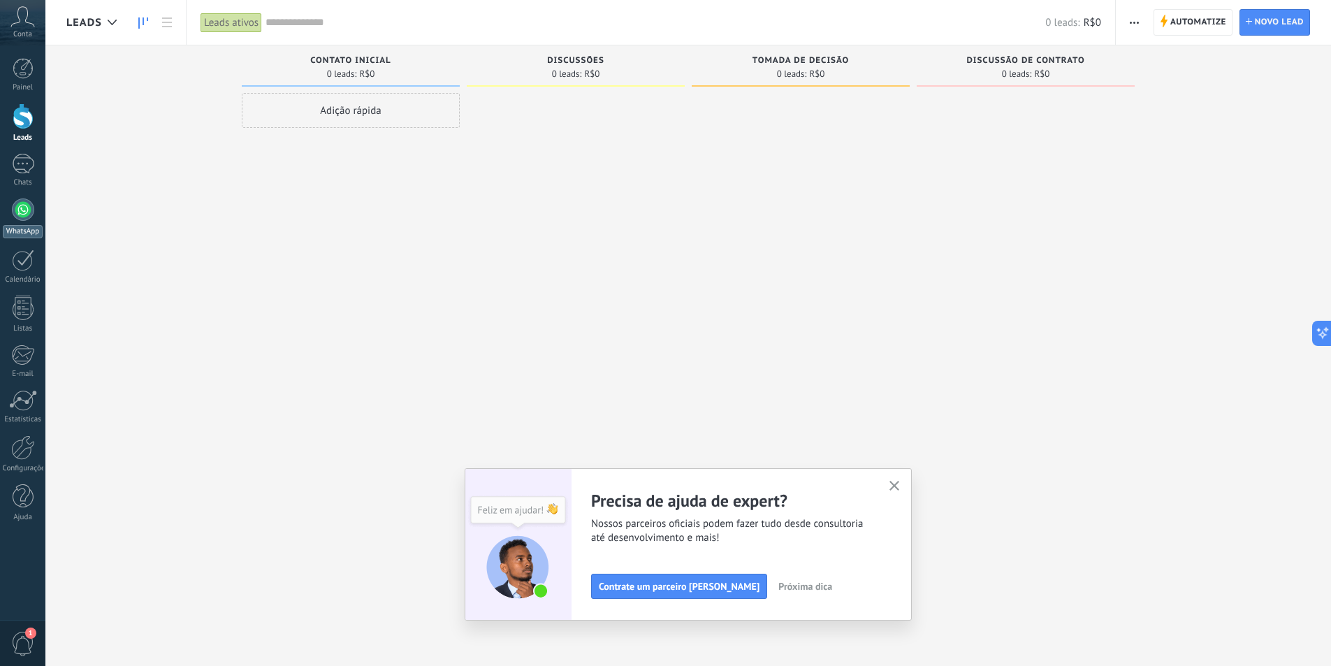
click at [27, 221] on link "WhatsApp" at bounding box center [22, 218] width 45 height 40
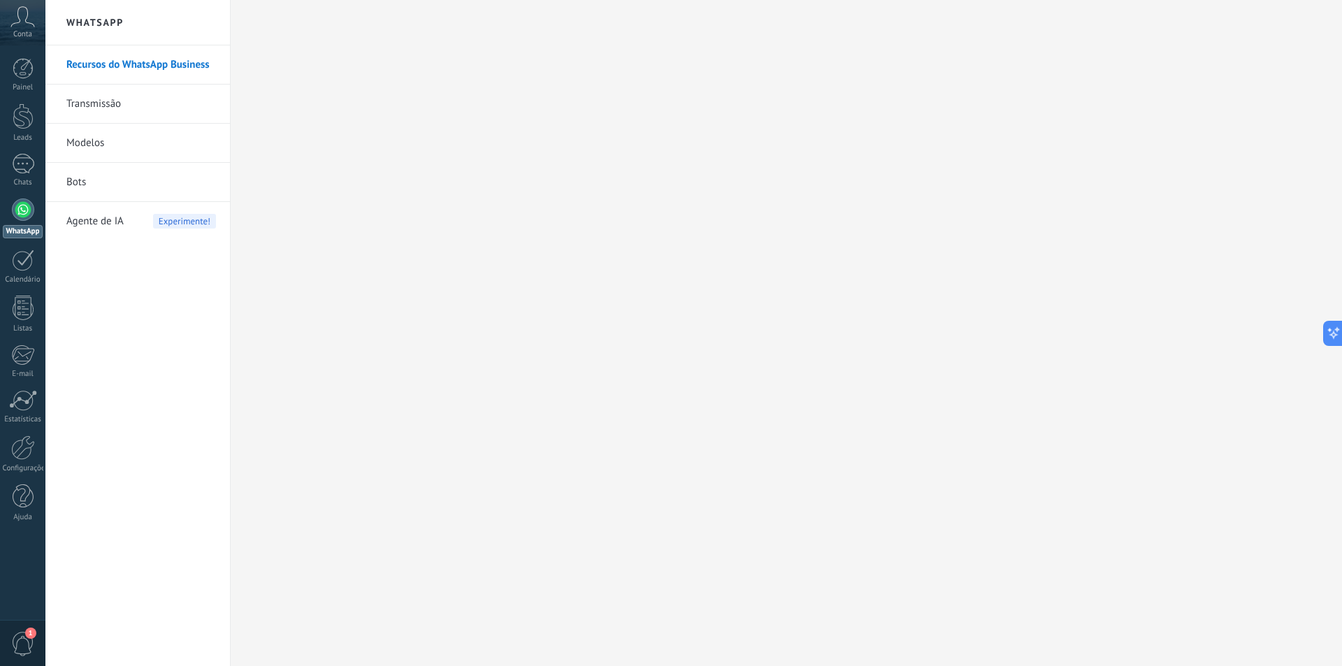
drag, startPoint x: 86, startPoint y: 150, endPoint x: 93, endPoint y: 142, distance: 10.9
click at [87, 150] on link "Modelos" at bounding box center [141, 143] width 150 height 39
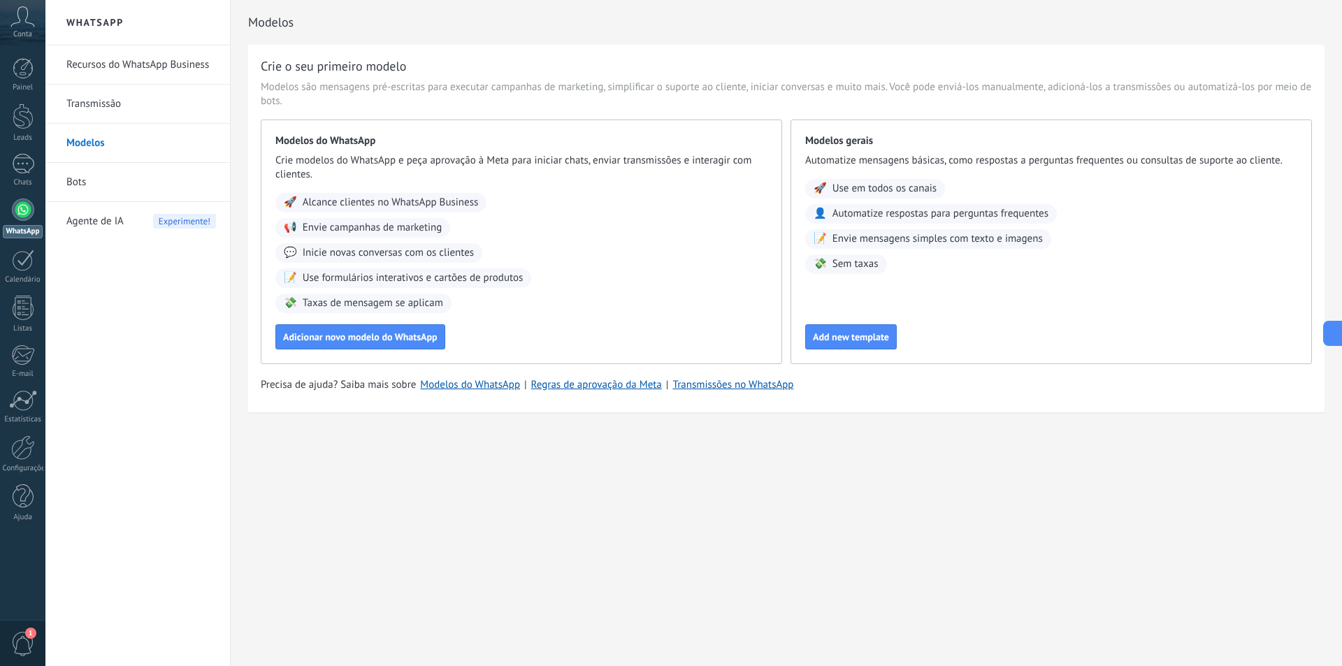
click at [139, 185] on link "Bots" at bounding box center [141, 182] width 150 height 39
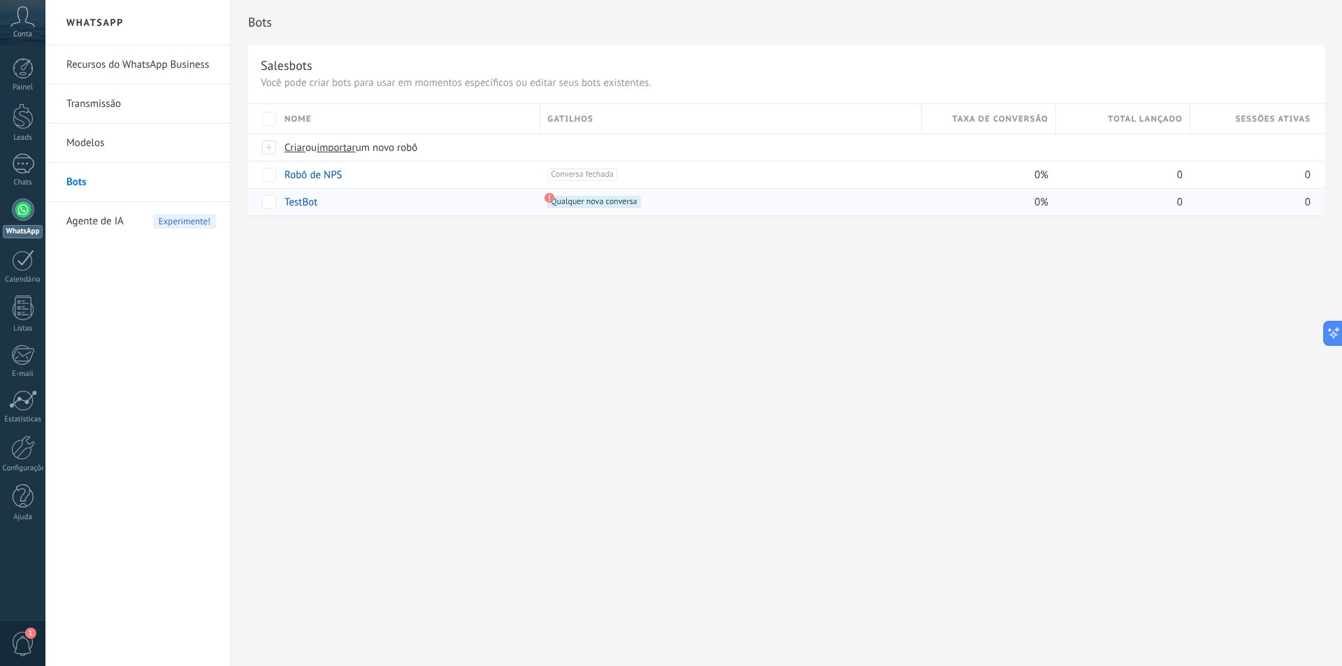
click at [558, 201] on span "Qualquer nova conversa +0" at bounding box center [593, 202] width 93 height 13
click at [543, 199] on div "+1 Qualquer nova conversa +0" at bounding box center [727, 202] width 374 height 27
click at [543, 198] on div "+1 Qualquer nova conversa +0" at bounding box center [727, 202] width 374 height 27
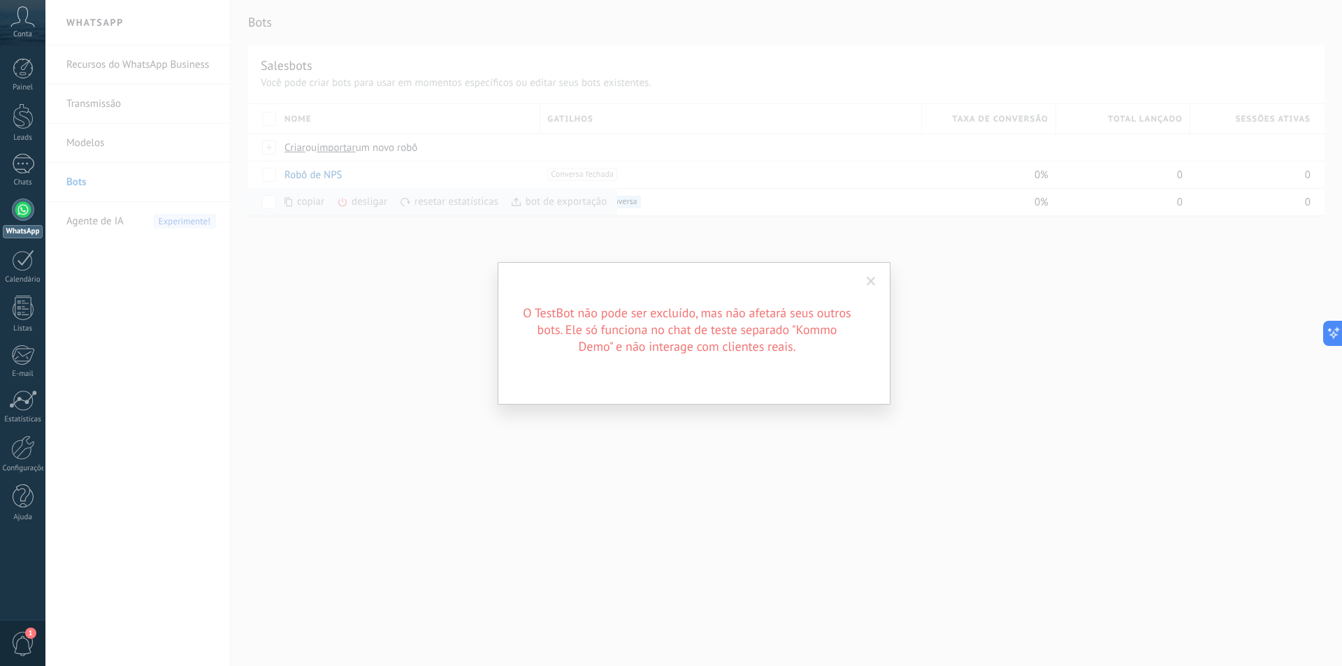
click at [870, 286] on span at bounding box center [870, 282] width 23 height 24
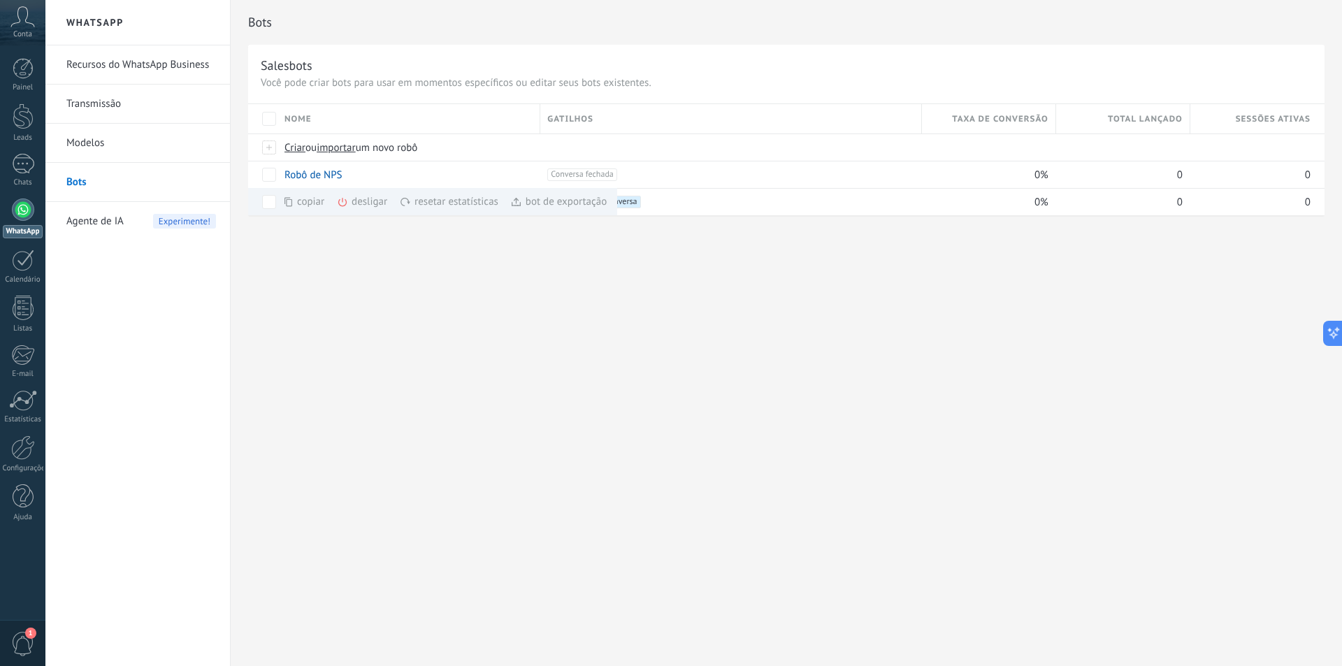
drag, startPoint x: 444, startPoint y: 257, endPoint x: 429, endPoint y: 257, distance: 14.7
click at [443, 257] on div "Bots Salesbots Você pode criar bots para usar em momentos específicos ou editar…" at bounding box center [786, 333] width 1111 height 666
click at [106, 69] on link "Recursos do WhatsApp Business" at bounding box center [141, 64] width 150 height 39
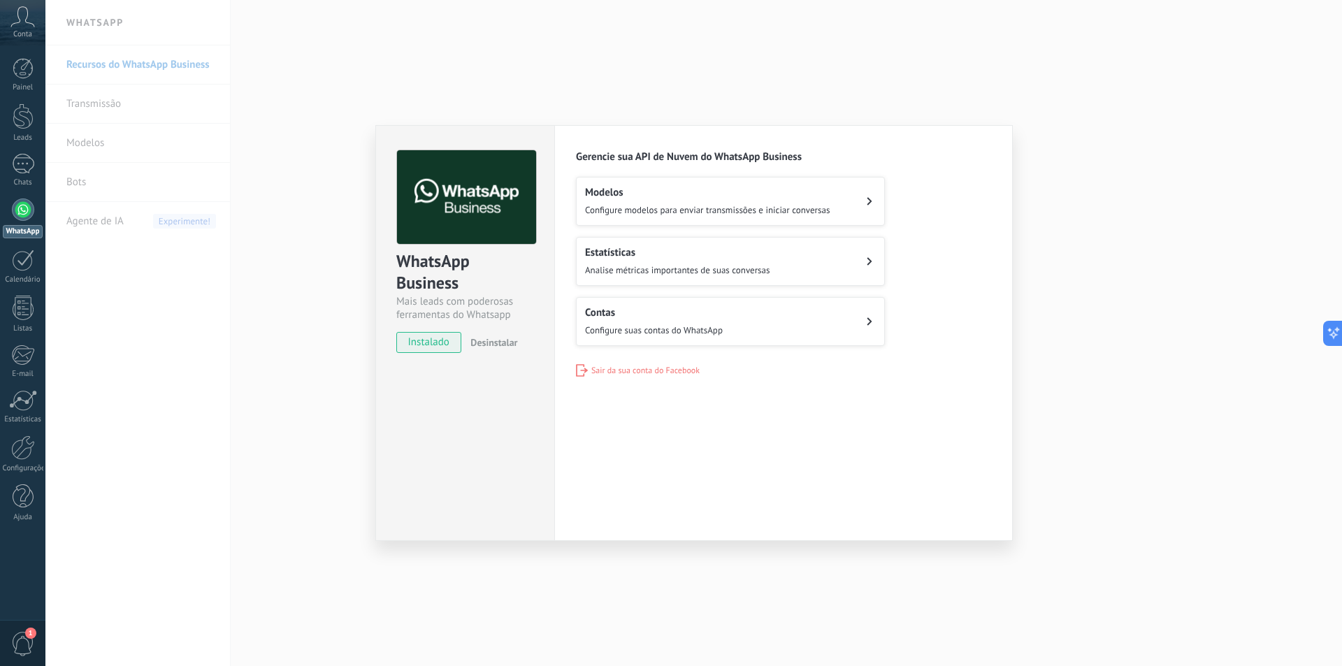
click at [873, 198] on button "Modelos Configure modelos para enviar transmissões e iniciar conversas" at bounding box center [730, 201] width 309 height 49
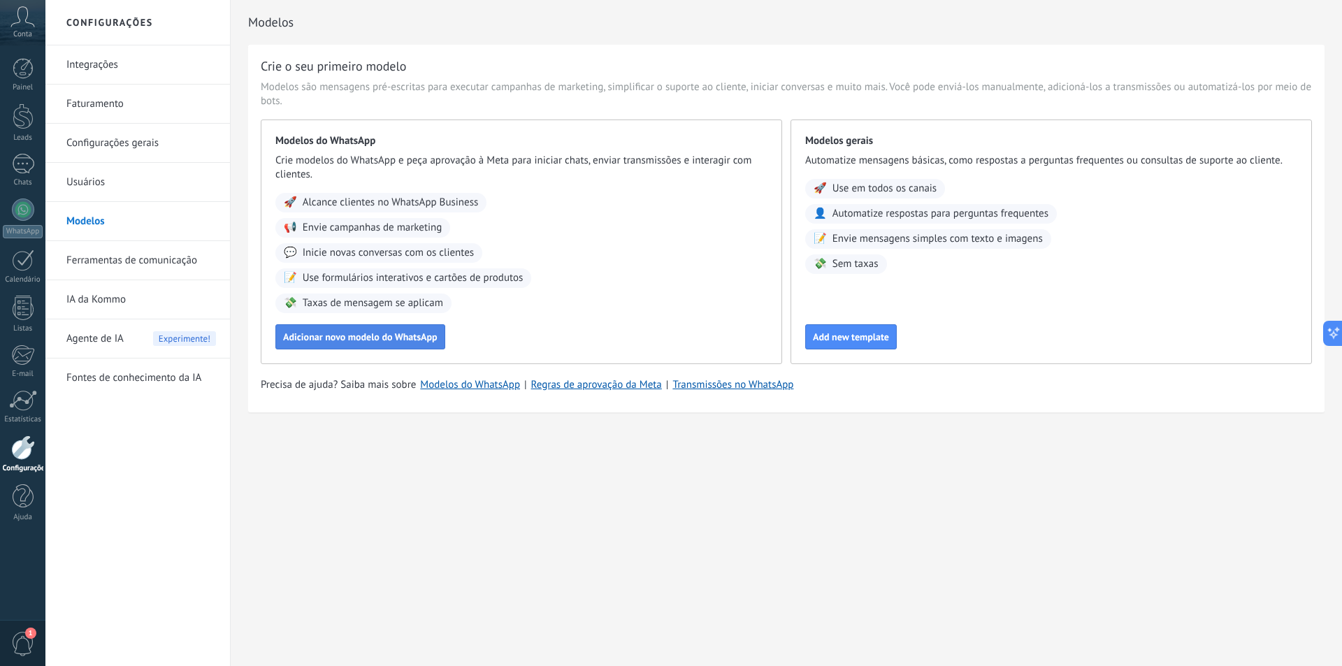
click at [375, 339] on span "Adicionar novo modelo do WhatsApp" at bounding box center [360, 337] width 154 height 10
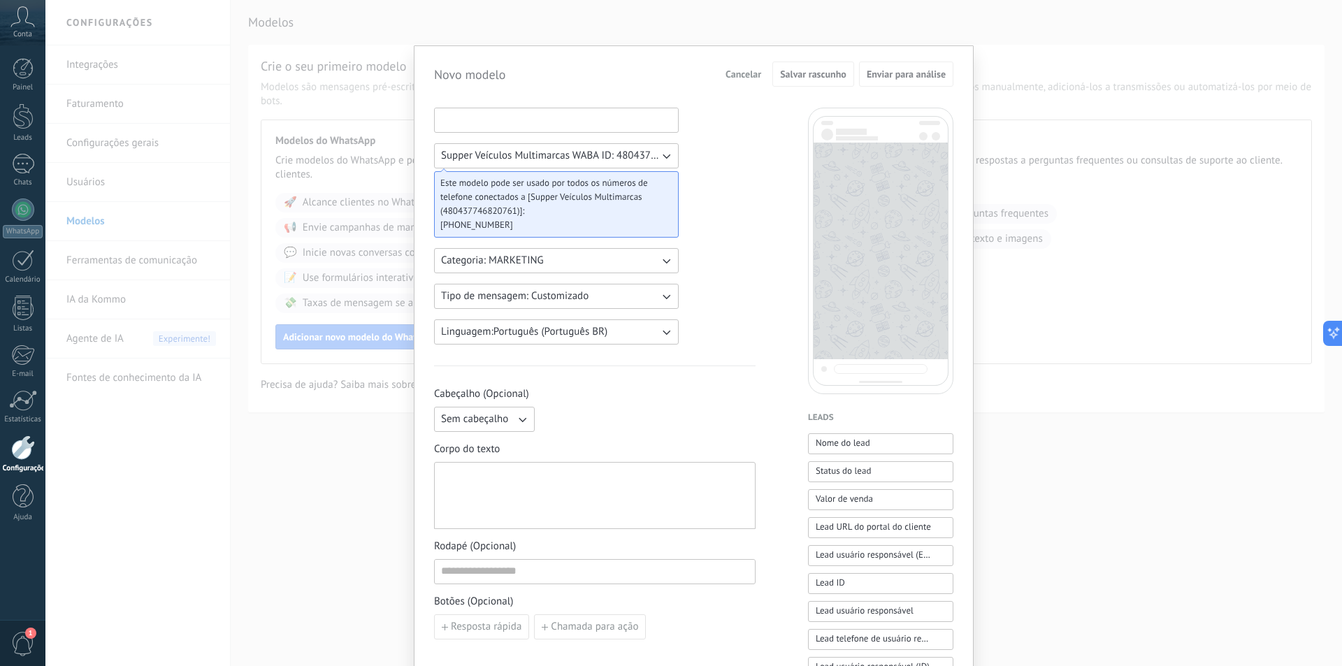
click at [527, 119] on input at bounding box center [556, 119] width 243 height 22
type input "*"
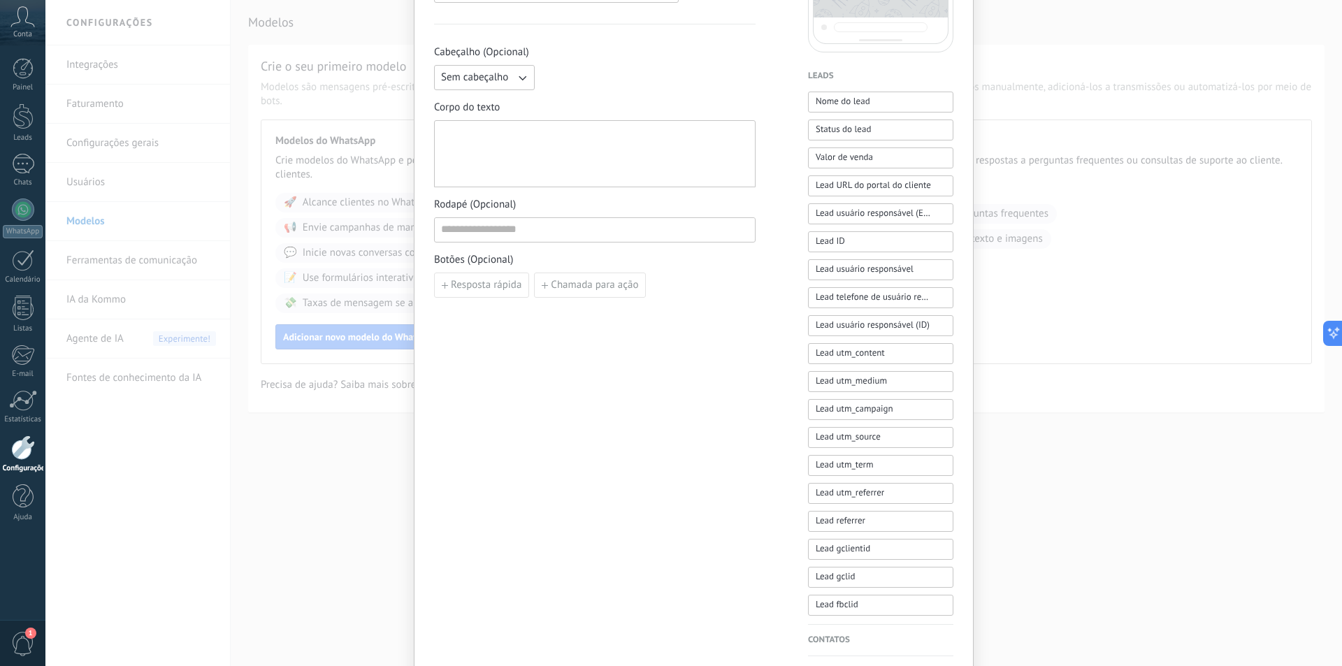
scroll to position [349, 0]
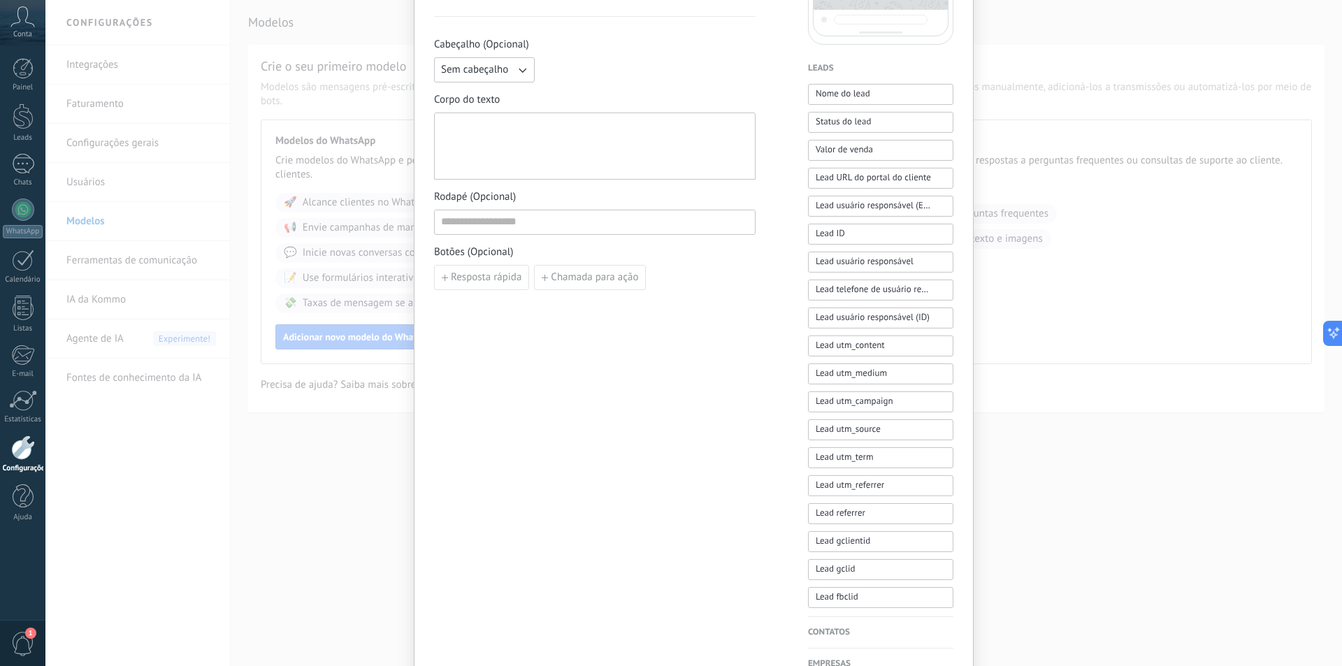
type input "*********"
click at [687, 143] on div at bounding box center [594, 146] width 307 height 55
